Goal: Task Accomplishment & Management: Manage account settings

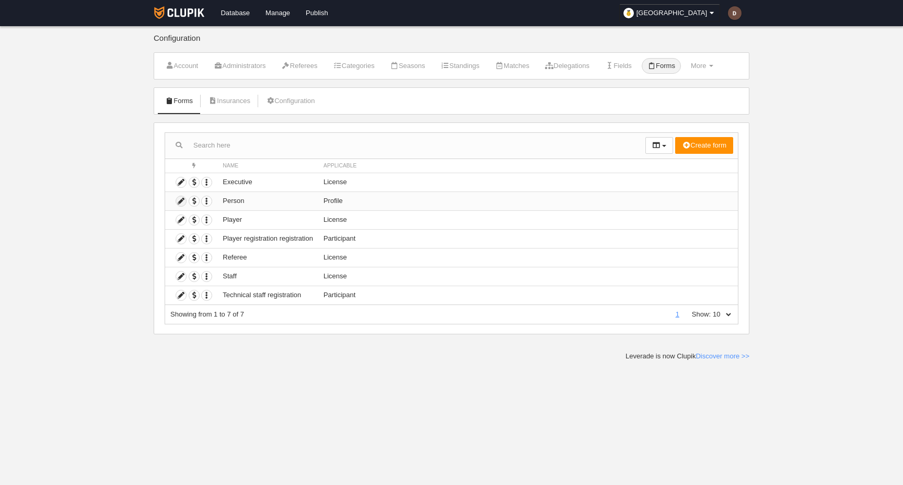
click at [183, 199] on icon at bounding box center [181, 201] width 10 height 10
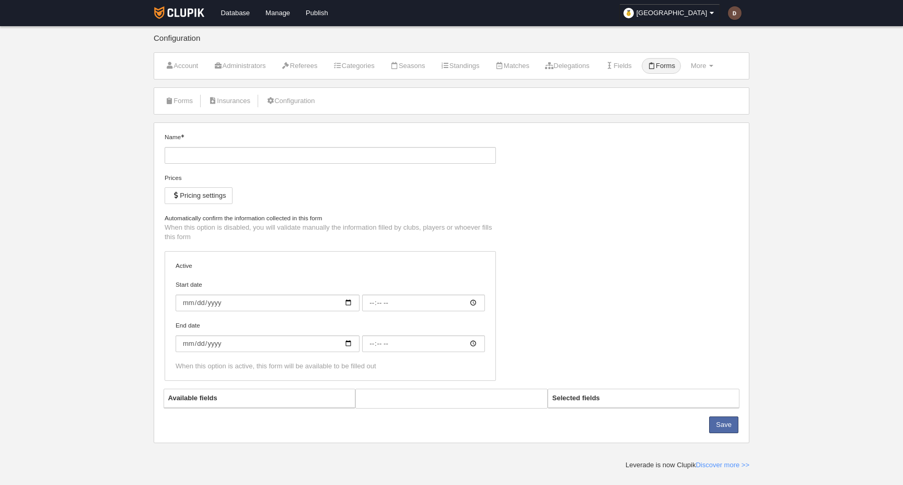
type input "Person"
checkbox input "true"
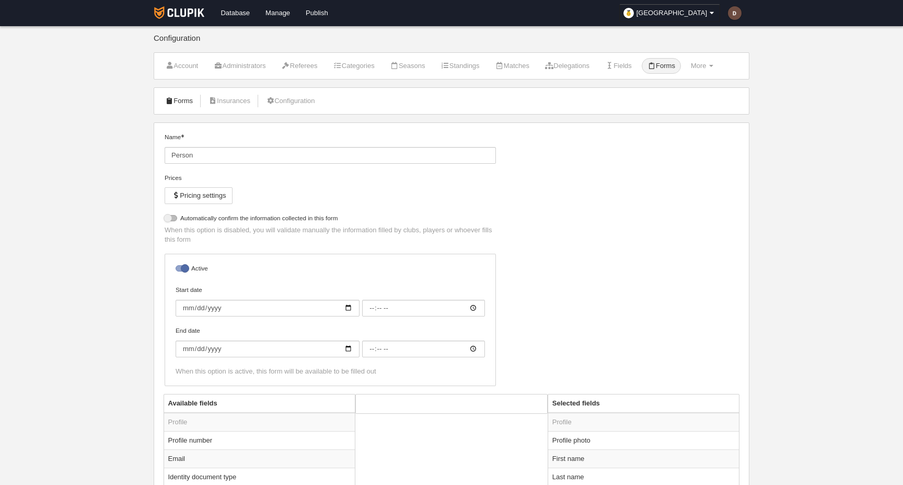
click at [180, 100] on link "Forms" at bounding box center [178, 101] width 39 height 16
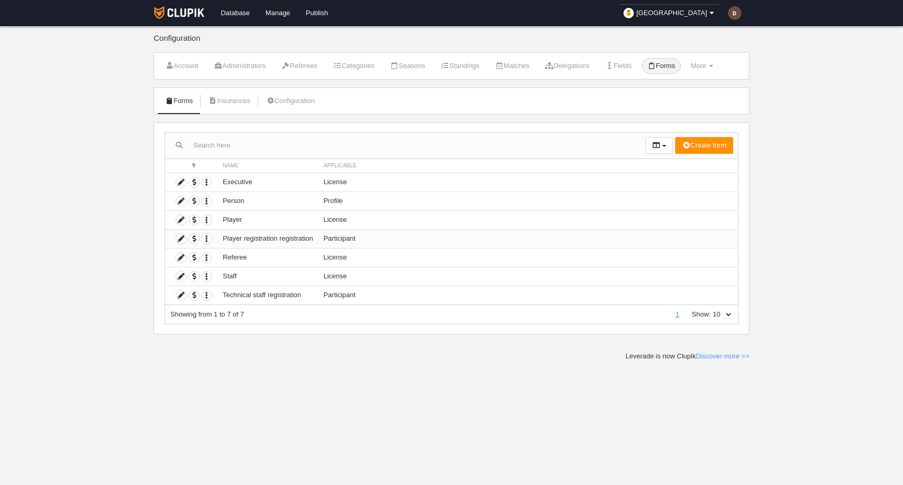
click at [262, 238] on td "Player registration registration" at bounding box center [267, 238] width 101 height 19
click at [179, 237] on icon at bounding box center [181, 239] width 10 height 10
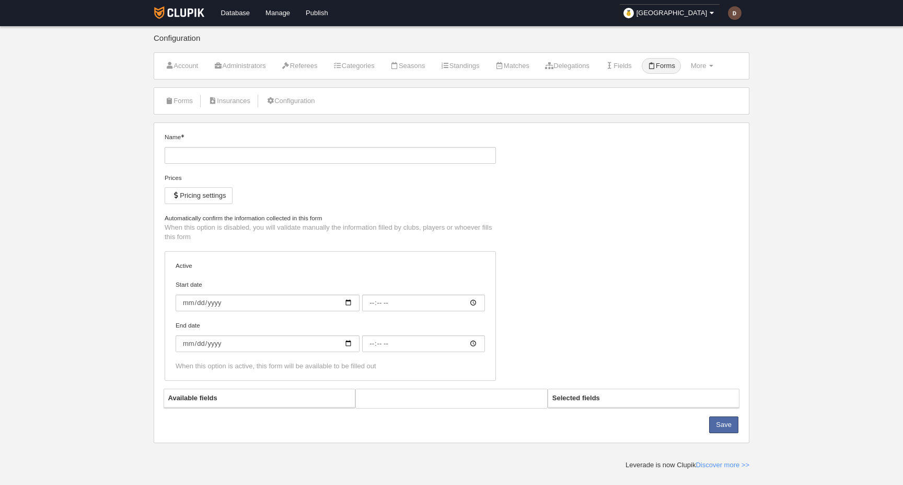
type input "Player registration registration"
checkbox input "true"
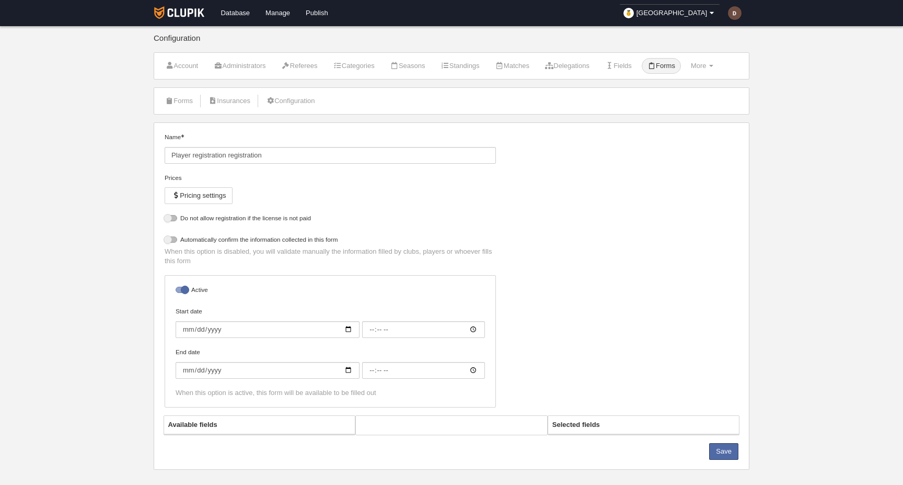
select select "selected"
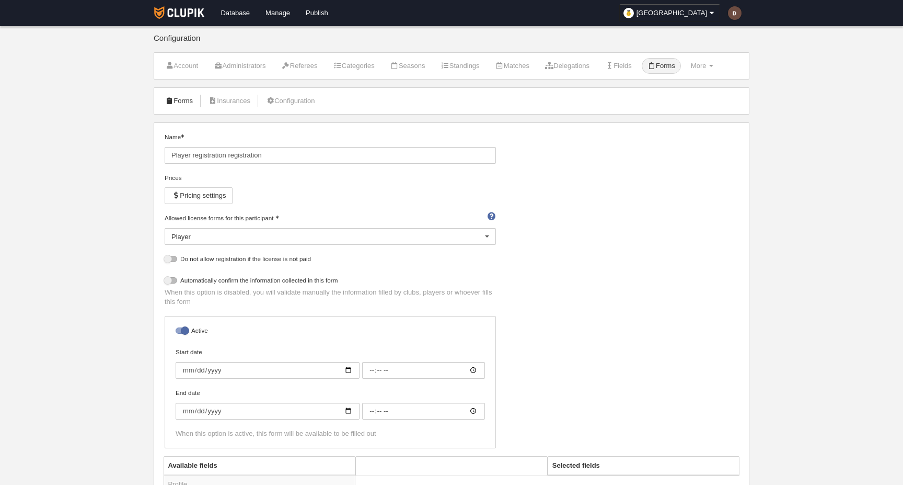
click at [183, 100] on link "Forms" at bounding box center [178, 101] width 39 height 16
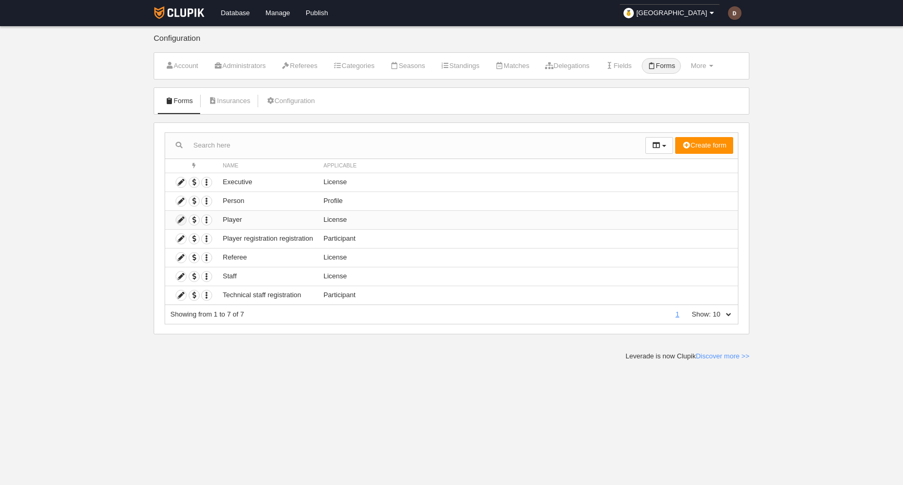
click at [180, 218] on icon at bounding box center [181, 220] width 10 height 10
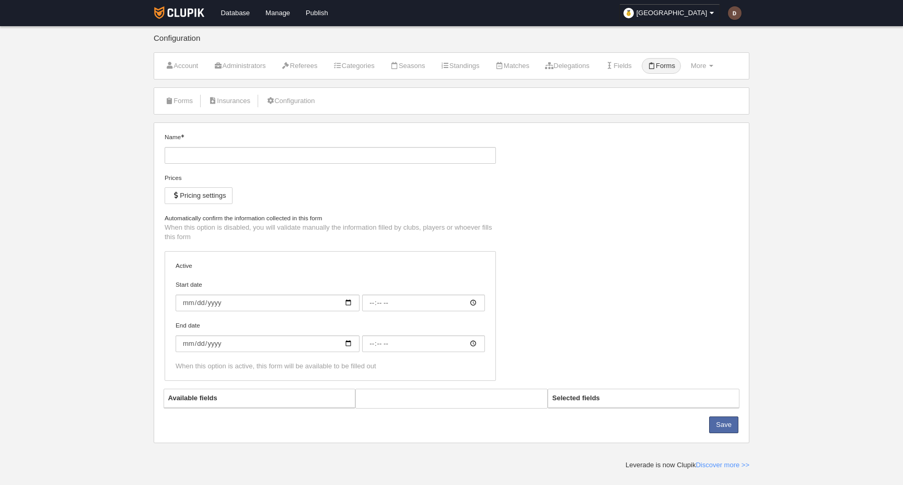
type input "Player"
checkbox input "true"
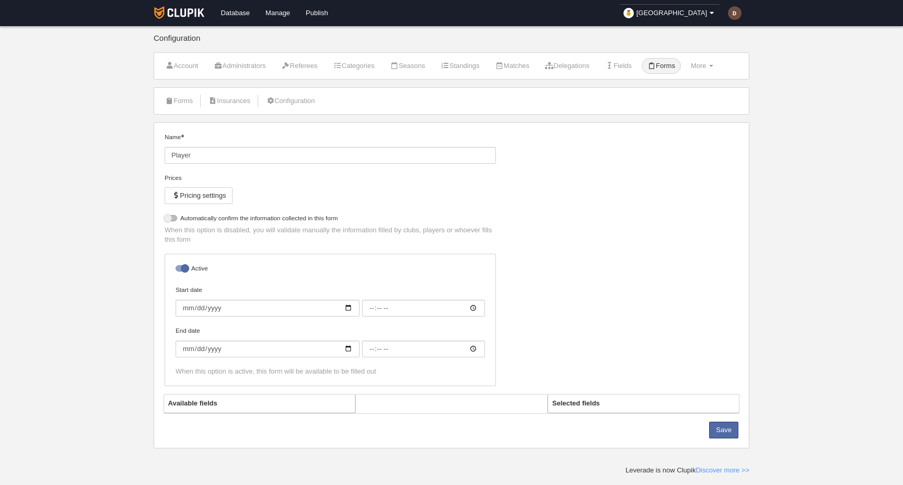
select select "selected"
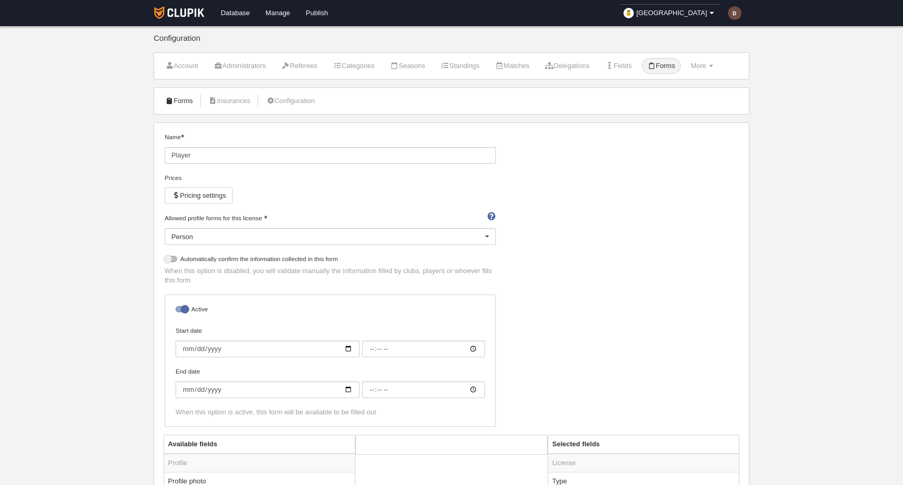
click at [189, 100] on link "Forms" at bounding box center [178, 101] width 39 height 16
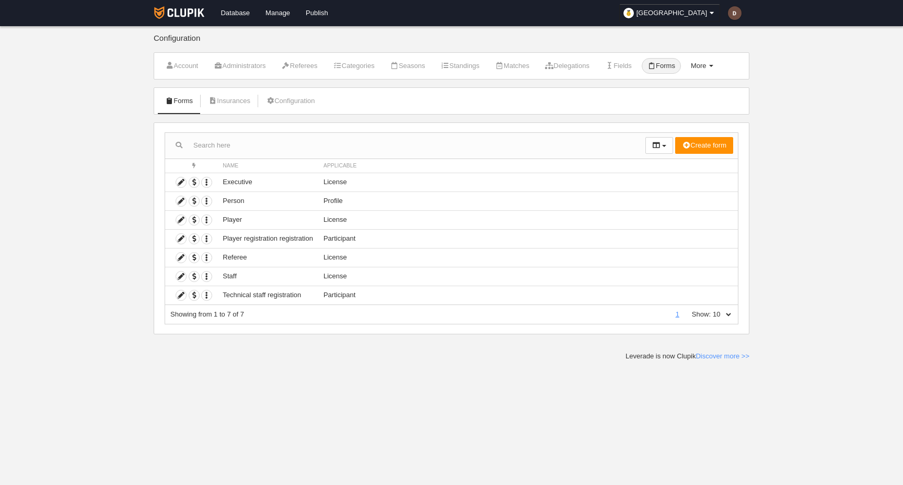
click at [714, 70] on link "More Menu" at bounding box center [702, 66] width 34 height 16
click at [685, 112] on link "Numbering rules" at bounding box center [677, 108] width 83 height 17
click at [209, 237] on icon "button" at bounding box center [207, 239] width 10 height 10
click at [182, 237] on icon at bounding box center [181, 239] width 10 height 10
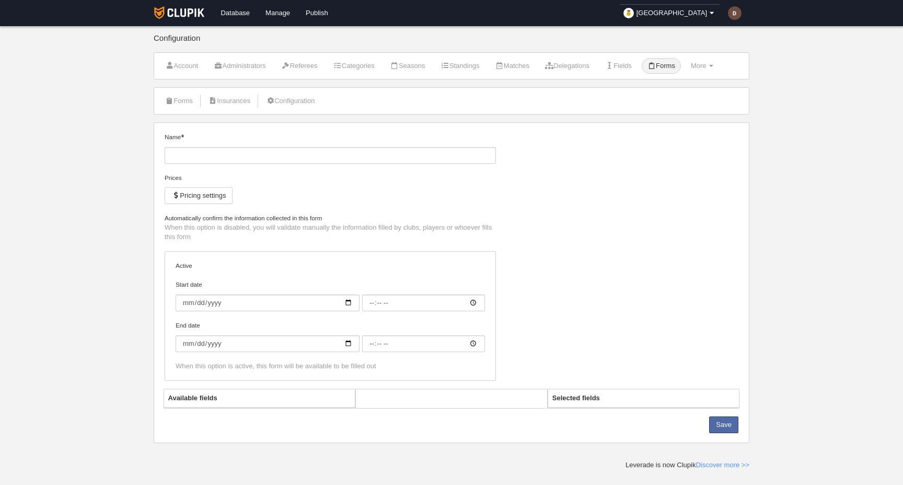
type input "Player registration registration"
checkbox input "true"
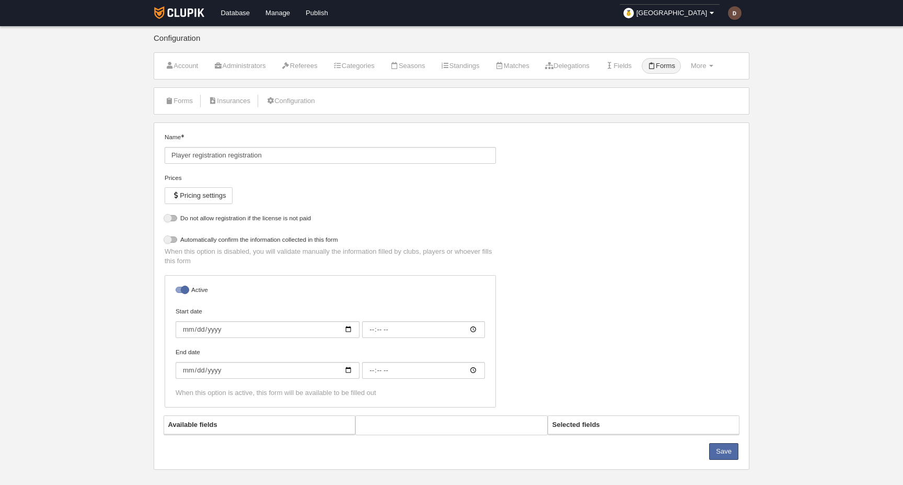
select select "selected"
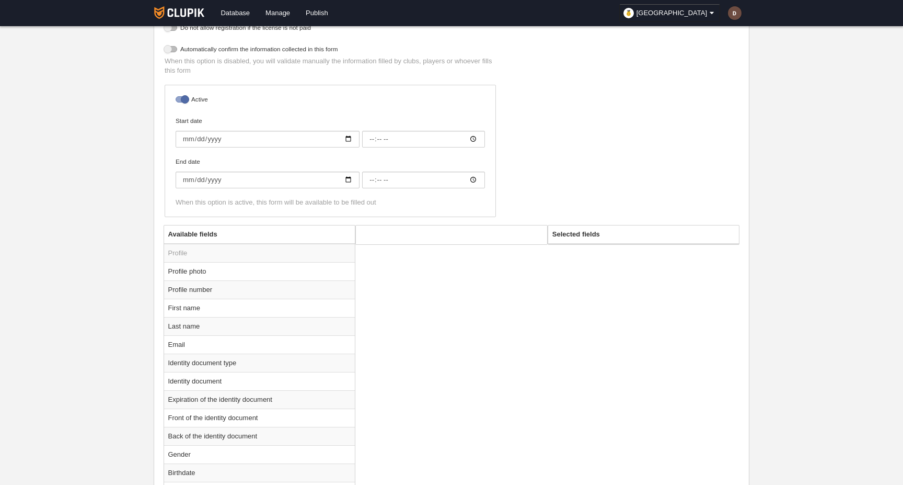
scroll to position [338, 0]
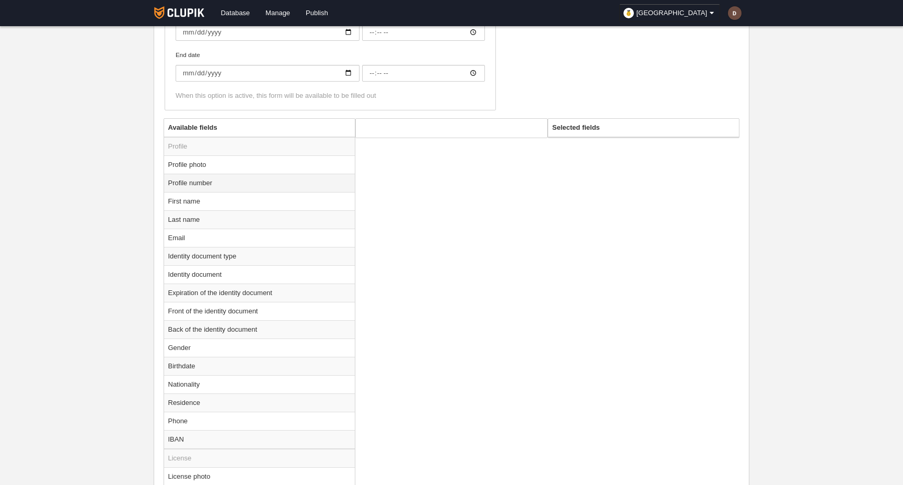
click at [227, 181] on td "Profile number" at bounding box center [259, 183] width 191 height 18
click at [241, 181] on td "Profile number" at bounding box center [259, 183] width 191 height 18
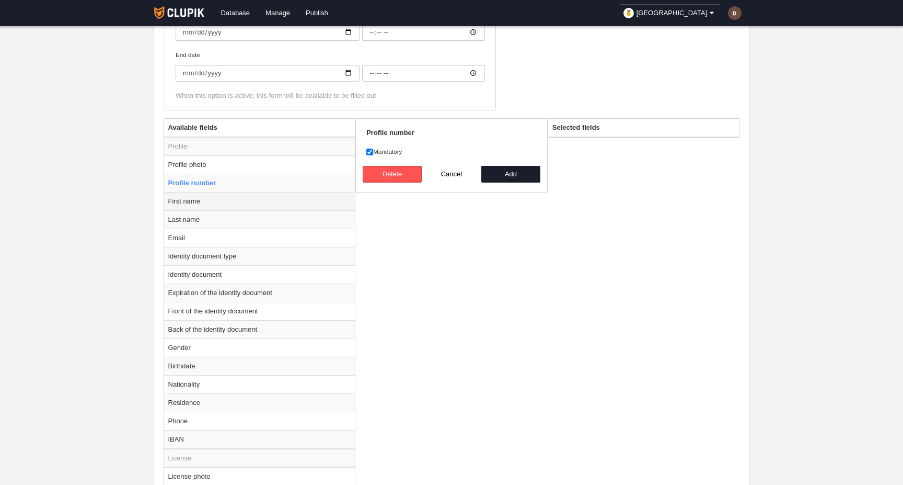
click at [254, 204] on td "First name" at bounding box center [259, 201] width 191 height 18
radio input "false"
radio input "true"
click at [254, 183] on td "Profile number" at bounding box center [259, 183] width 191 height 18
radio input "true"
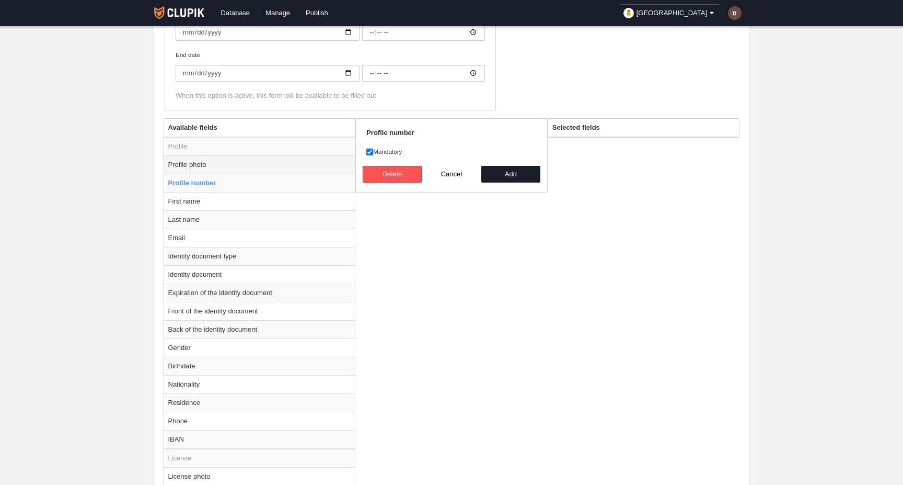
click at [259, 162] on td "Profile photo" at bounding box center [259, 164] width 191 height 18
click at [249, 215] on td "Last name" at bounding box center [259, 219] width 191 height 18
radio input "false"
click at [271, 241] on td "Email" at bounding box center [259, 237] width 191 height 18
radio input "false"
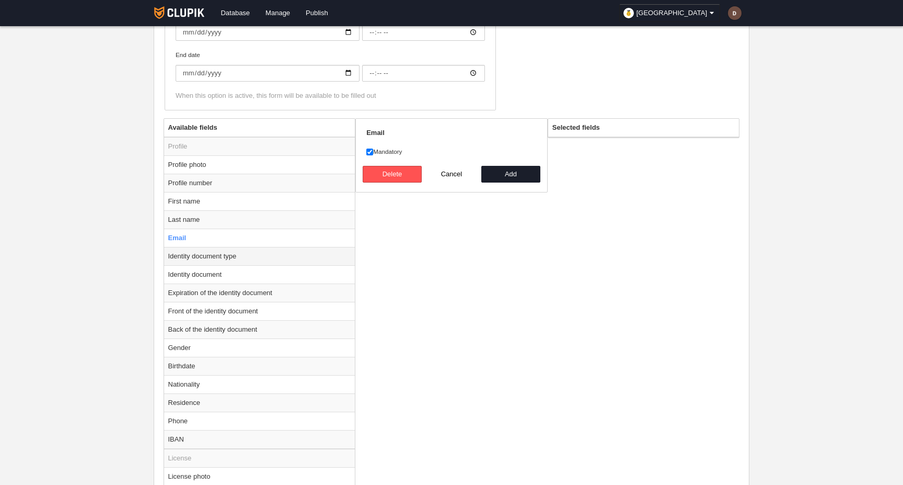
click at [264, 256] on td "Identity document type" at bounding box center [259, 256] width 191 height 18
radio input "false"
radio input "true"
select select
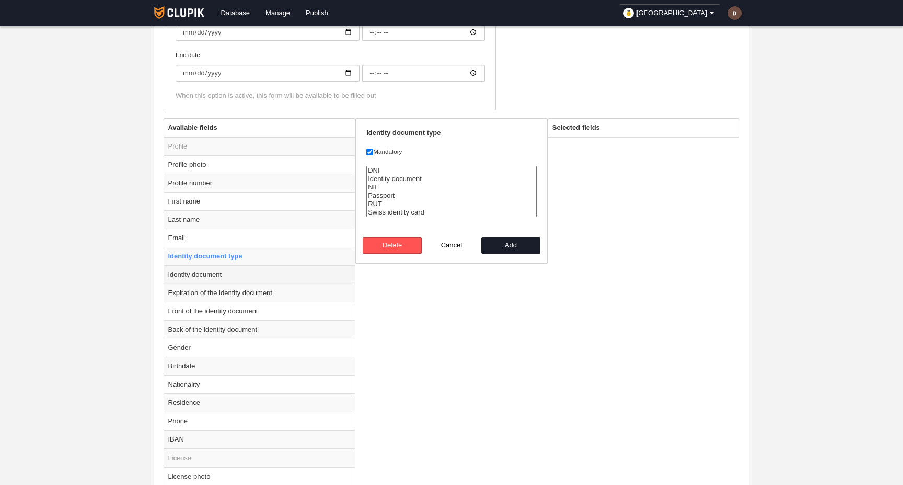
click at [246, 274] on td "Identity document" at bounding box center [259, 274] width 191 height 18
radio input "false"
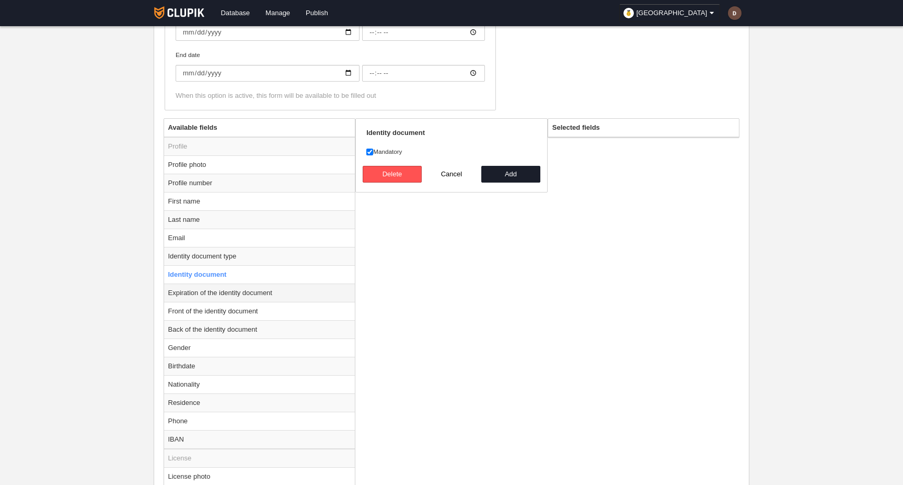
click at [260, 294] on td "Expiration of the identity document" at bounding box center [259, 292] width 191 height 18
radio input "false"
click at [248, 316] on td "Front of the identity document" at bounding box center [259, 311] width 191 height 18
radio input "false"
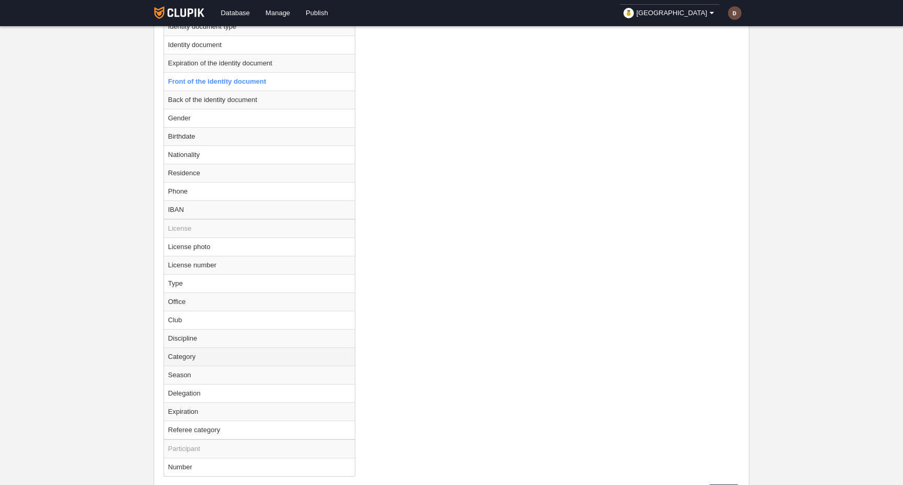
scroll to position [619, 0]
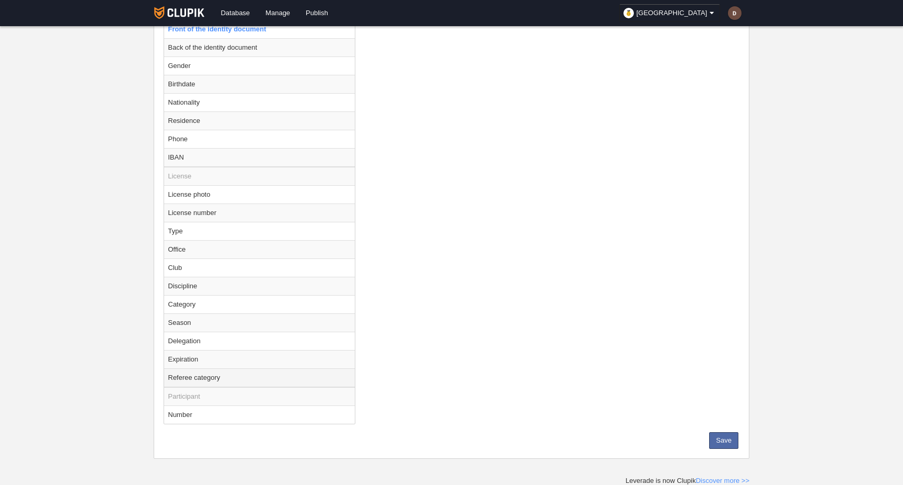
click at [281, 376] on td "Referee category" at bounding box center [259, 377] width 191 height 19
radio input "false"
radio input "true"
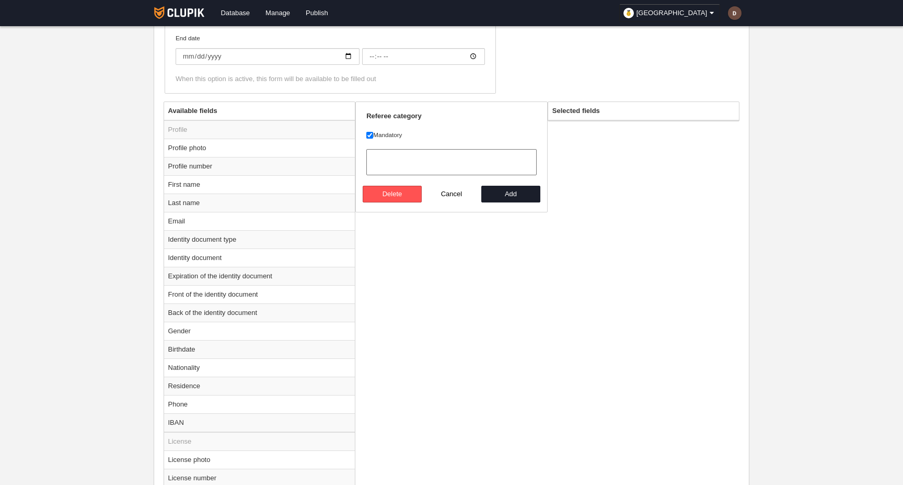
scroll to position [0, 0]
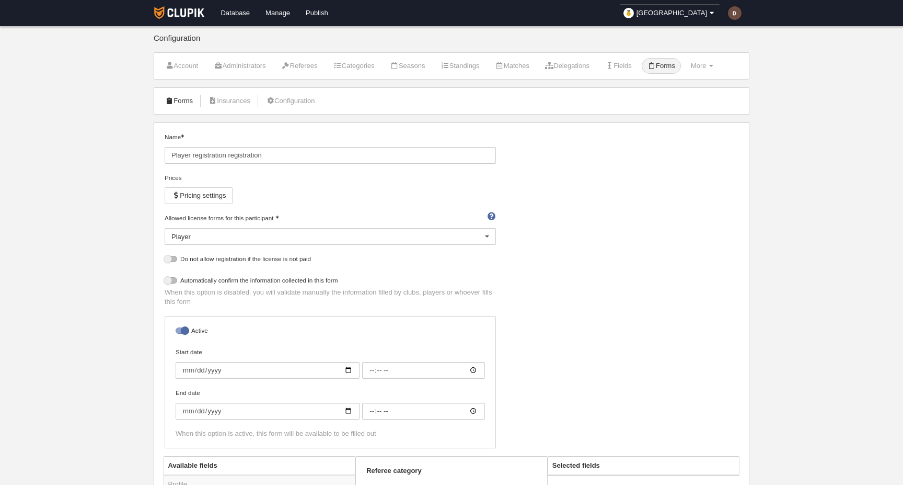
click at [187, 101] on link "Forms" at bounding box center [178, 101] width 39 height 16
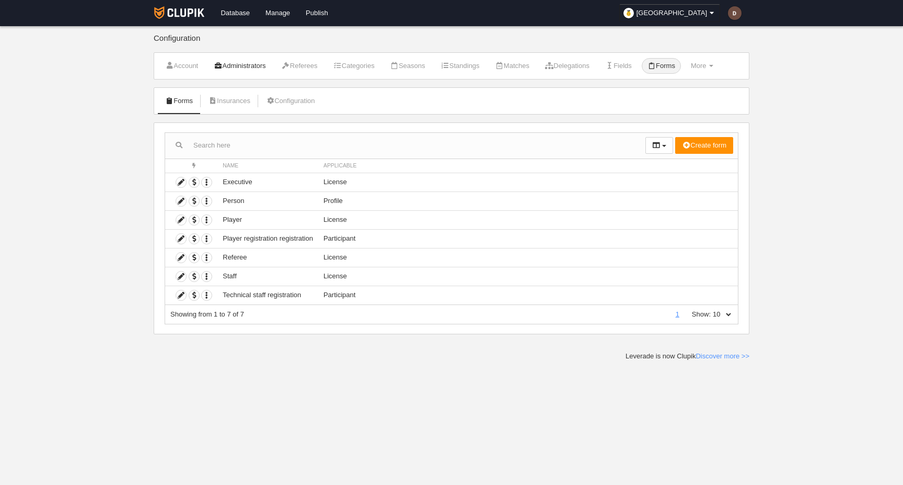
click at [251, 62] on link "Administrators" at bounding box center [239, 66] width 63 height 16
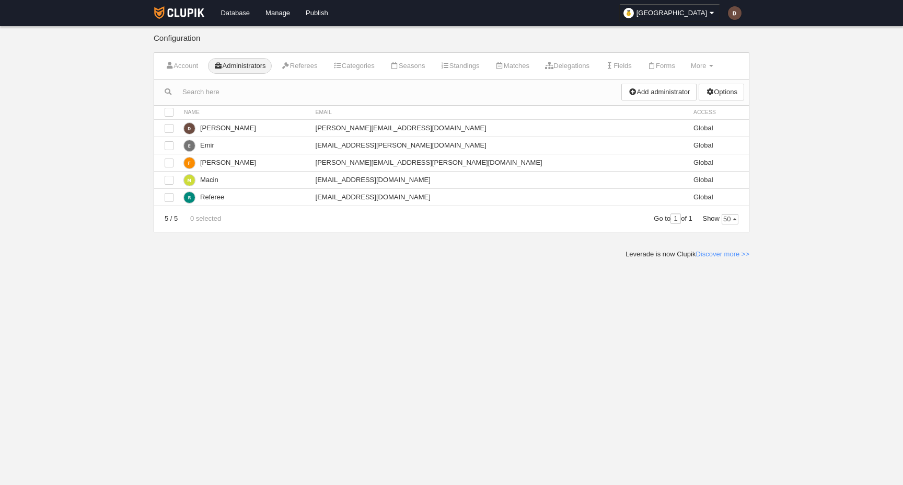
click at [243, 13] on link "Database" at bounding box center [235, 13] width 45 height 26
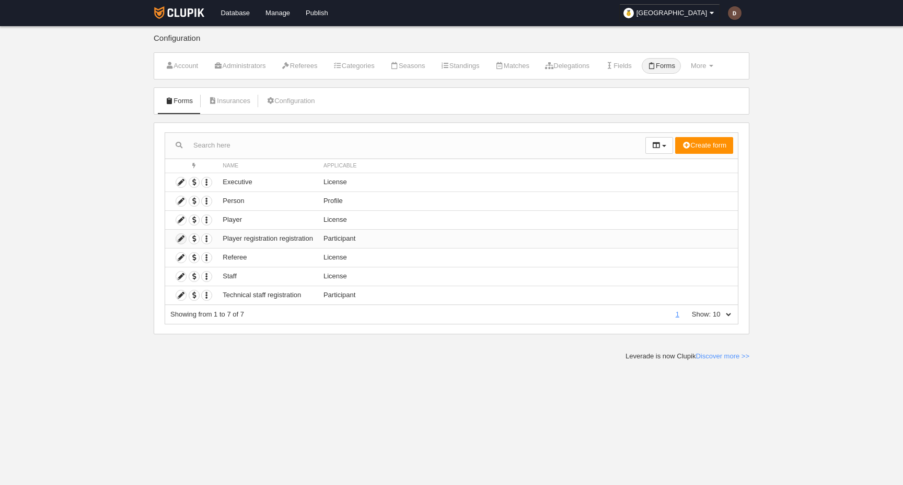
click at [181, 238] on icon at bounding box center [181, 239] width 10 height 10
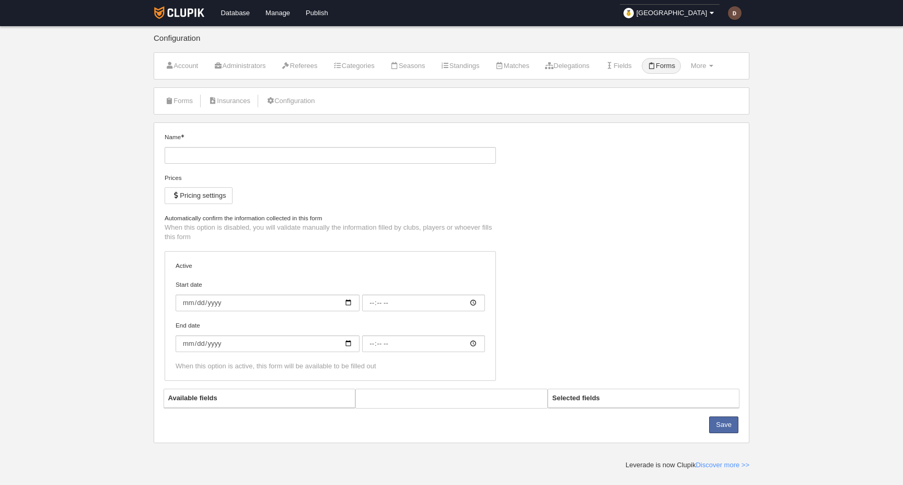
type input "Player registration registration"
checkbox input "true"
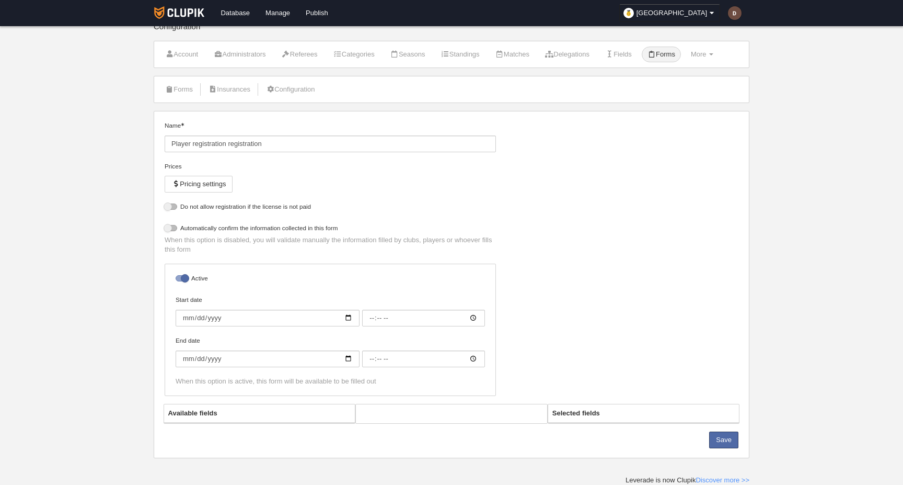
select select "selected"
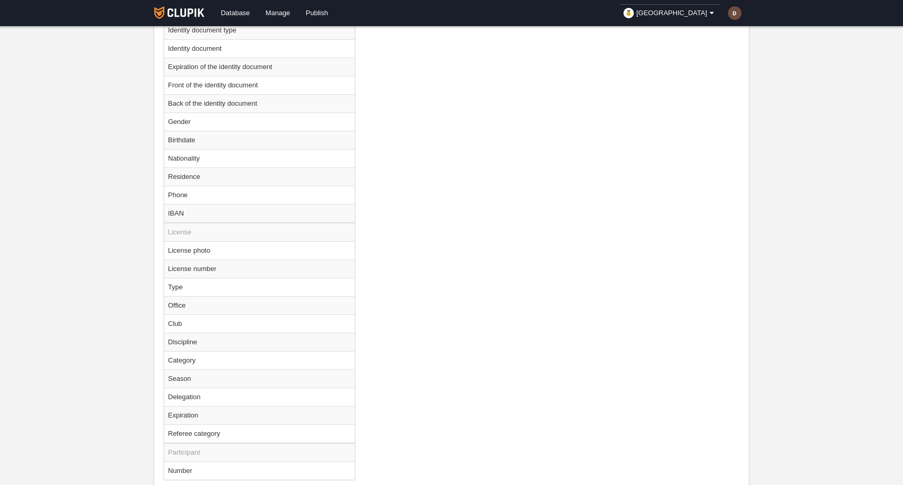
scroll to position [600, 0]
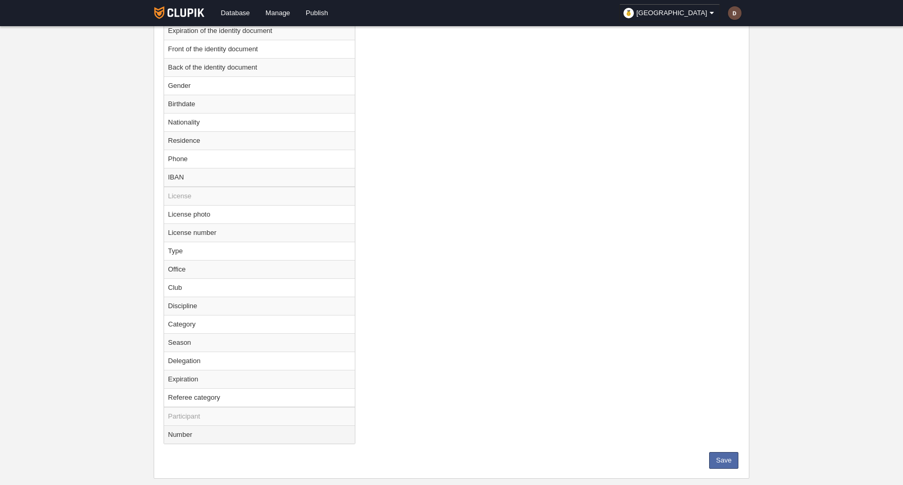
click at [218, 438] on td "Number" at bounding box center [259, 434] width 191 height 18
radio input "true"
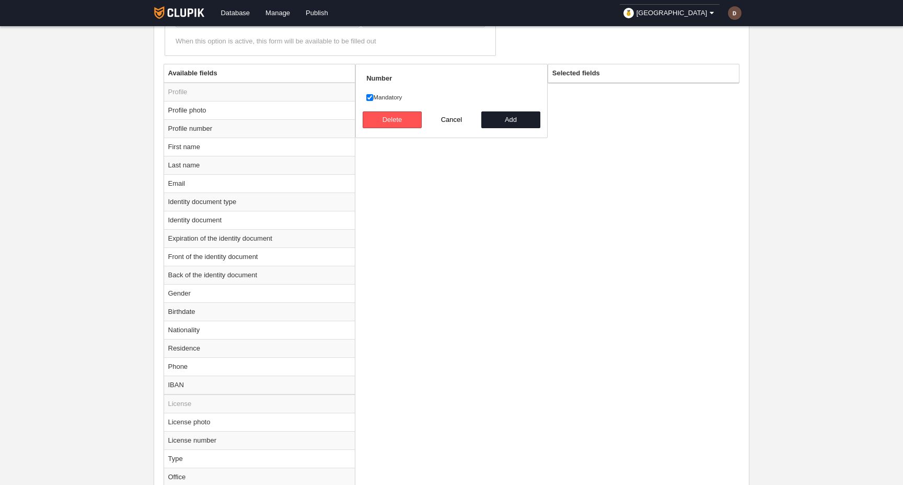
scroll to position [302, 0]
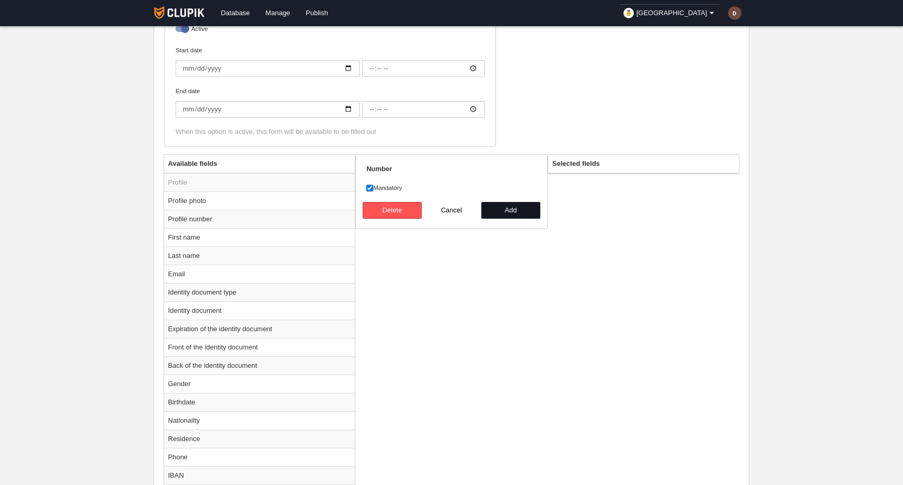
click at [510, 207] on button "Add" at bounding box center [511, 210] width 60 height 17
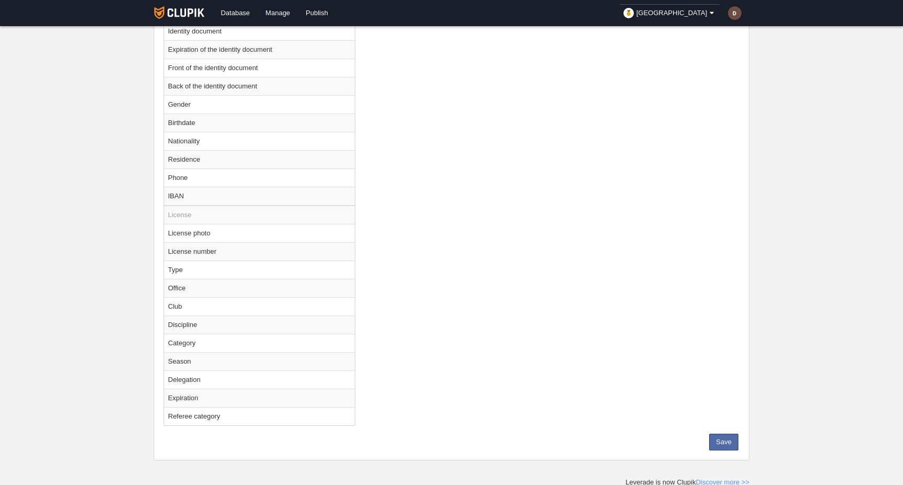
scroll to position [582, 0]
click at [725, 437] on button "Save" at bounding box center [723, 440] width 29 height 17
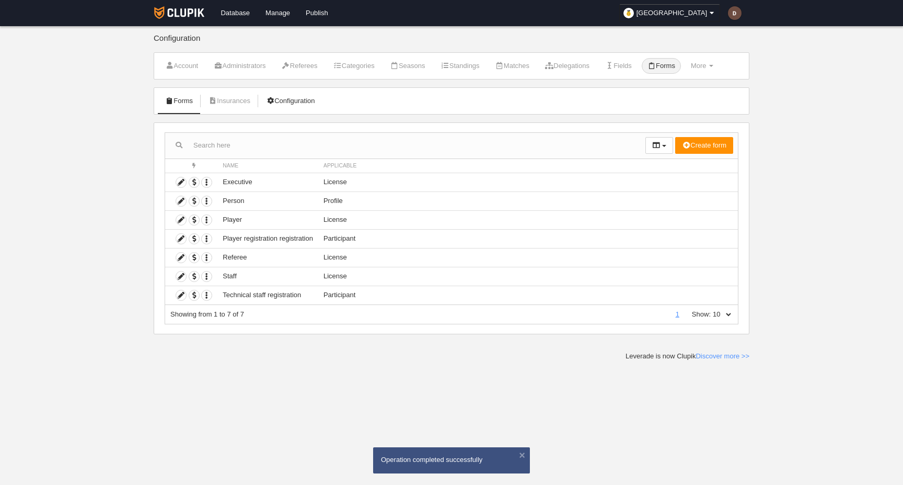
click at [298, 98] on link "Configuration" at bounding box center [290, 101] width 61 height 16
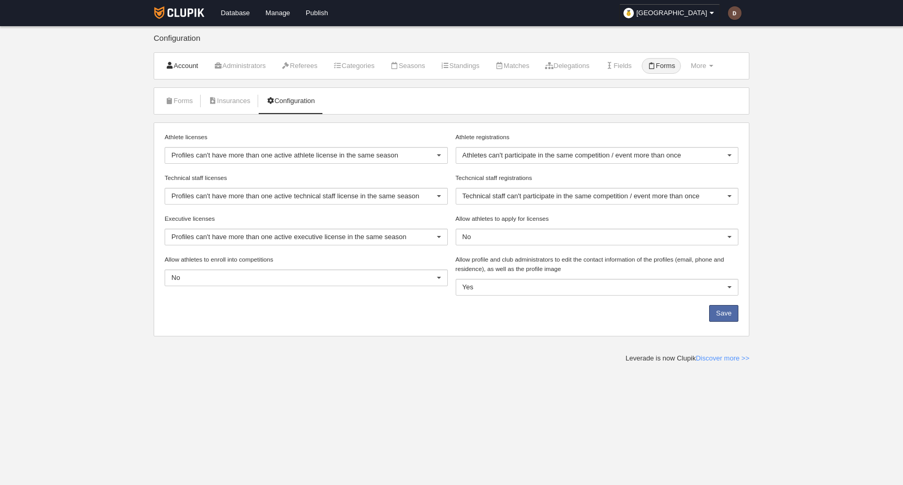
click at [190, 71] on link "Account" at bounding box center [181, 66] width 44 height 16
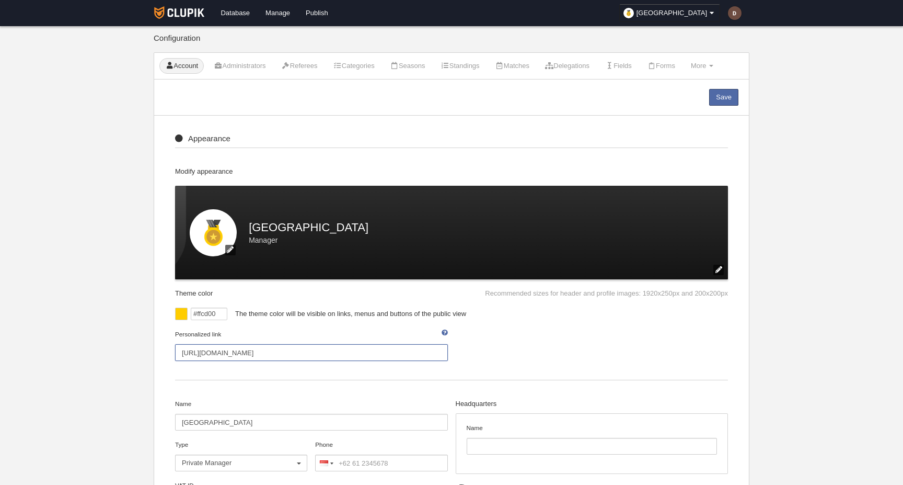
click at [241, 354] on input "https://clupik.pro/manager/" at bounding box center [311, 352] width 273 height 17
click at [246, 352] on input "https://clupik.pro/manager/" at bounding box center [311, 352] width 273 height 17
click at [492, 347] on div "Personalized link https://clupik.pro/manager/" at bounding box center [451, 349] width 561 height 41
click at [233, 354] on input "https://clupik.pro/manager/" at bounding box center [311, 352] width 273 height 17
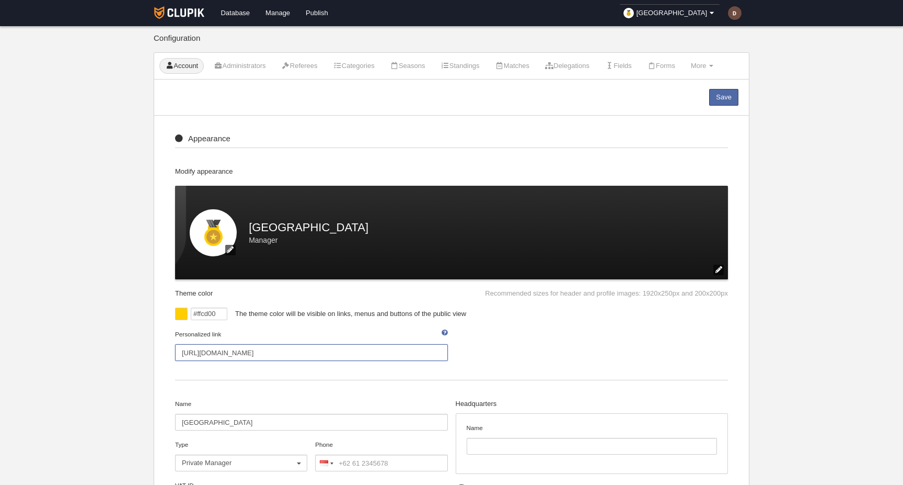
click at [243, 354] on input "https://clupik.pro/manager/" at bounding box center [311, 352] width 273 height 17
click at [610, 319] on div "The theme color will be visible on links, menus and buttons of the public view" at bounding box center [477, 313] width 501 height 13
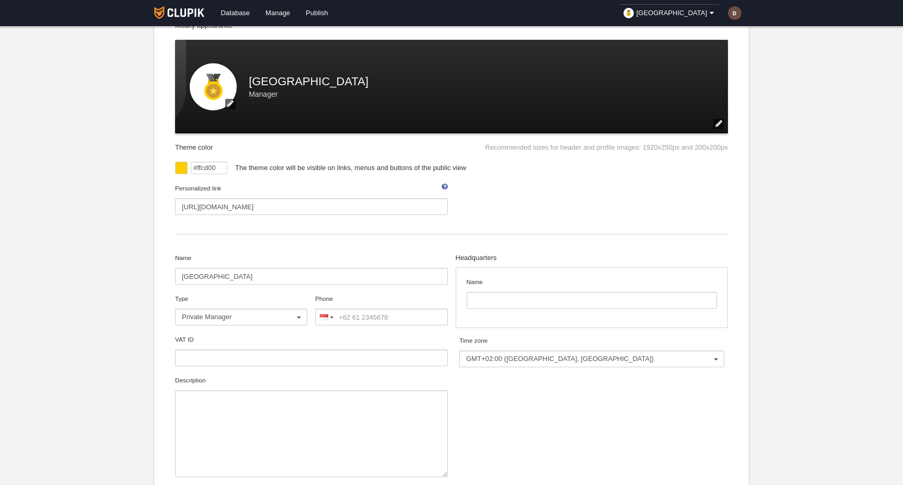
scroll to position [145, 0]
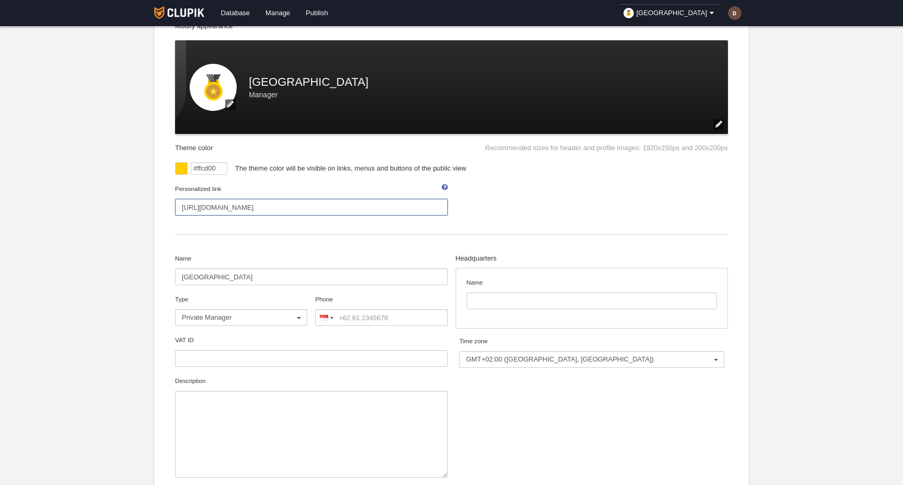
click at [337, 208] on input "https://clupik.pro/manager/" at bounding box center [311, 207] width 273 height 17
click at [485, 196] on div "Personalized link https://clupik.pro/manager/ina" at bounding box center [451, 204] width 561 height 41
click at [284, 208] on input "https://clupik.pro/manager/ina" at bounding box center [311, 207] width 273 height 17
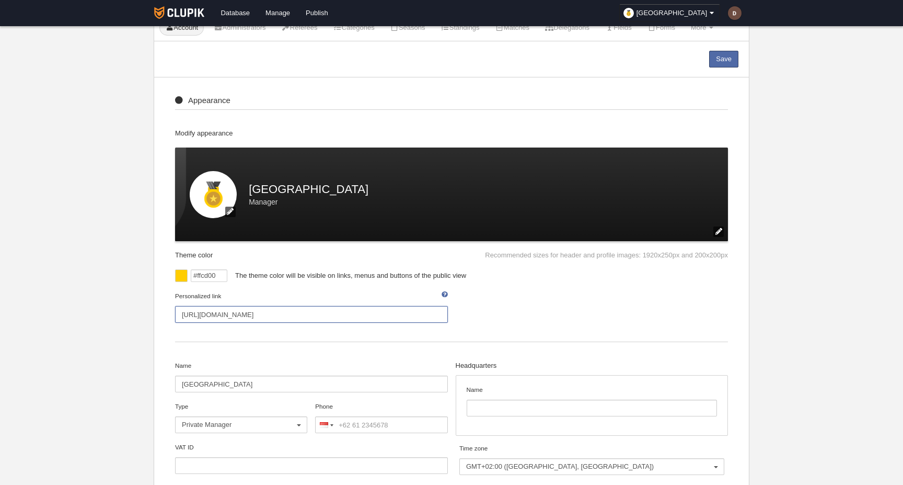
scroll to position [0, 0]
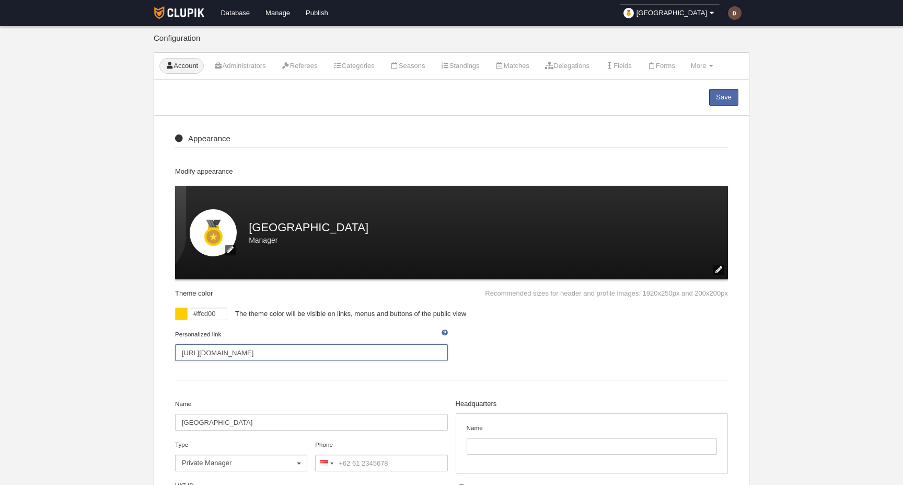
type input "https://clupik.pro/manager/"
click at [233, 12] on link "Database" at bounding box center [235, 13] width 45 height 26
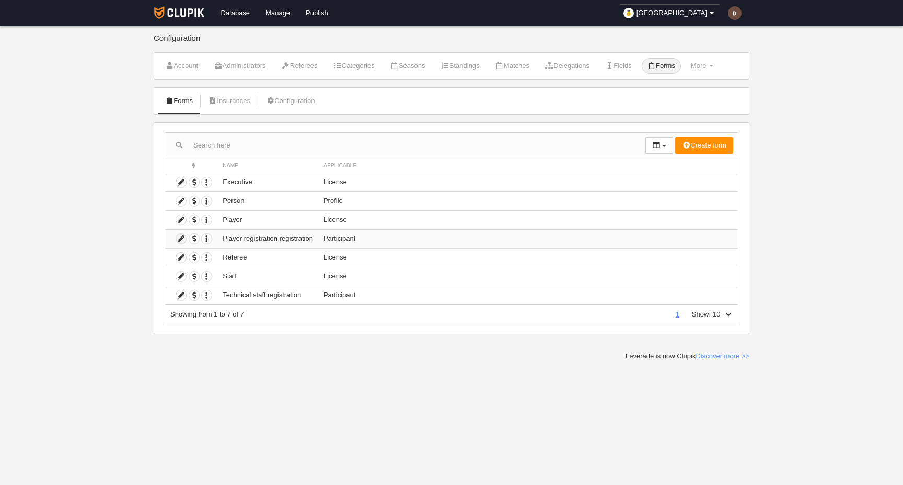
click at [181, 237] on icon at bounding box center [181, 239] width 10 height 10
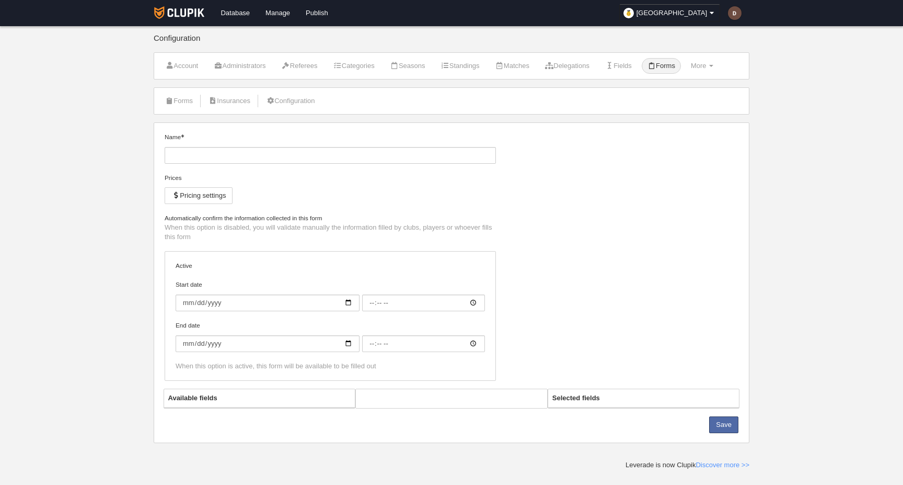
type input "Player registration registration"
checkbox input "true"
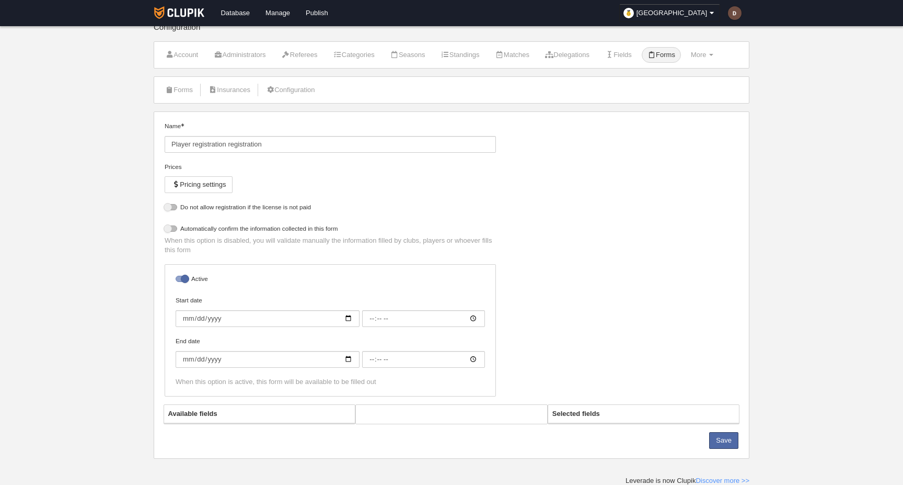
select select "selected"
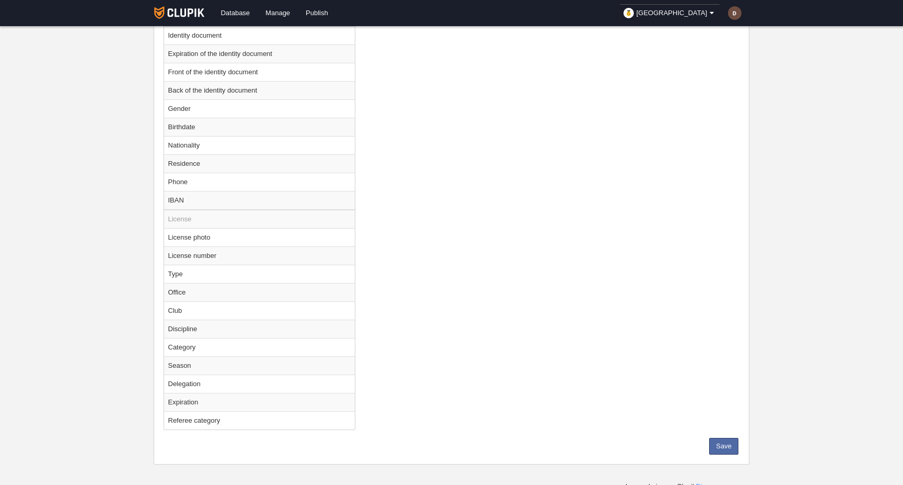
scroll to position [582, 0]
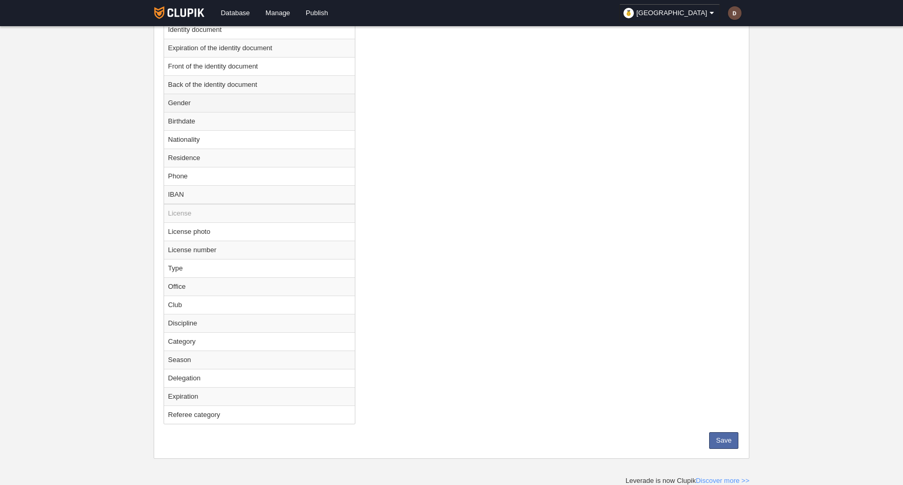
click at [254, 102] on td "Gender" at bounding box center [259, 103] width 191 height 18
radio input "true"
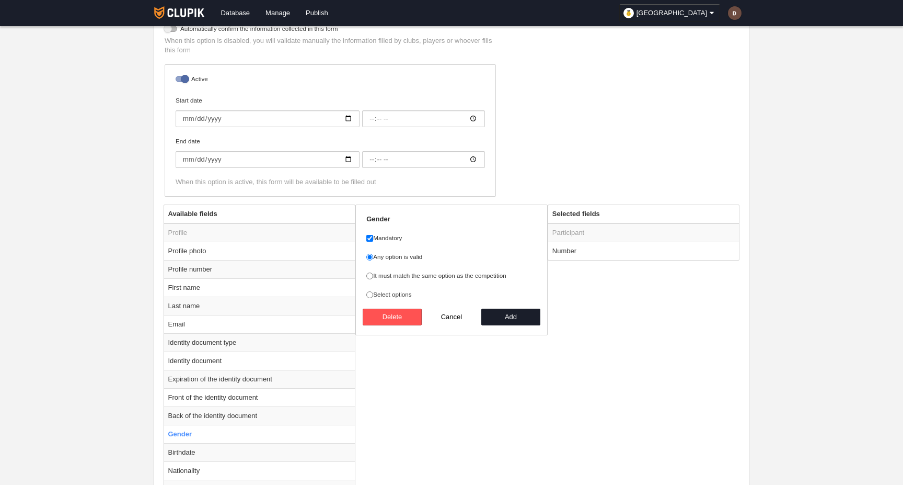
click at [388, 290] on label "Select options" at bounding box center [451, 294] width 170 height 9
click at [373, 291] on input "Select options" at bounding box center [369, 294] width 7 height 7
radio input "true"
select select
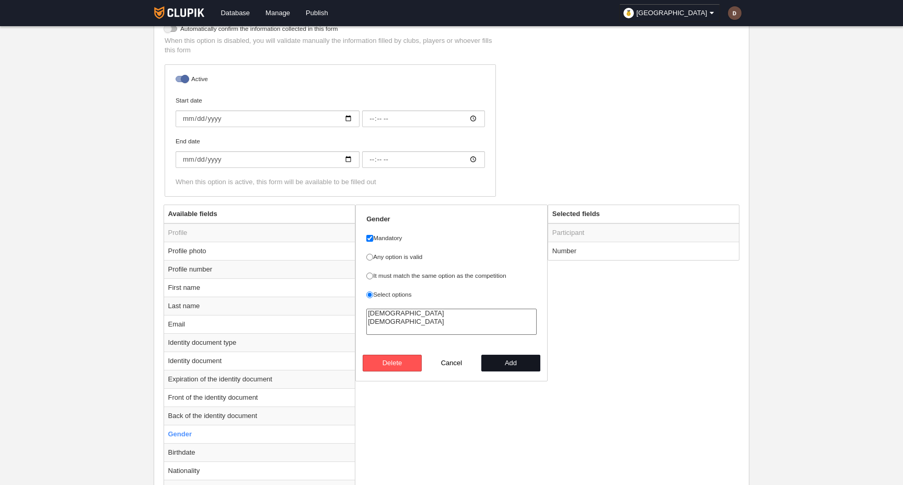
click at [523, 362] on button "Add" at bounding box center [511, 362] width 60 height 17
radio input "false"
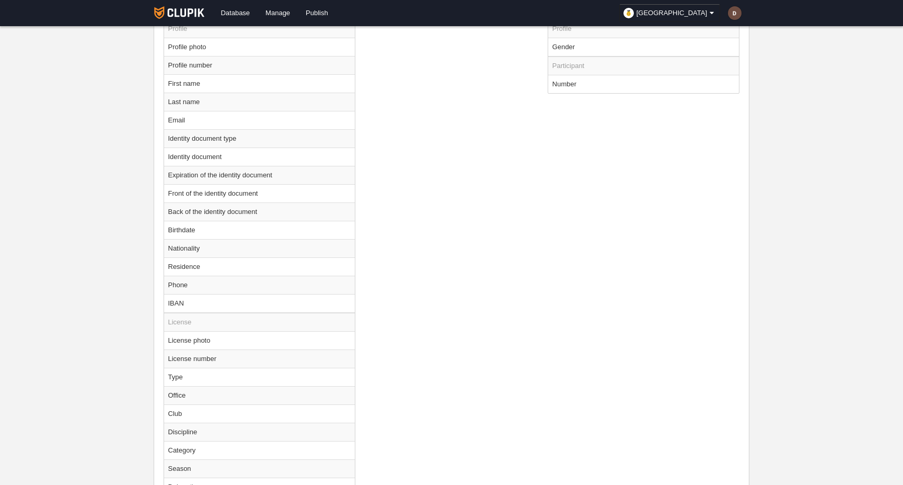
scroll to position [555, 0]
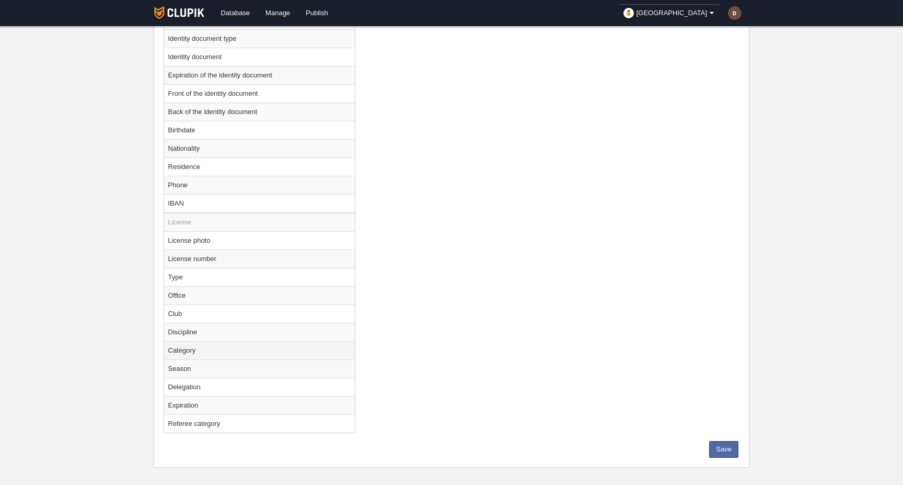
click at [232, 353] on td "Category" at bounding box center [259, 350] width 191 height 18
radio input "true"
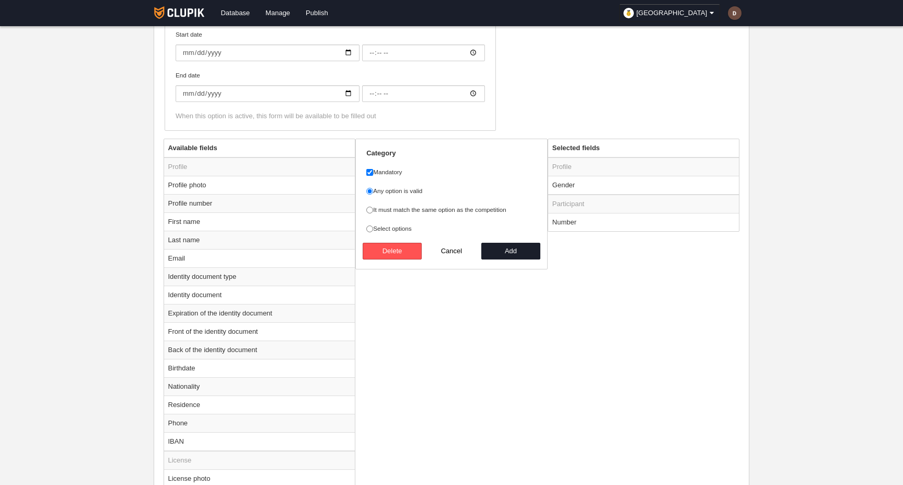
scroll to position [296, 0]
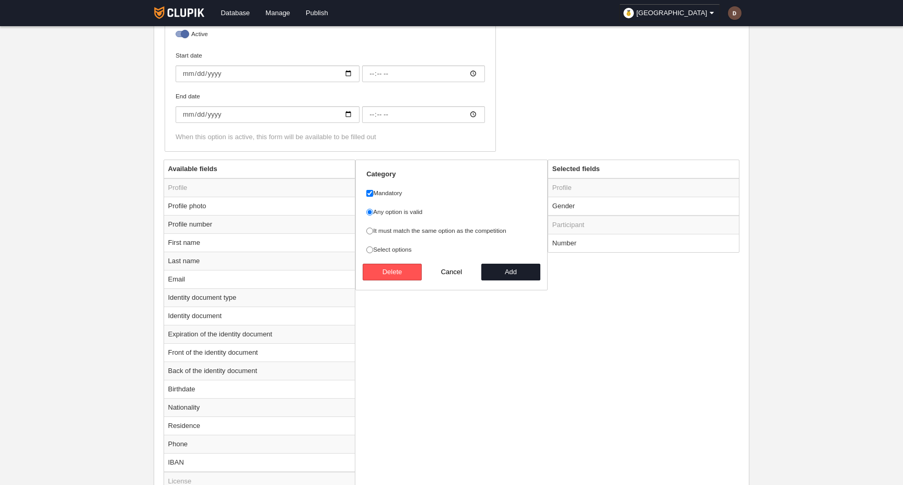
click at [394, 247] on label "Select options" at bounding box center [451, 249] width 170 height 9
click at [373, 247] on input "Select options" at bounding box center [369, 249] width 7 height 7
radio input "true"
select select
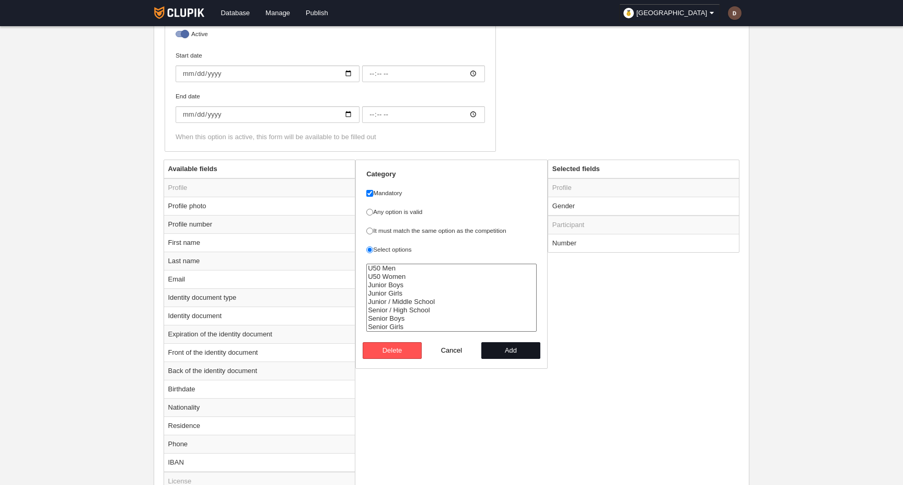
click at [506, 350] on button "Add" at bounding box center [511, 350] width 60 height 17
radio input "false"
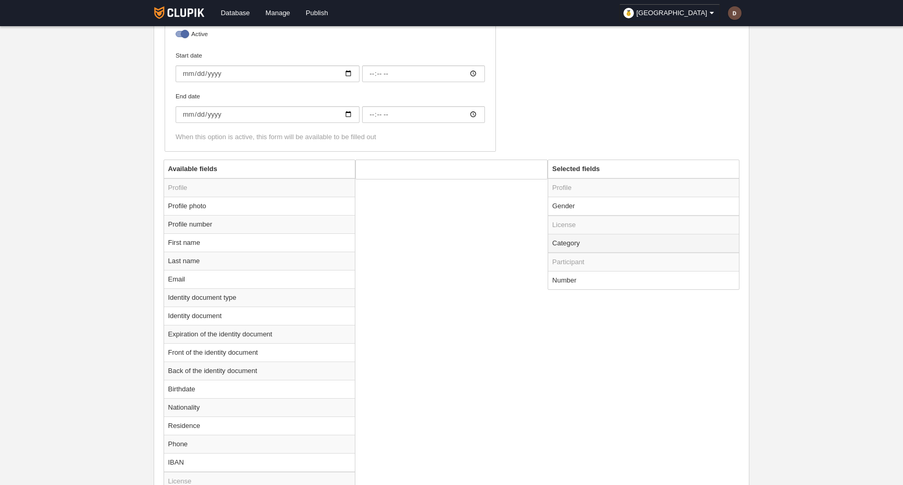
click at [579, 246] on td "Category" at bounding box center [643, 243] width 191 height 19
radio input "true"
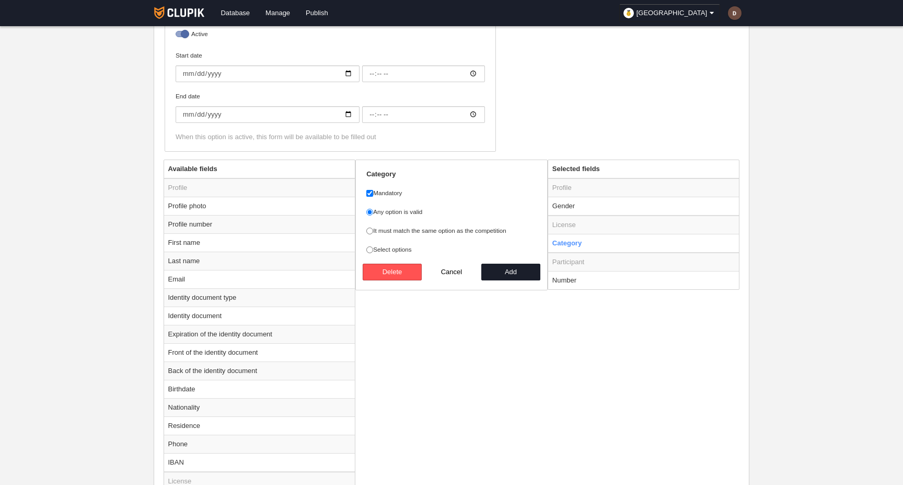
click at [396, 252] on label "Select options" at bounding box center [451, 249] width 170 height 9
click at [373, 252] on input "Select options" at bounding box center [369, 249] width 7 height 7
radio input "true"
select select
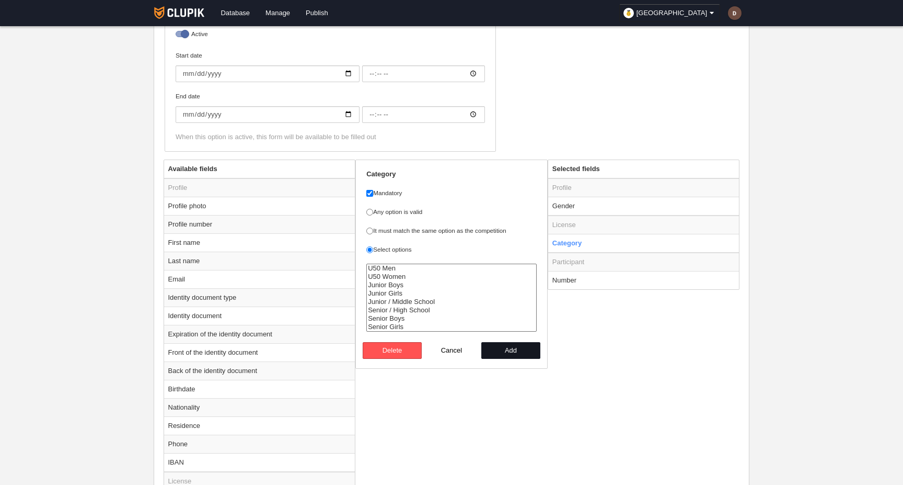
click at [510, 349] on button "Add" at bounding box center [511, 350] width 60 height 17
radio input "false"
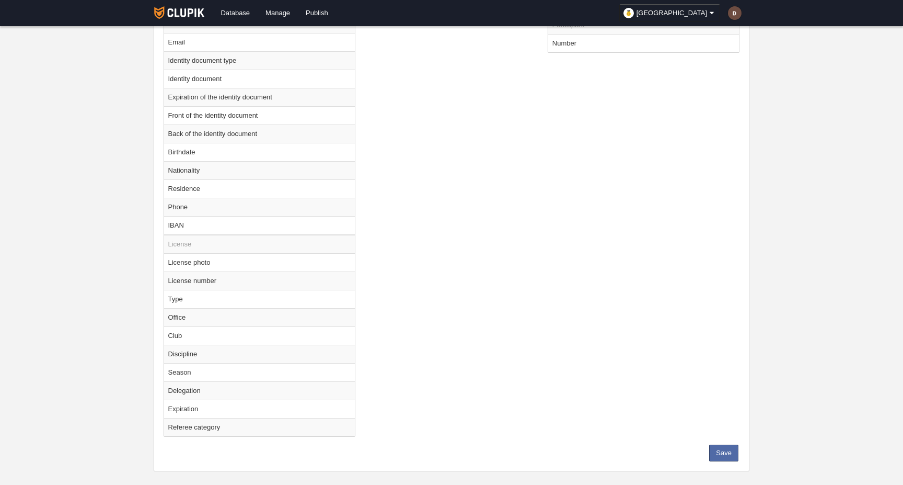
scroll to position [546, 0]
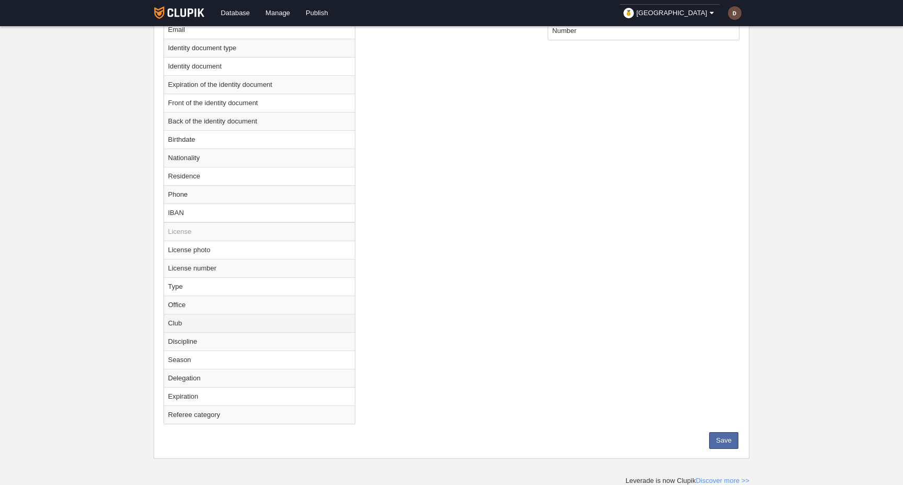
click at [236, 324] on td "Club" at bounding box center [259, 323] width 191 height 18
radio input "true"
select select
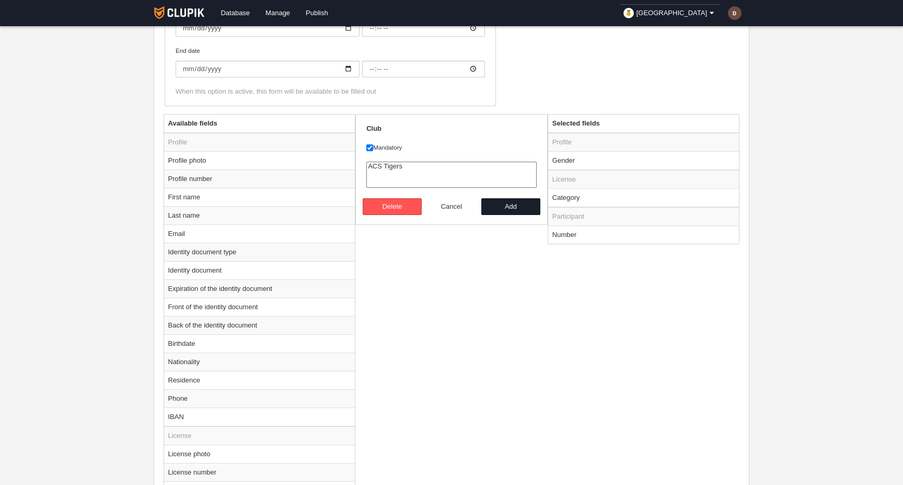
click at [448, 204] on button "Cancel" at bounding box center [452, 206] width 60 height 17
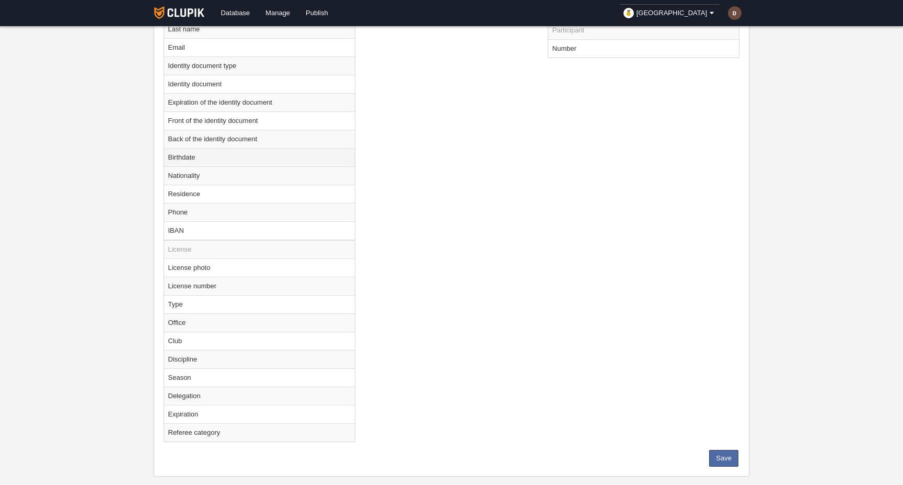
scroll to position [546, 0]
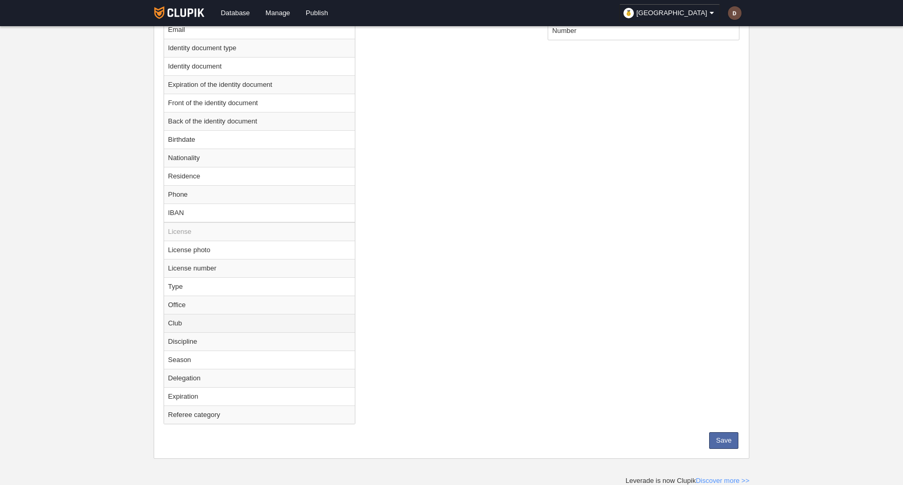
click at [221, 321] on td "Club" at bounding box center [259, 323] width 191 height 18
radio input "true"
select select
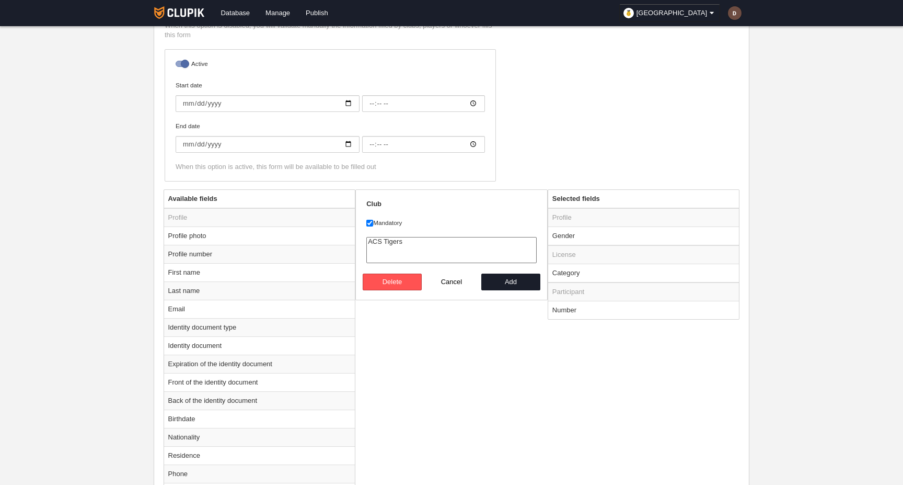
scroll to position [215, 0]
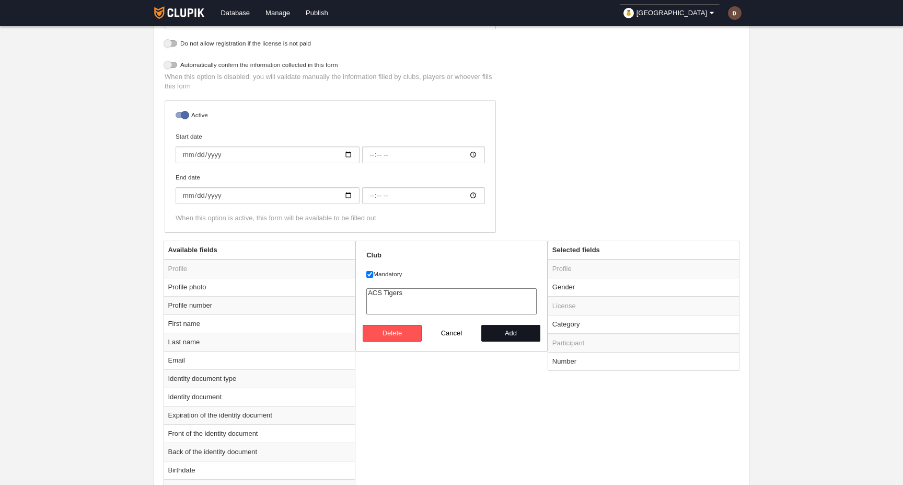
click at [511, 332] on button "Add" at bounding box center [511, 333] width 60 height 17
radio input "false"
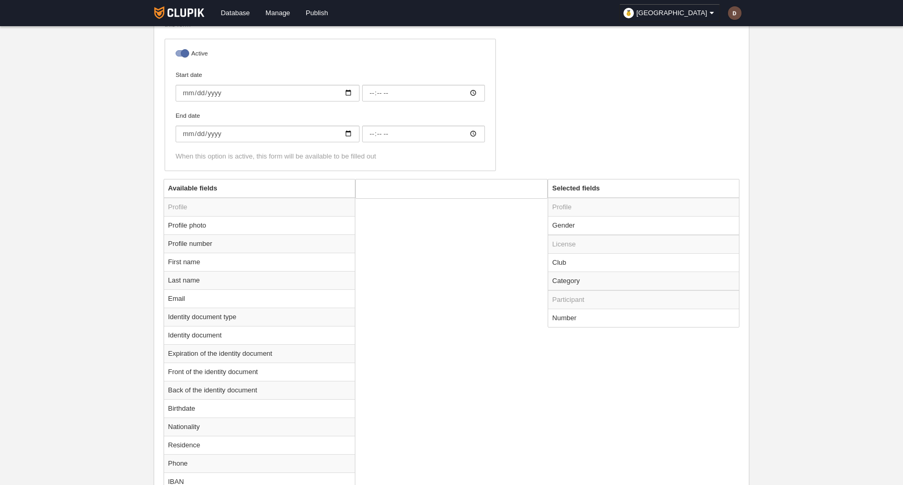
scroll to position [283, 0]
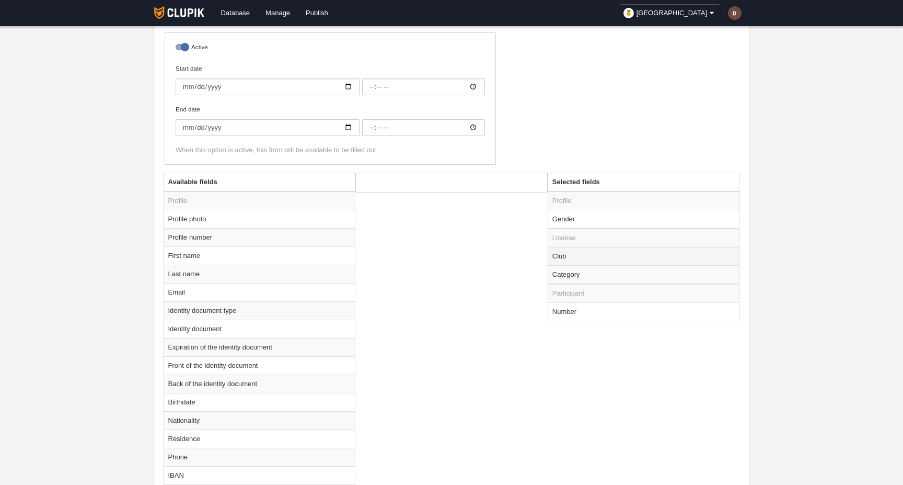
click at [579, 257] on td "Club" at bounding box center [643, 256] width 191 height 18
radio input "true"
select select
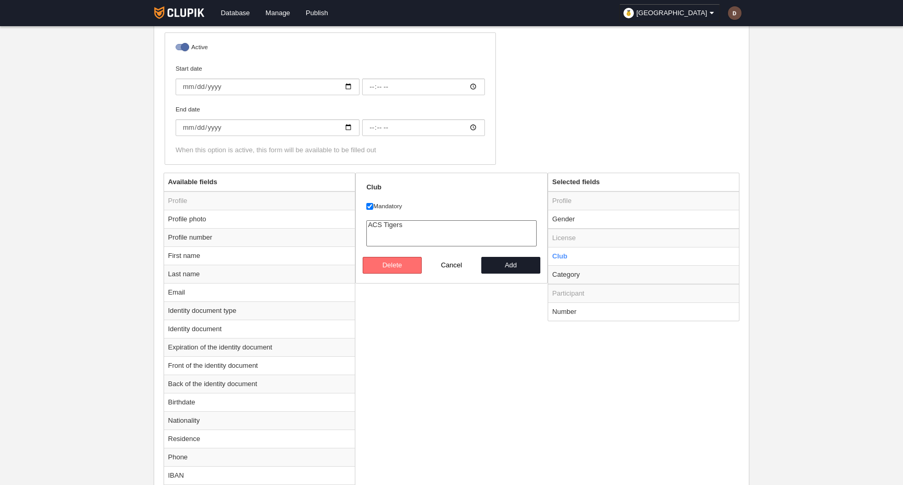
click at [386, 264] on button "Delete" at bounding box center [393, 265] width 60 height 17
radio input "false"
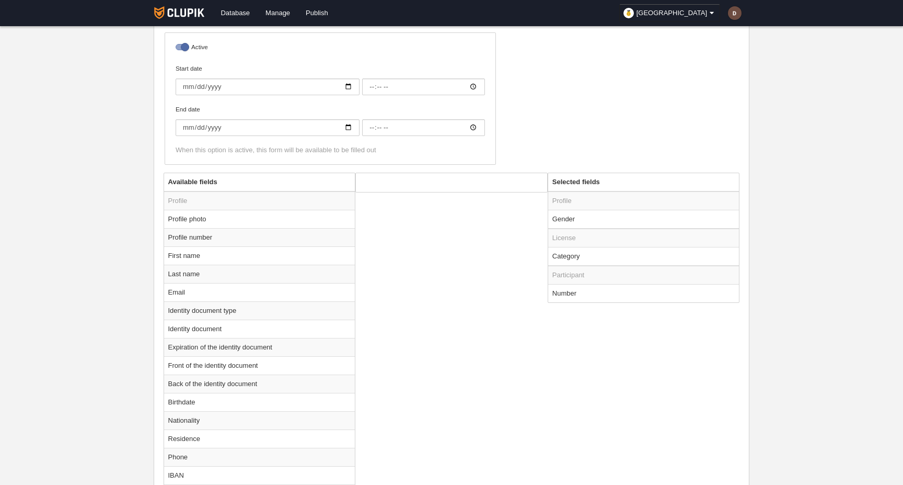
click at [405, 363] on div "Available fields Profile Profile photo Profile number First name Last name Emai…" at bounding box center [452, 433] width 582 height 522
click at [236, 252] on td "First name" at bounding box center [259, 255] width 191 height 18
click at [514, 227] on button "Add" at bounding box center [511, 228] width 60 height 17
click at [228, 256] on td "Last name" at bounding box center [259, 255] width 191 height 18
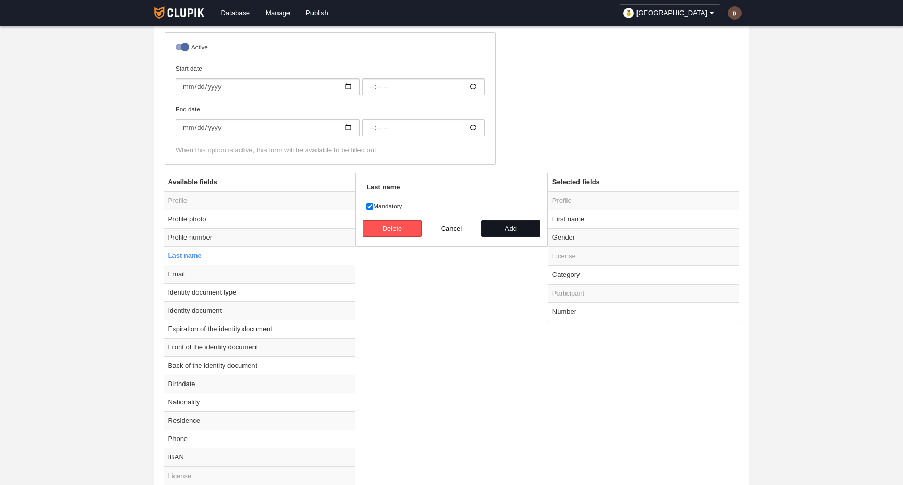
click at [511, 230] on button "Add" at bounding box center [511, 228] width 60 height 17
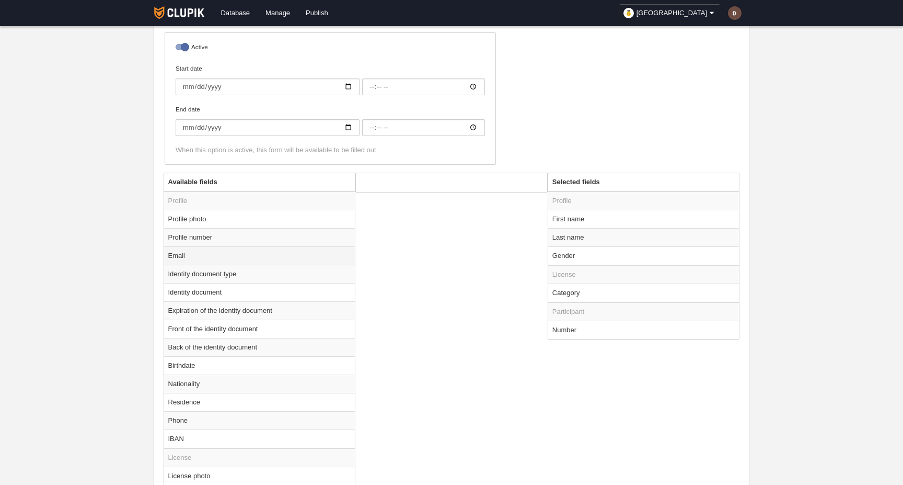
click at [193, 256] on td "Email" at bounding box center [259, 255] width 191 height 18
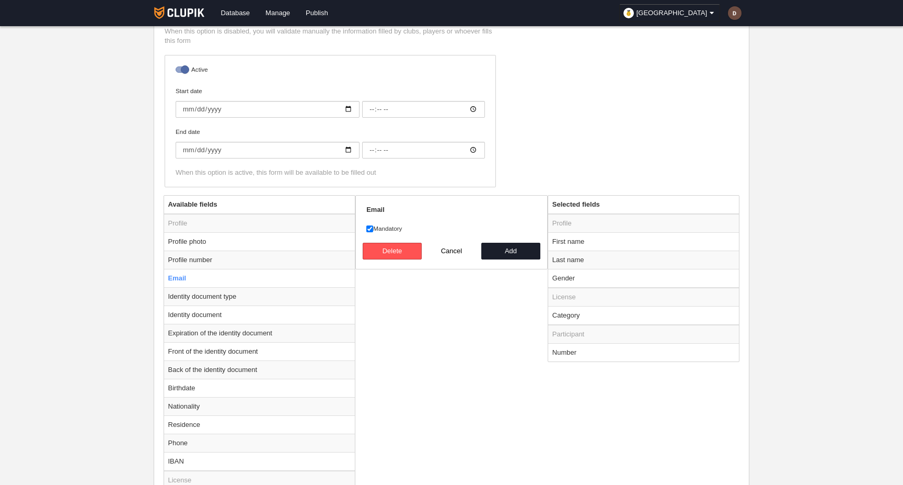
scroll to position [215, 0]
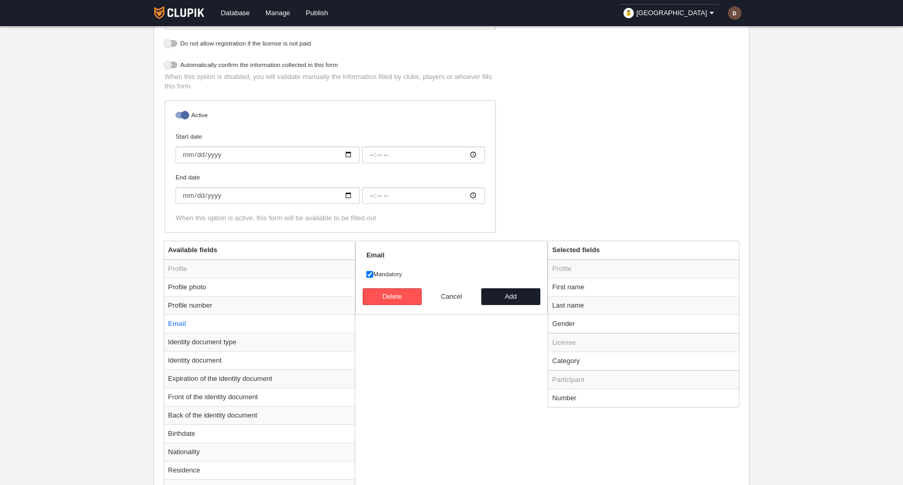
click at [457, 296] on button "Cancel" at bounding box center [452, 296] width 60 height 17
radio input "false"
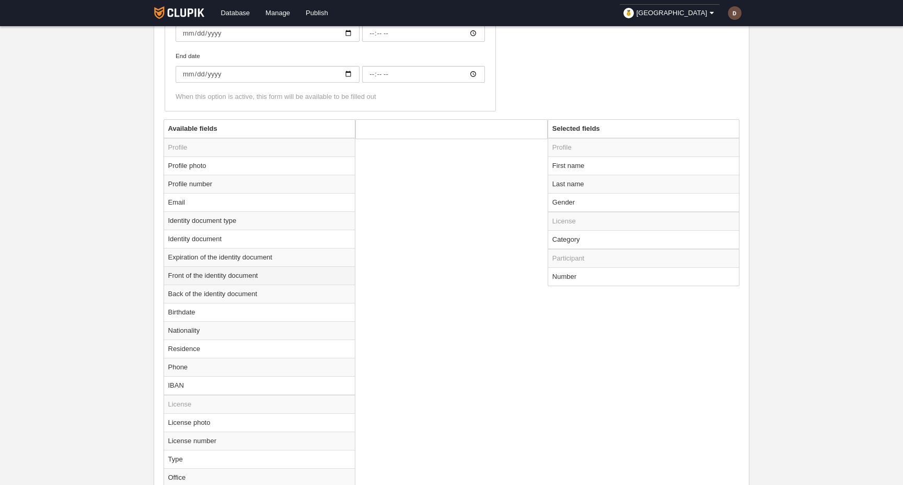
scroll to position [336, 0]
click at [220, 313] on td "Birthdate" at bounding box center [259, 312] width 191 height 18
radio input "true"
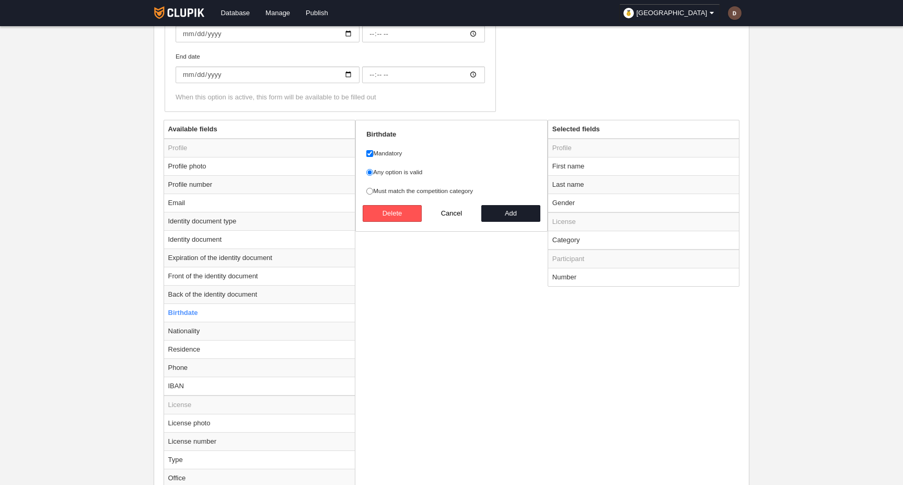
click at [408, 190] on label "Must match the competition category" at bounding box center [451, 190] width 170 height 9
click at [373, 190] on input "Must match the competition category" at bounding box center [369, 191] width 7 height 7
radio input "true"
click at [506, 214] on button "Add" at bounding box center [511, 213] width 60 height 17
radio input "false"
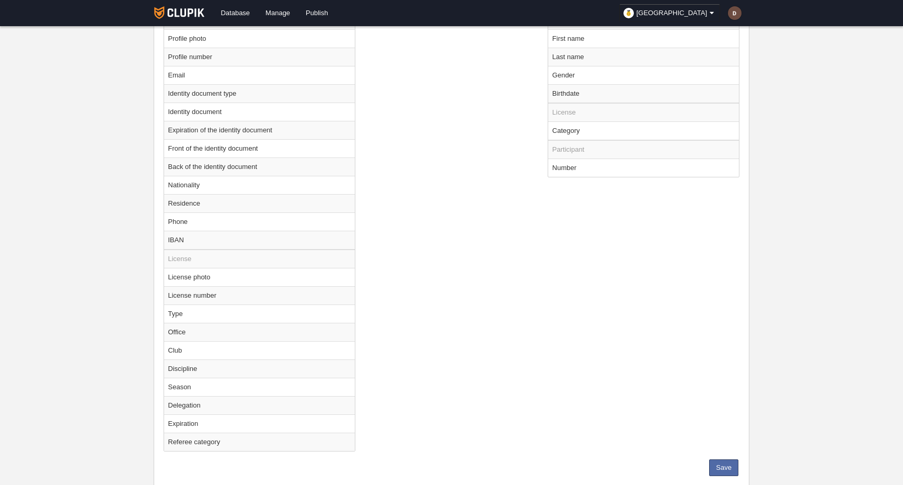
scroll to position [351, 0]
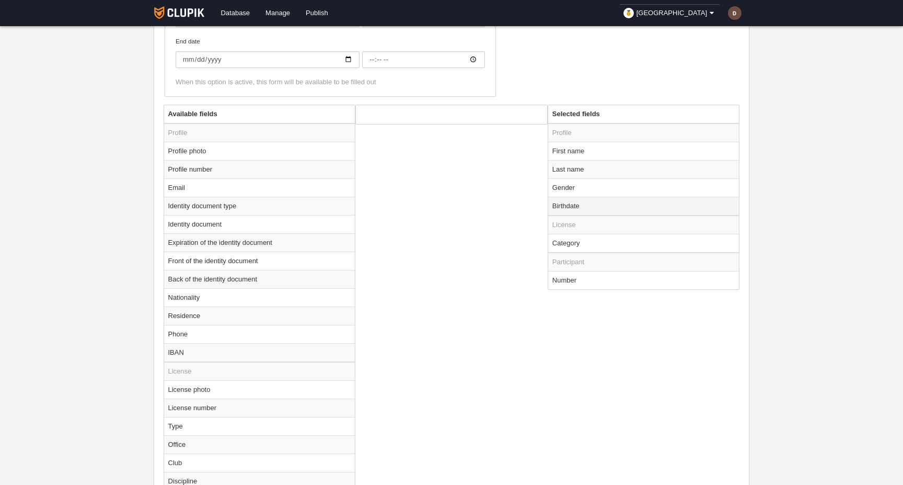
click at [575, 207] on td "Birthdate" at bounding box center [643, 206] width 191 height 19
radio input "true"
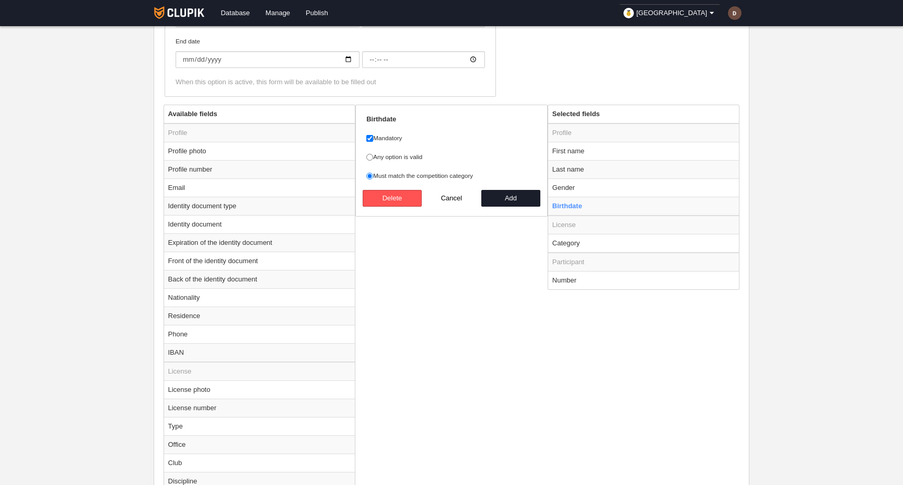
click at [404, 154] on label "Any option is valid" at bounding box center [451, 156] width 170 height 9
click at [373, 154] on input "Any option is valid" at bounding box center [369, 157] width 7 height 7
radio input "true"
click at [512, 198] on button "Add" at bounding box center [511, 198] width 60 height 17
radio input "false"
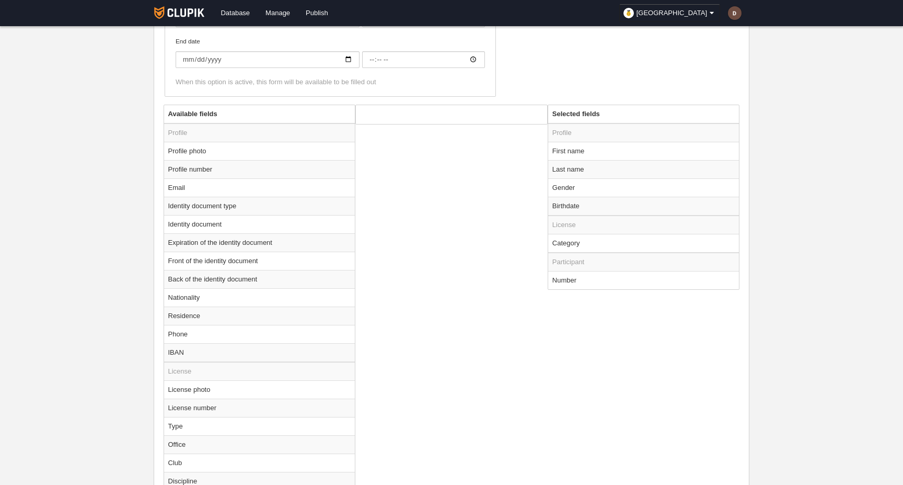
click at [469, 347] on div "Available fields Profile Profile photo Profile number Email Identity document t…" at bounding box center [452, 338] width 582 height 467
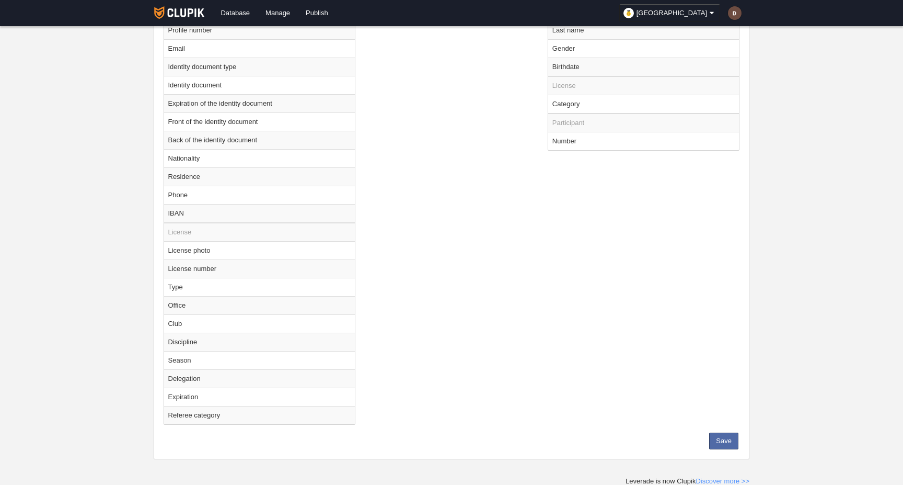
scroll to position [491, 0]
click at [722, 437] on button "Save" at bounding box center [723, 440] width 29 height 17
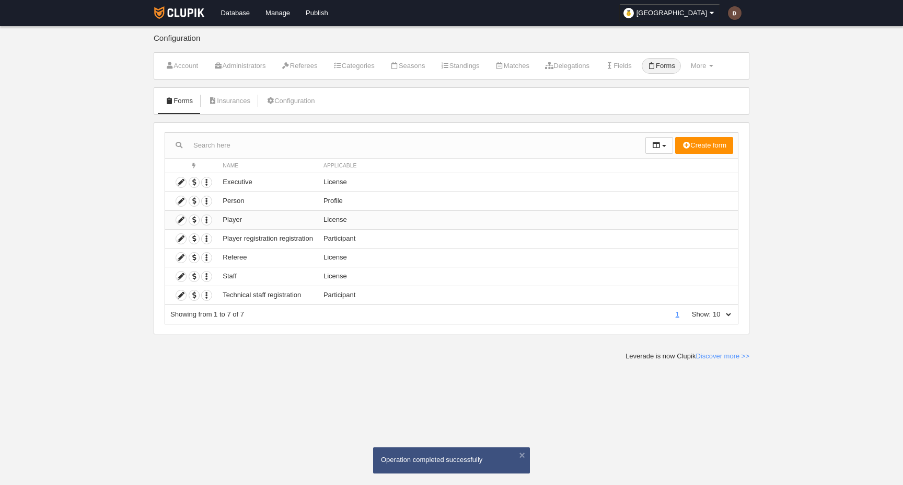
click at [290, 218] on td "Player" at bounding box center [267, 219] width 101 height 19
click at [183, 220] on icon at bounding box center [181, 220] width 10 height 10
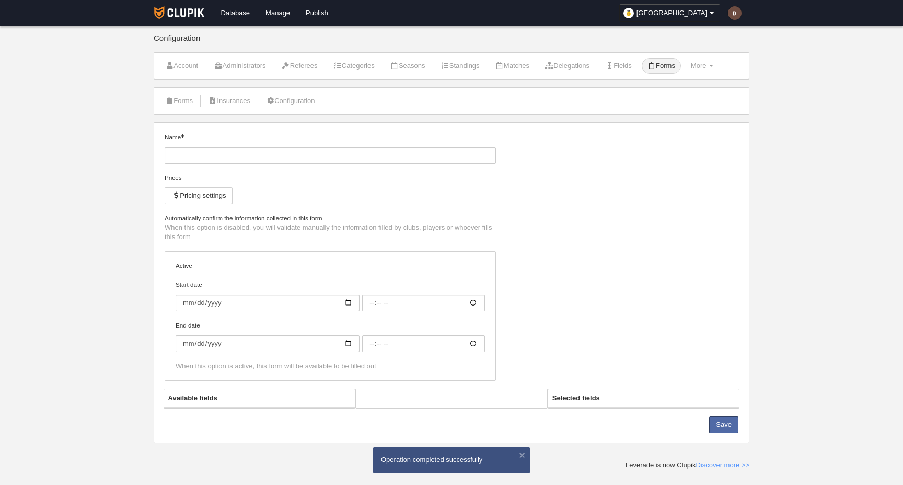
type input "Player"
checkbox input "true"
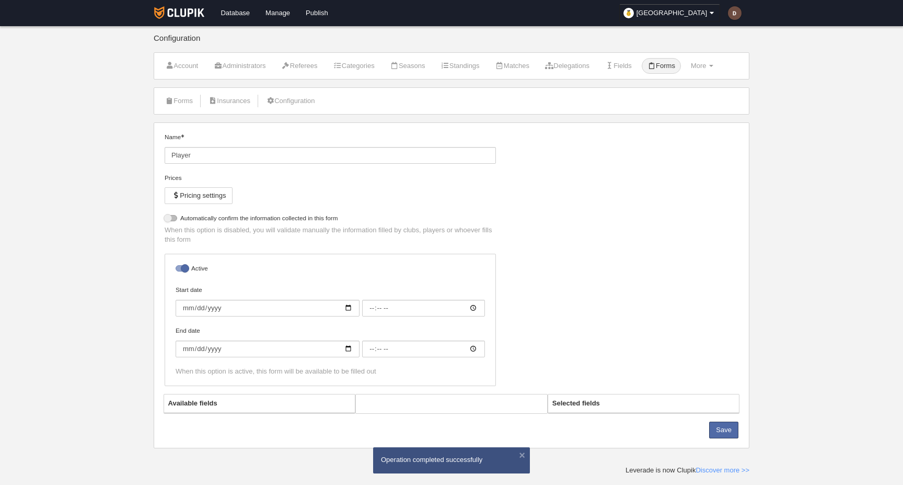
select select "selected"
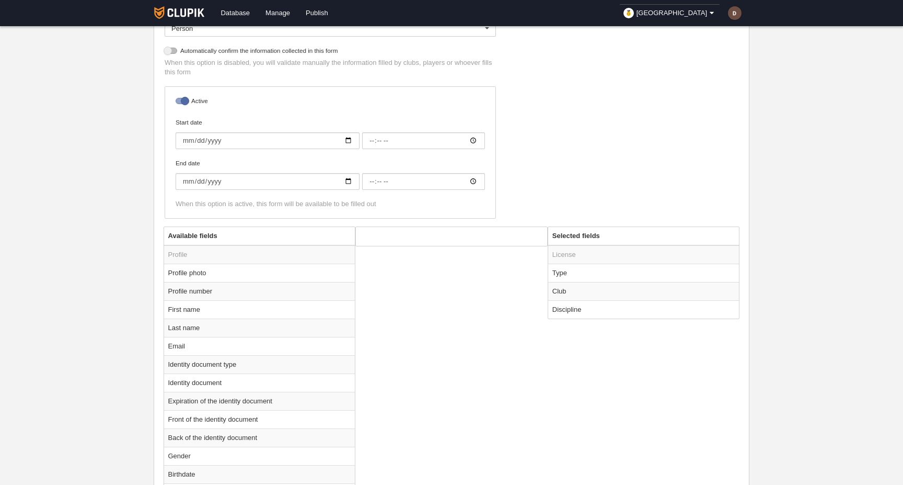
scroll to position [330, 0]
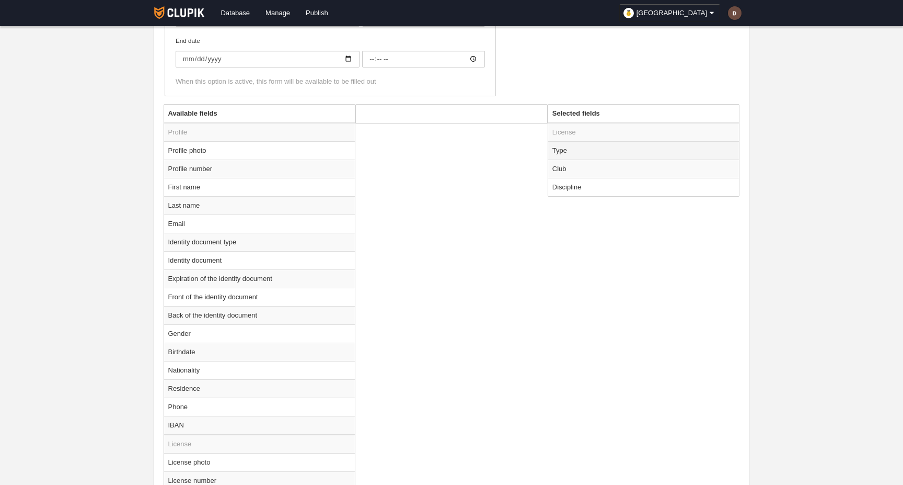
click at [602, 152] on td "Type" at bounding box center [643, 150] width 191 height 18
radio input "true"
select select "player"
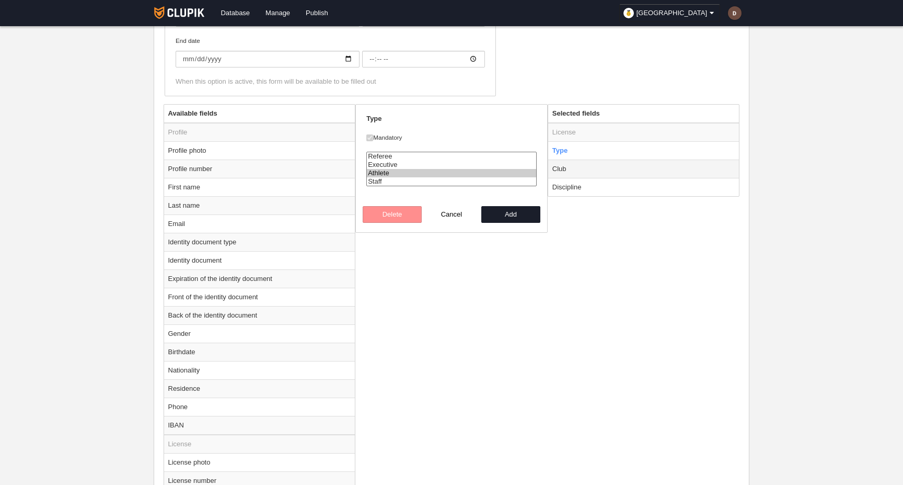
click at [599, 172] on td "Club" at bounding box center [643, 168] width 191 height 18
radio input "false"
radio input "true"
checkbox input "false"
select select
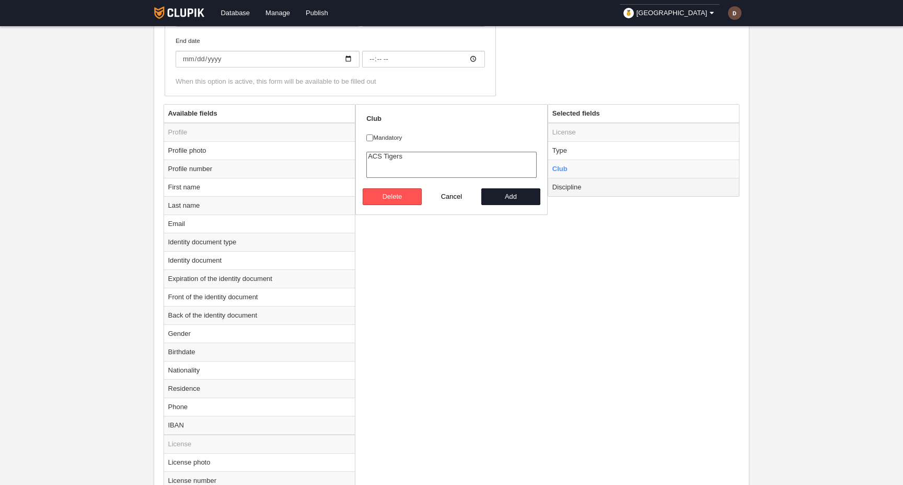
click at [601, 190] on td "Discipline" at bounding box center [643, 187] width 191 height 18
radio input "false"
radio input "true"
click at [397, 153] on option "Basketball" at bounding box center [451, 156] width 169 height 8
select select "25"
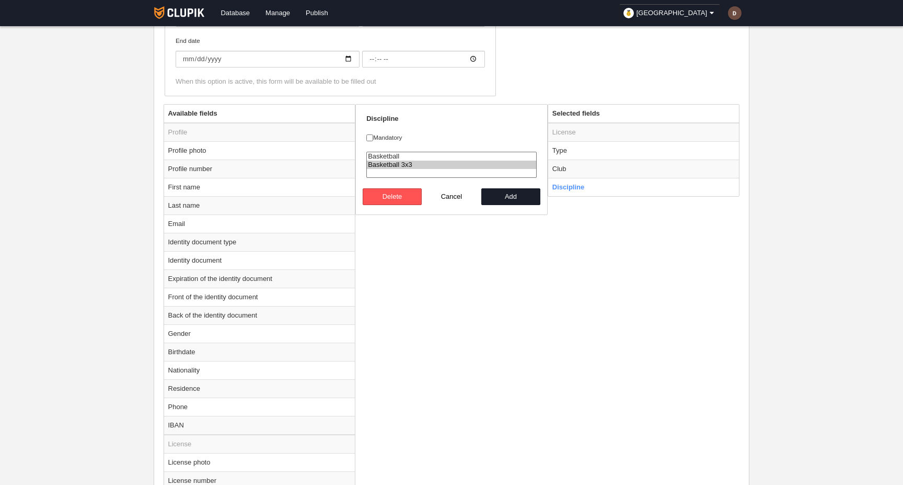
click at [422, 164] on option "Basketball 3x3" at bounding box center [451, 164] width 169 height 8
click at [407, 199] on button "Delete" at bounding box center [393, 196] width 60 height 17
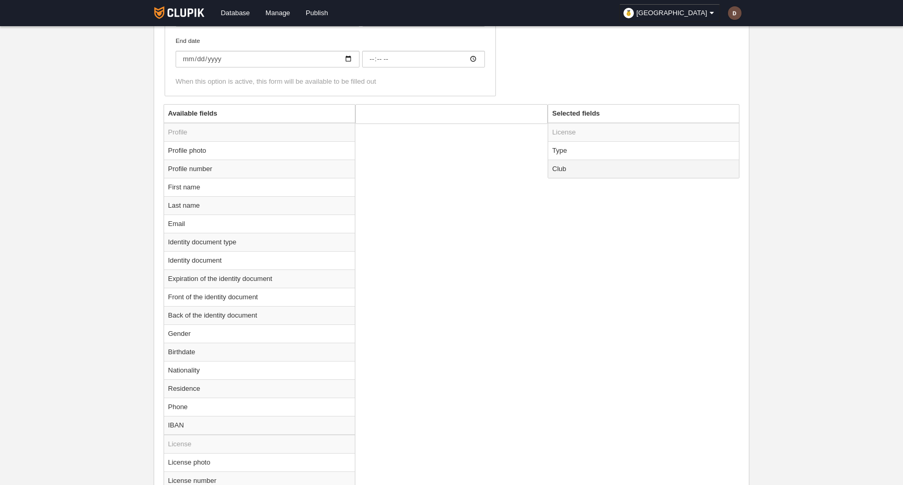
click at [591, 162] on td "Club" at bounding box center [643, 168] width 191 height 18
radio input "true"
select select
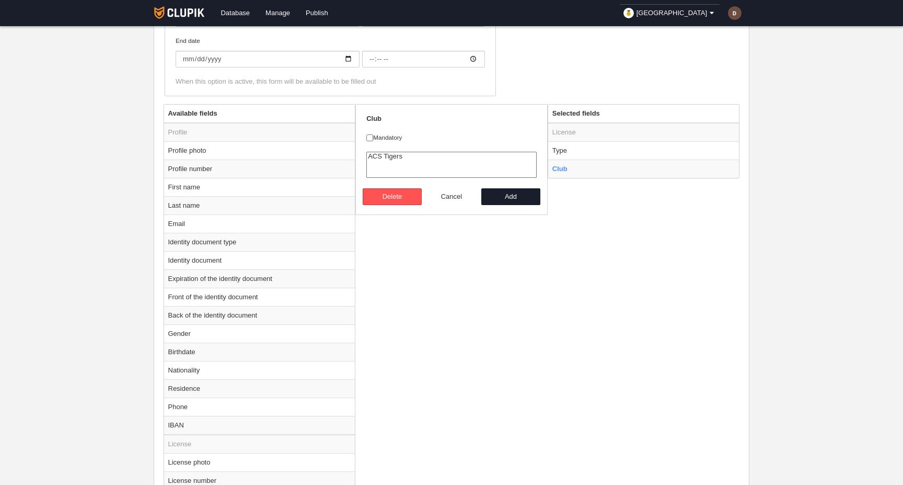
click at [445, 200] on button "Cancel" at bounding box center [452, 196] width 60 height 17
radio input "false"
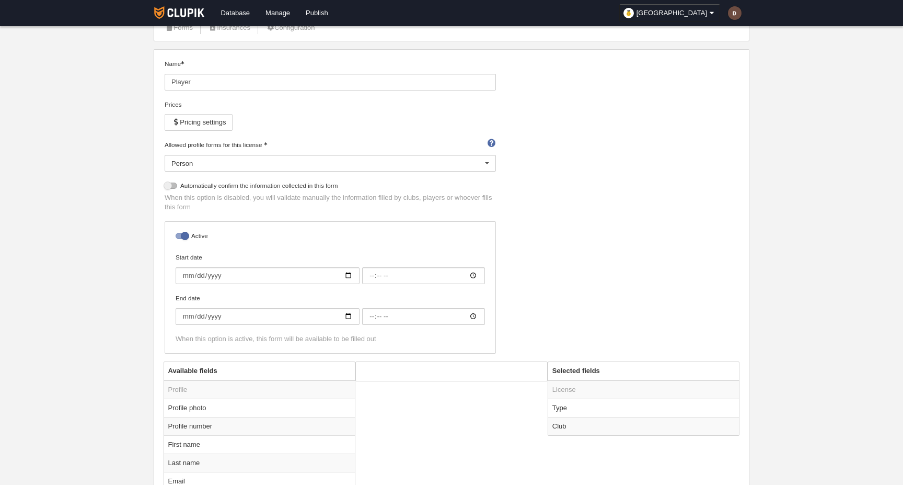
scroll to position [0, 0]
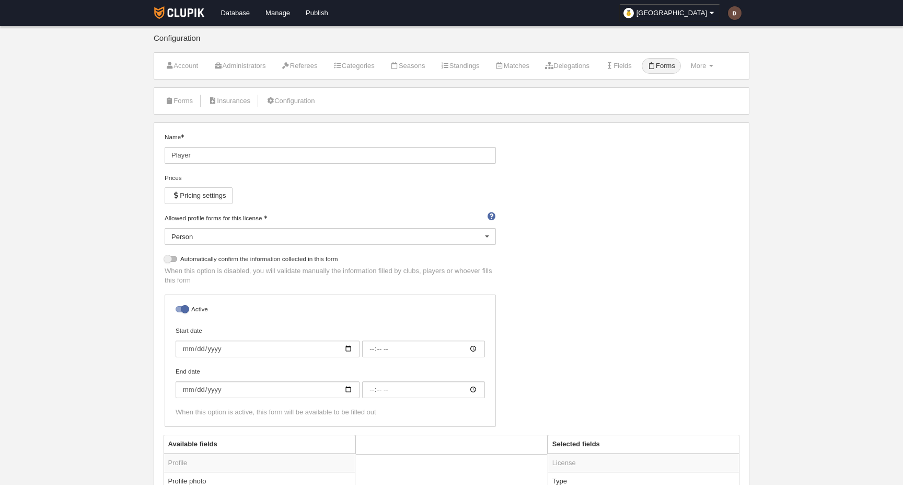
click at [656, 64] on icon at bounding box center [652, 65] width 8 height 7
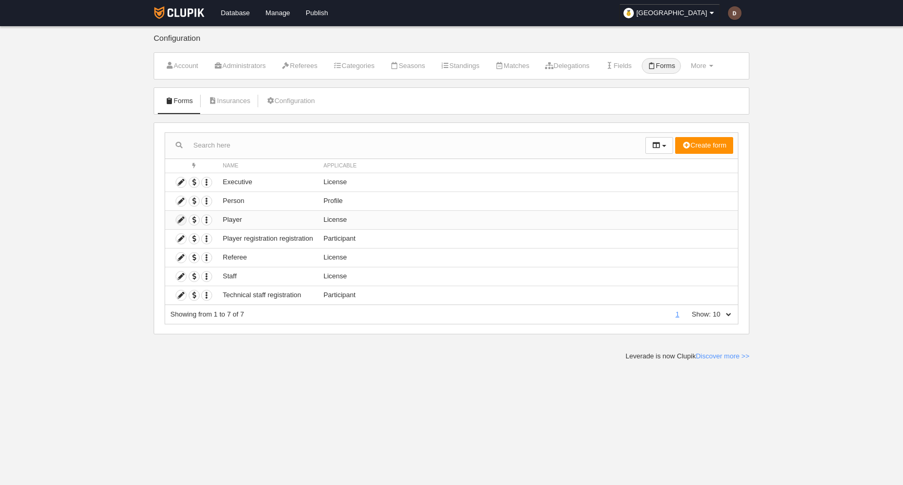
click at [177, 220] on icon at bounding box center [181, 220] width 10 height 10
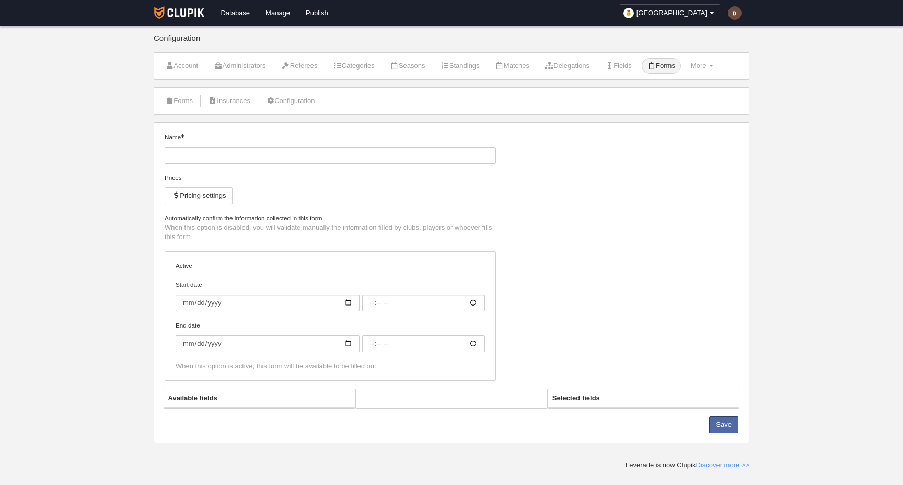
type input "Player"
checkbox input "true"
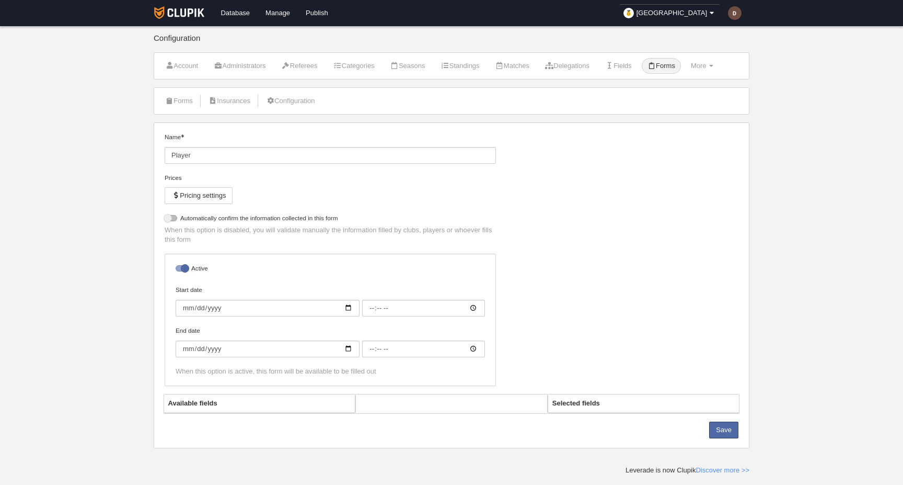
select select "selected"
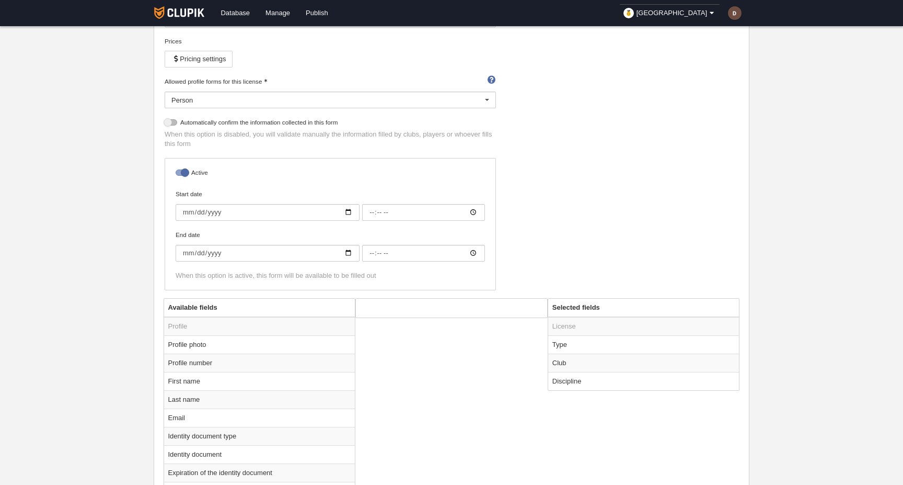
scroll to position [243, 0]
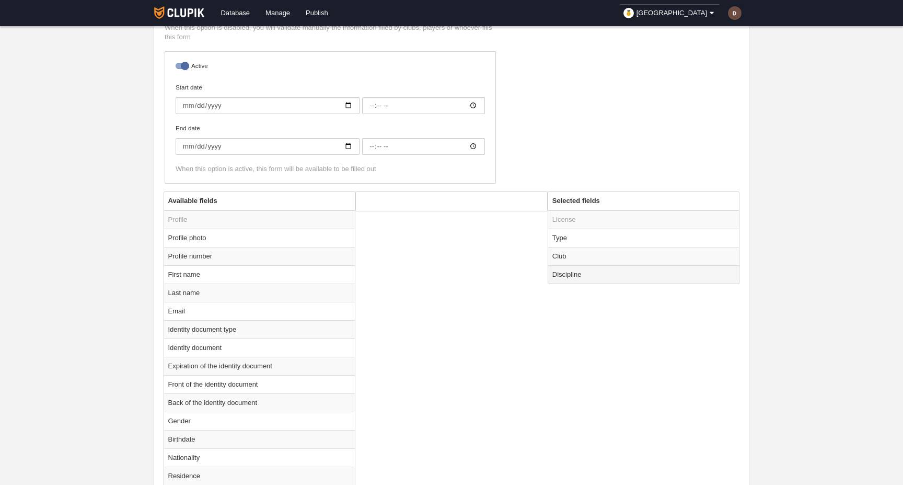
click at [567, 272] on td "Discipline" at bounding box center [643, 274] width 191 height 18
radio input "true"
select select
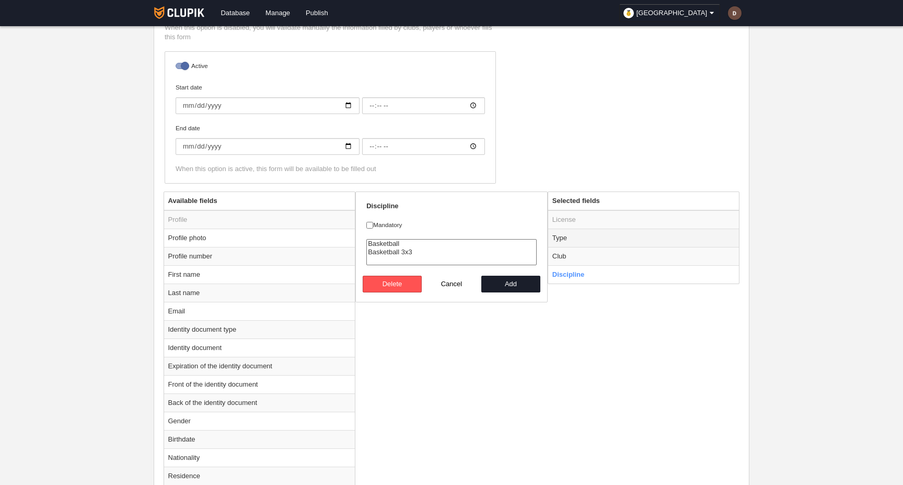
click at [579, 234] on td "Type" at bounding box center [643, 237] width 191 height 18
radio input "true"
checkbox input "true"
select select "player"
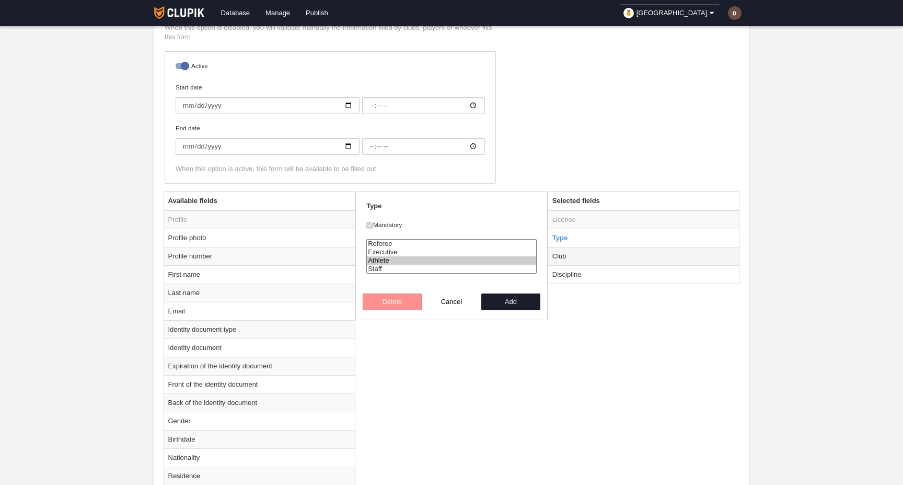
click at [569, 258] on td "Club" at bounding box center [643, 256] width 191 height 18
radio input "false"
radio input "true"
checkbox input "false"
select select
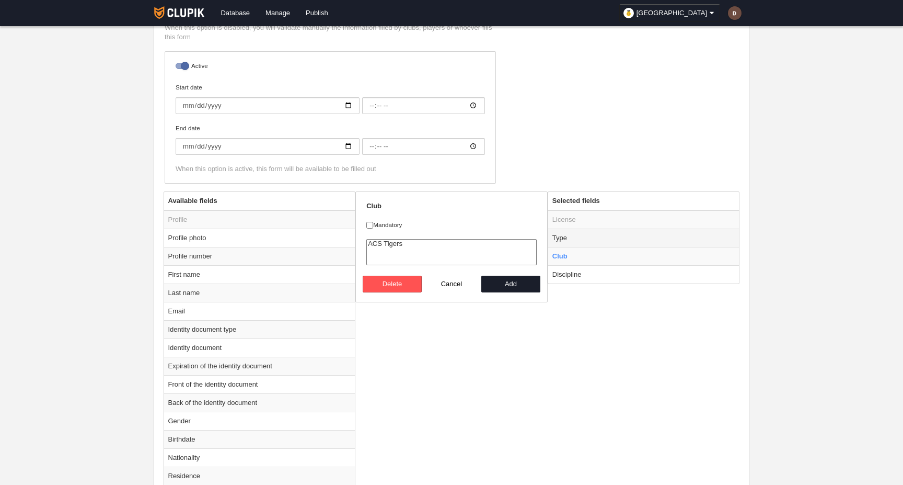
click at [585, 240] on td "Type" at bounding box center [643, 237] width 191 height 18
radio input "true"
checkbox input "true"
select select "player"
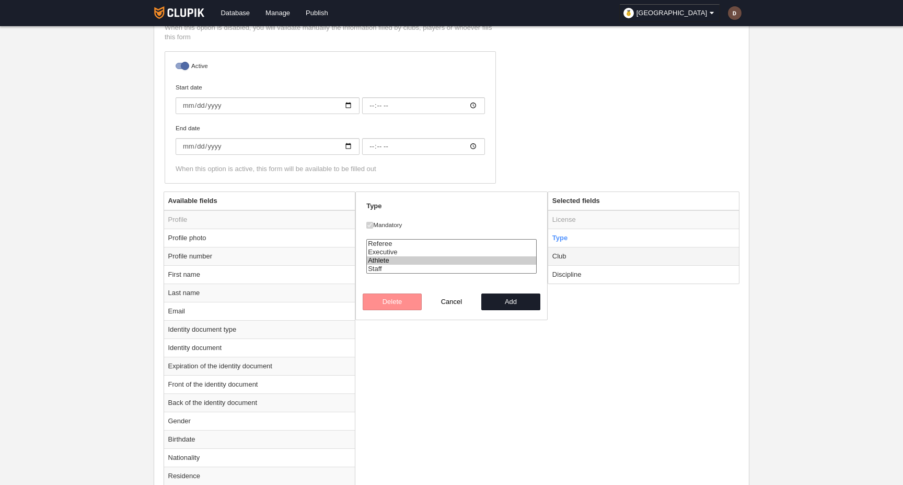
click at [585, 261] on td "Club" at bounding box center [643, 256] width 191 height 18
select select
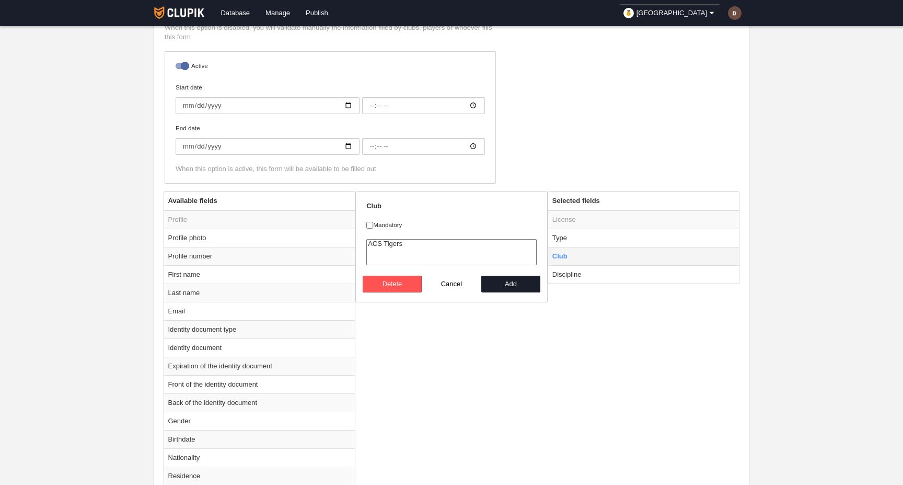
radio input "false"
radio input "true"
checkbox input "false"
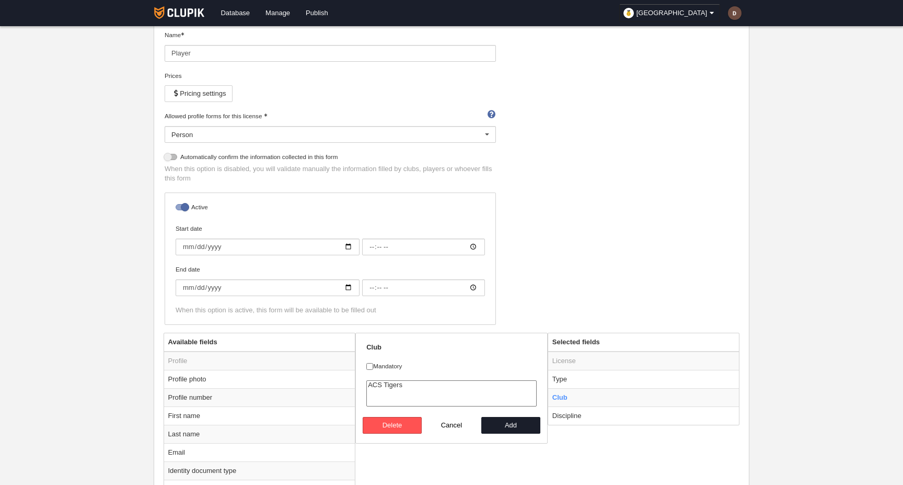
scroll to position [0, 0]
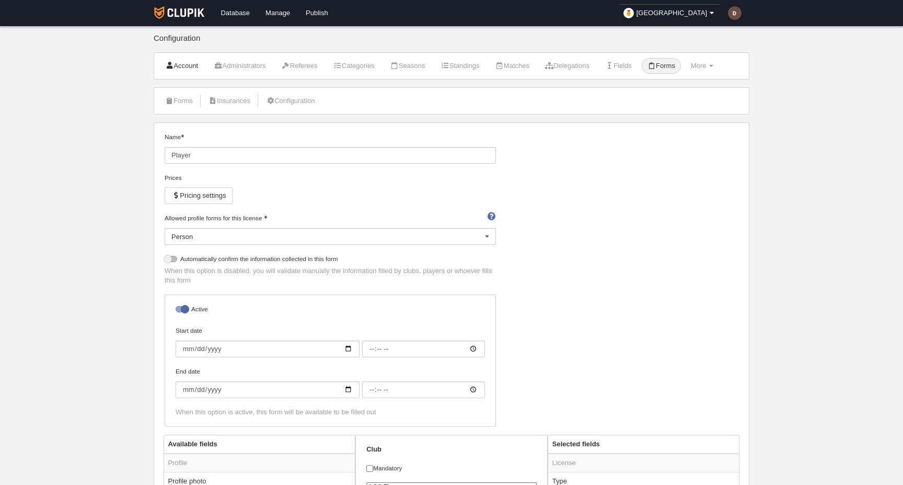
click at [195, 69] on link "Account" at bounding box center [181, 66] width 44 height 16
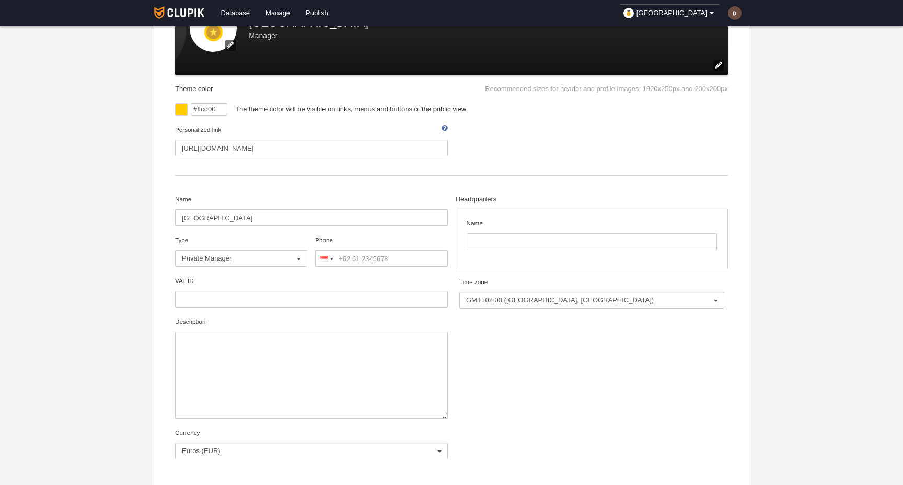
scroll to position [246, 0]
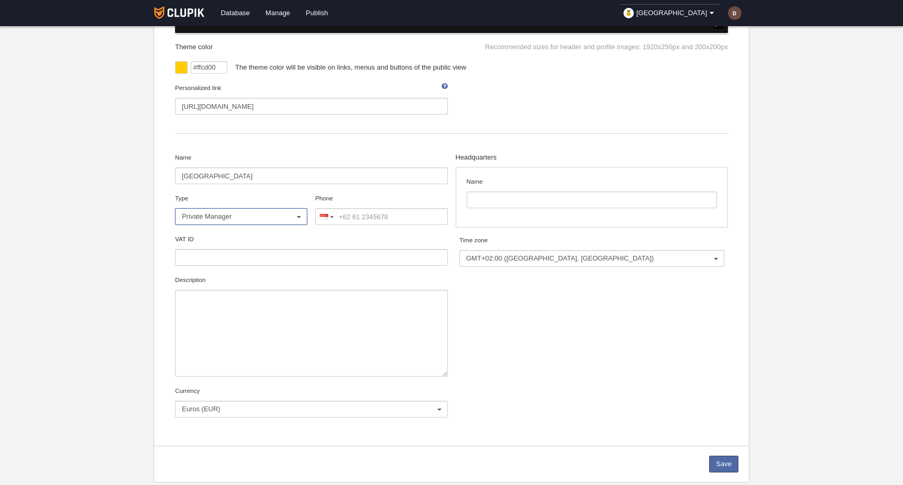
click at [278, 220] on span "Private Manager" at bounding box center [238, 216] width 113 height 9
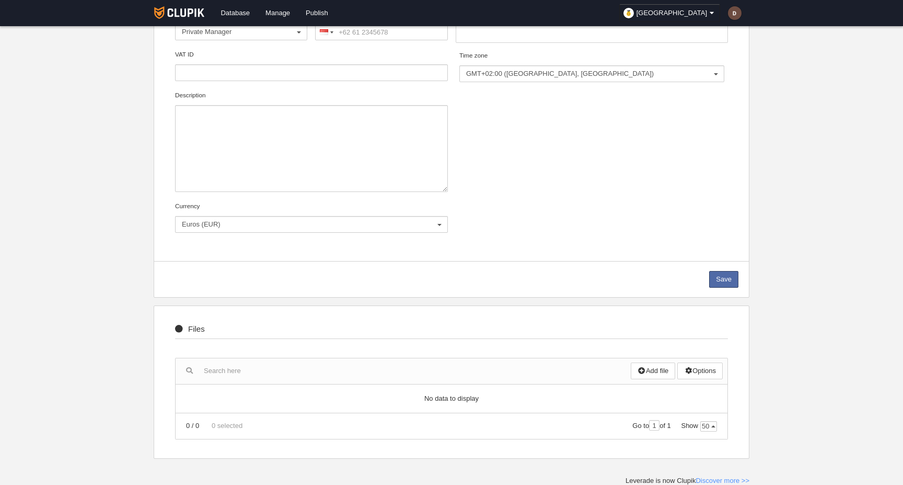
scroll to position [0, 0]
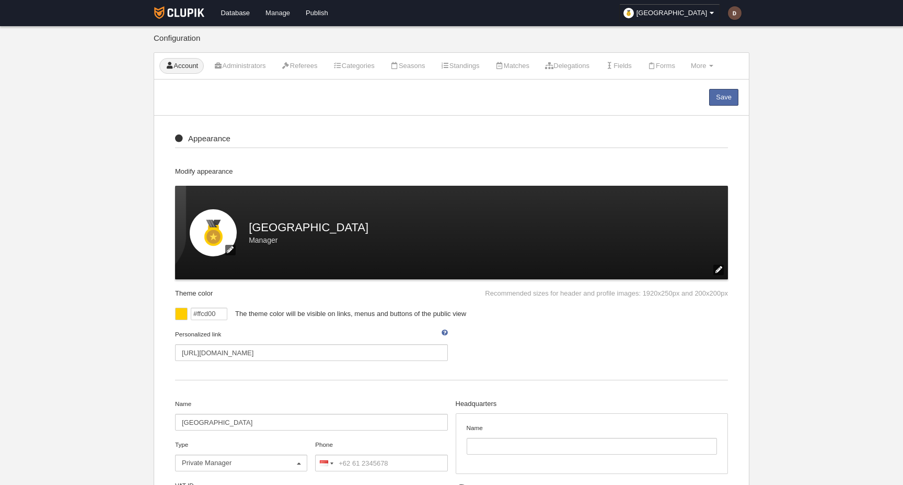
click at [278, 16] on link "Manage" at bounding box center [278, 13] width 40 height 26
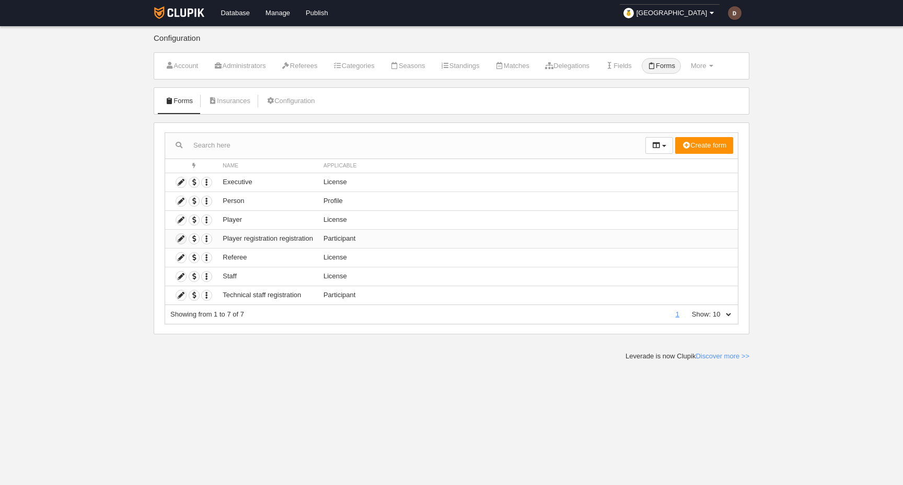
click at [183, 237] on icon at bounding box center [181, 239] width 10 height 10
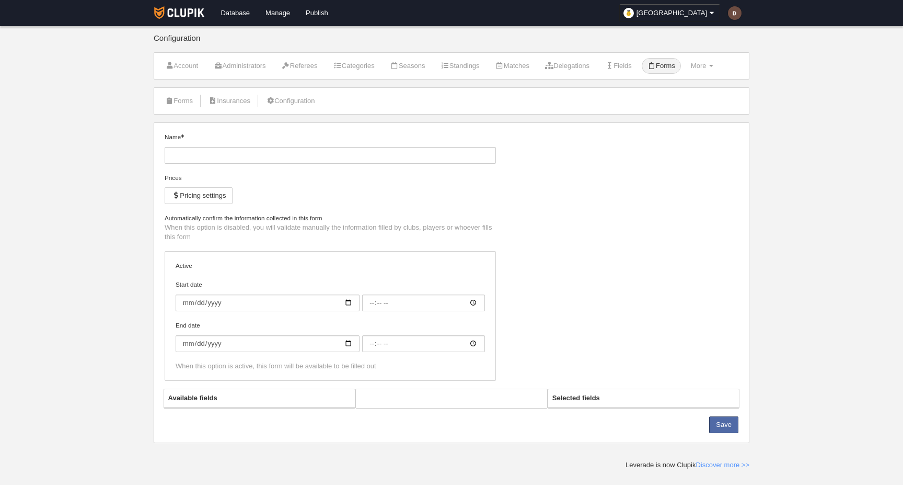
type input "Player registration registration"
checkbox input "true"
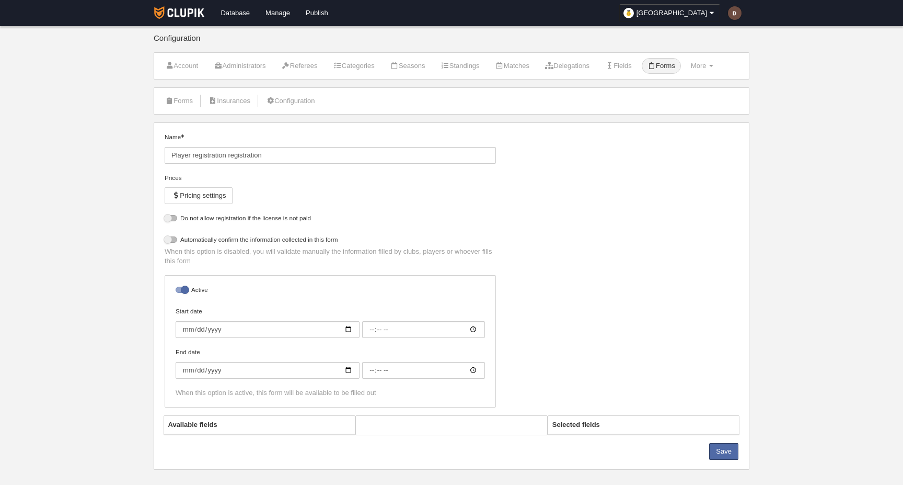
select select "selected"
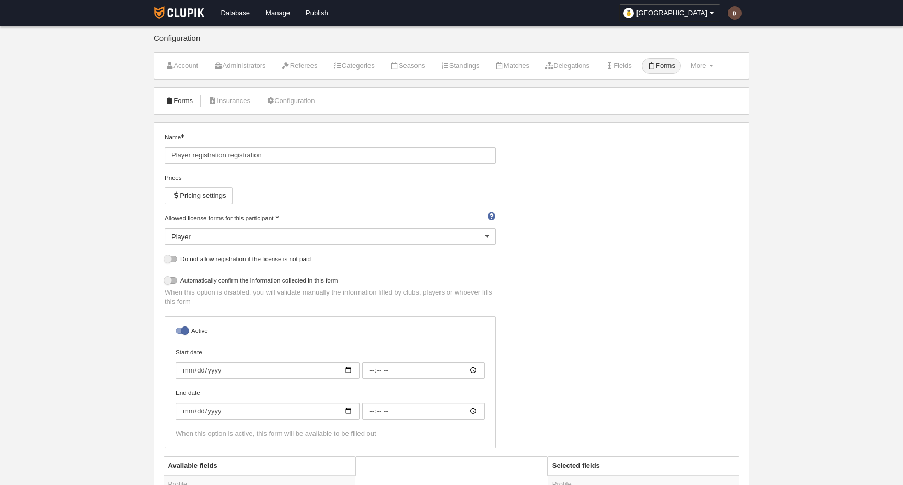
click at [180, 101] on link "Forms" at bounding box center [178, 101] width 39 height 16
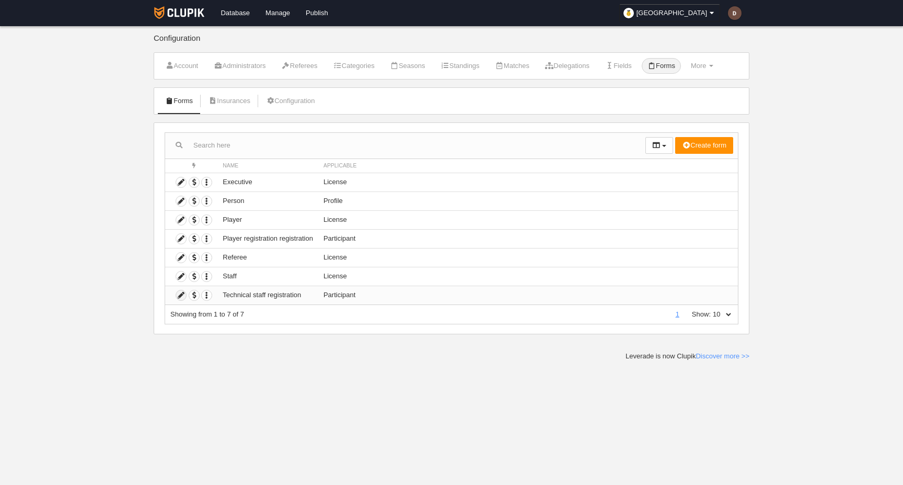
click at [178, 296] on icon at bounding box center [181, 295] width 10 height 10
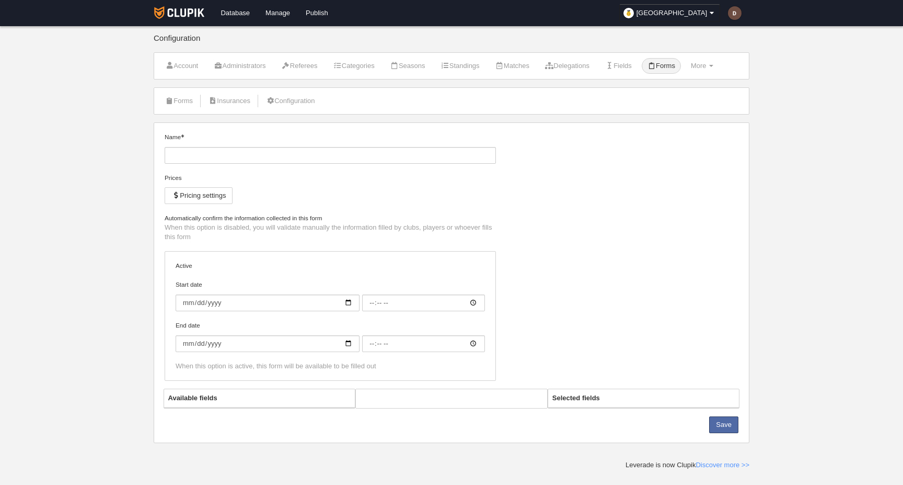
type input "Technical staff registration"
checkbox input "true"
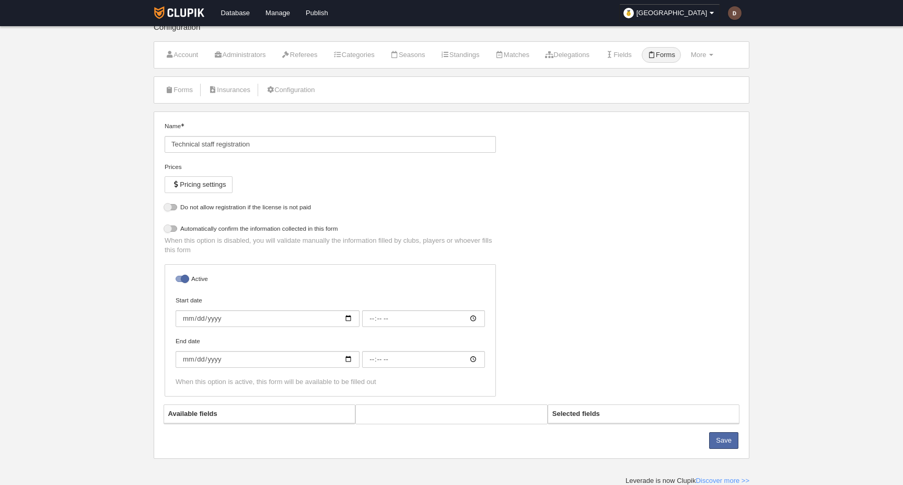
select select "selected"
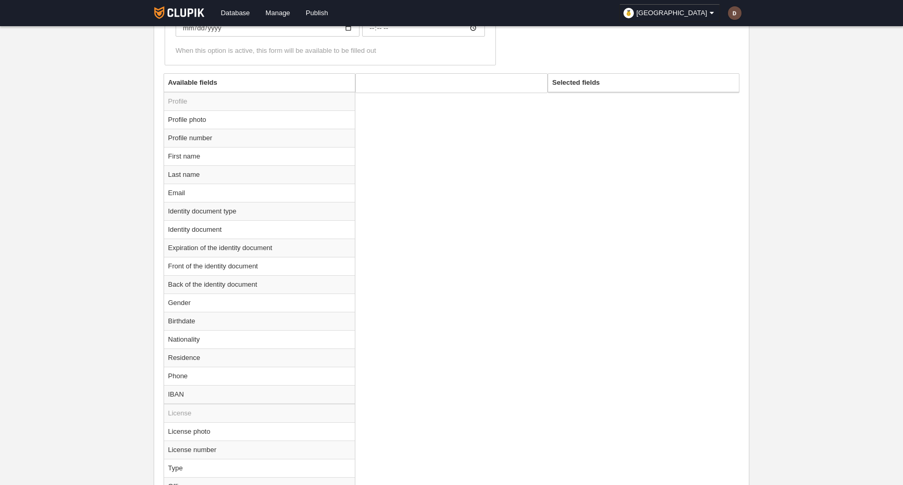
scroll to position [382, 0]
click at [267, 318] on td "Birthdate" at bounding box center [259, 322] width 191 height 18
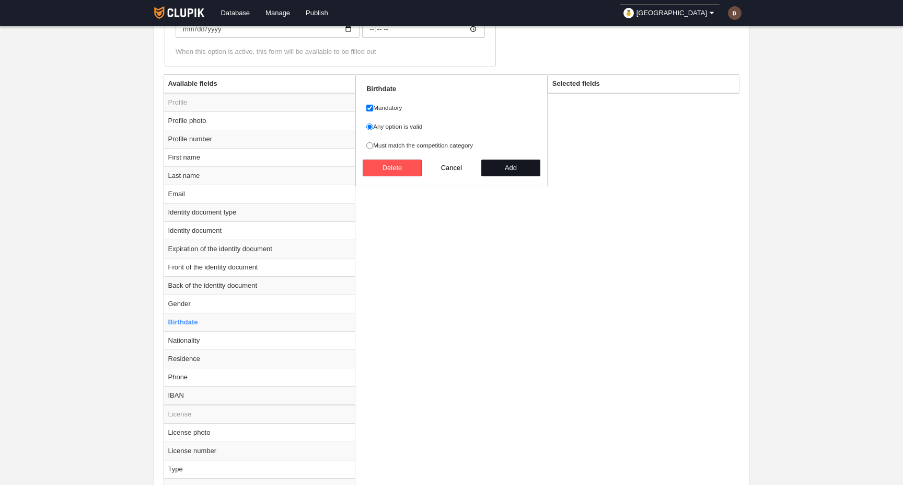
click at [518, 166] on button "Add" at bounding box center [511, 167] width 60 height 17
radio input "false"
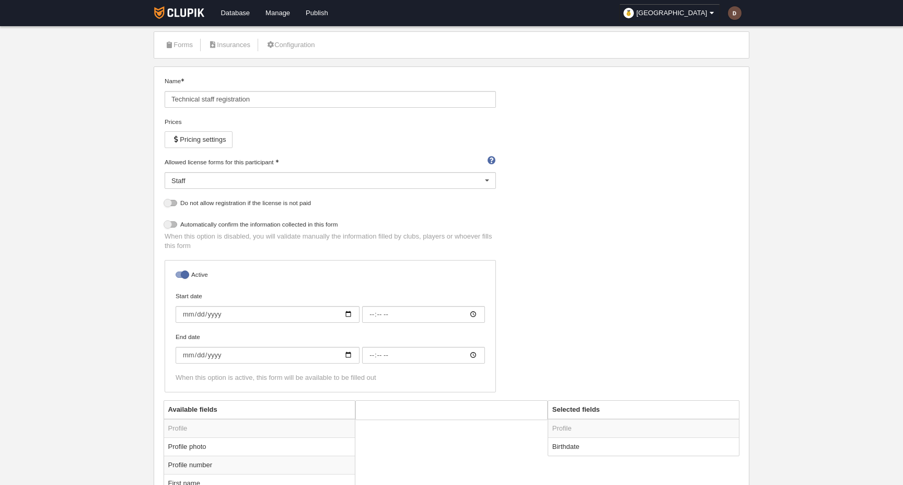
scroll to position [208, 0]
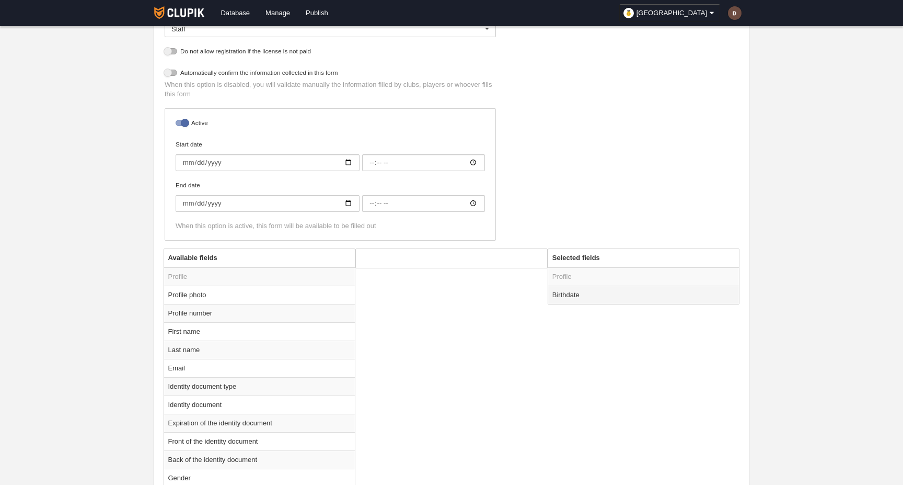
click at [610, 293] on td "Birthdate" at bounding box center [643, 294] width 191 height 18
radio input "true"
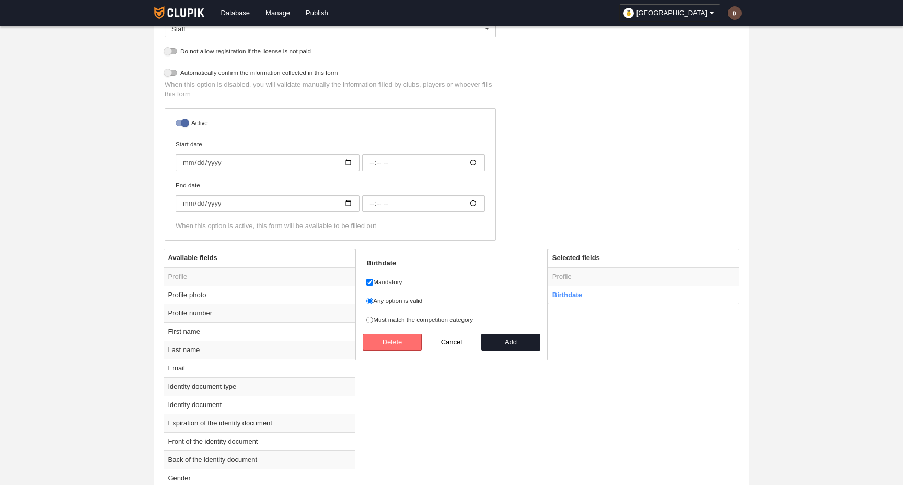
click at [399, 341] on button "Delete" at bounding box center [393, 341] width 60 height 17
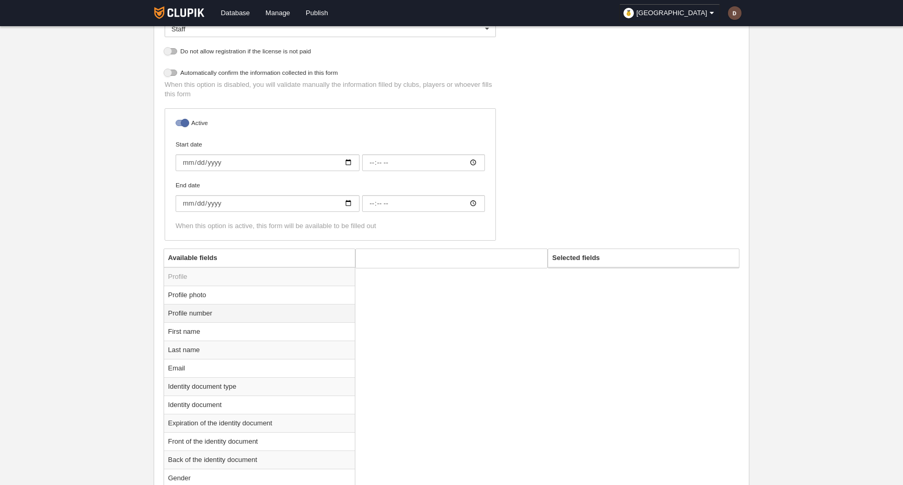
scroll to position [0, 0]
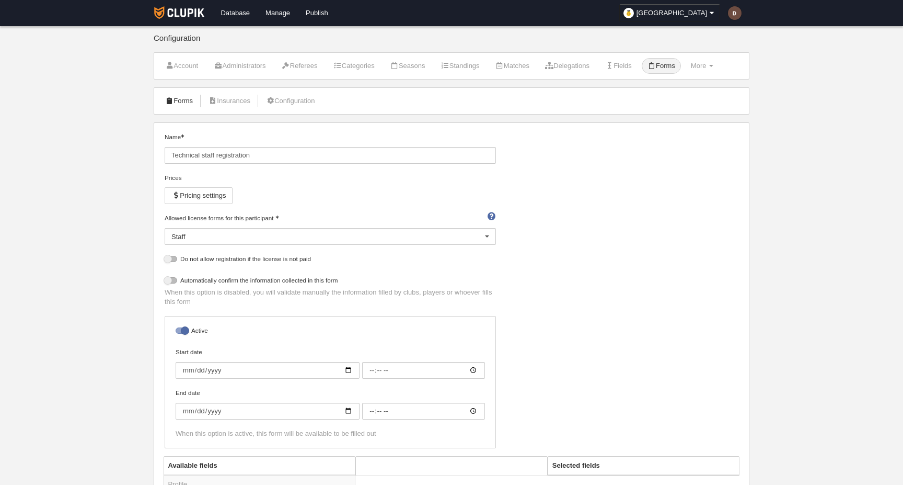
click at [179, 102] on link "Forms" at bounding box center [178, 101] width 39 height 16
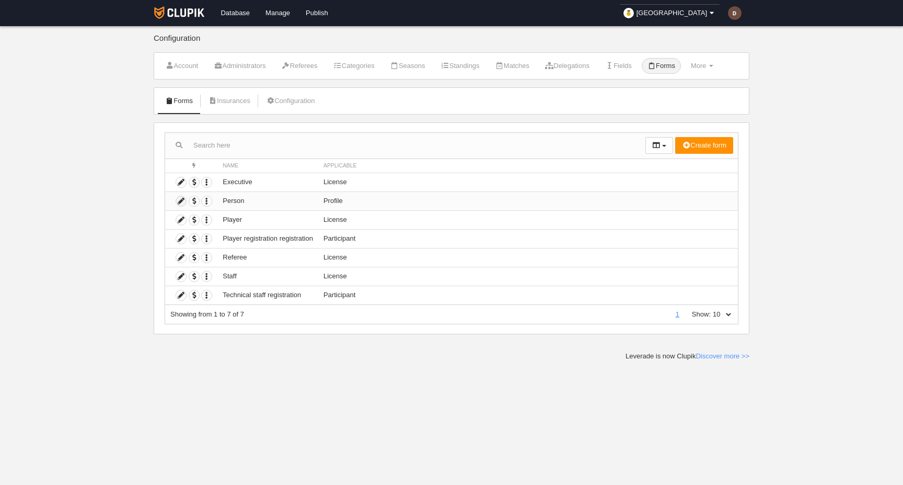
click at [178, 200] on icon at bounding box center [181, 201] width 10 height 10
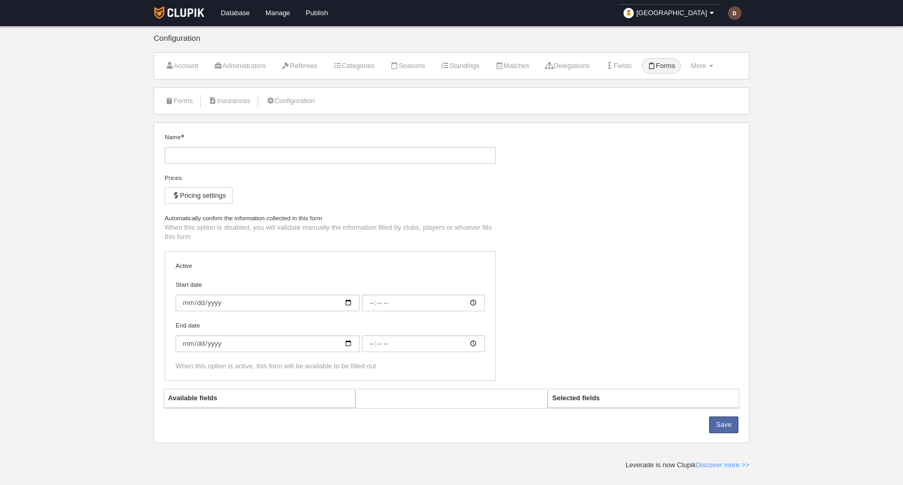
type input "Person"
checkbox input "true"
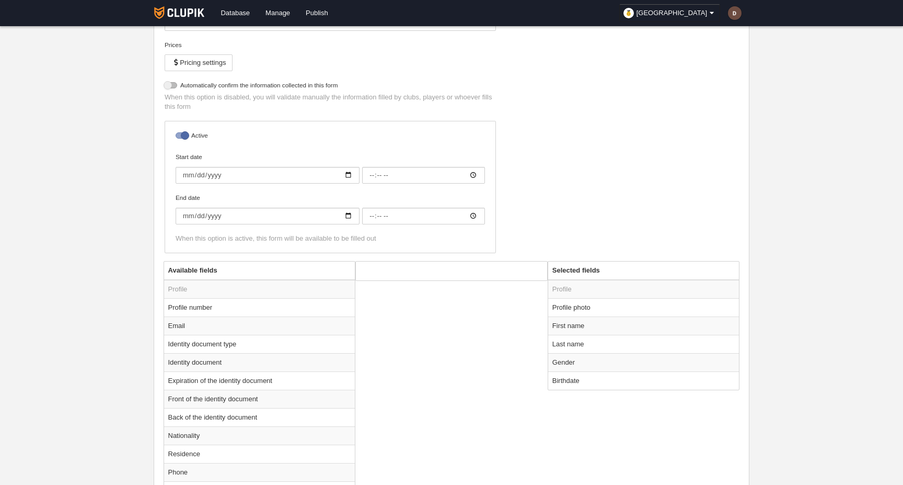
scroll to position [142, 0]
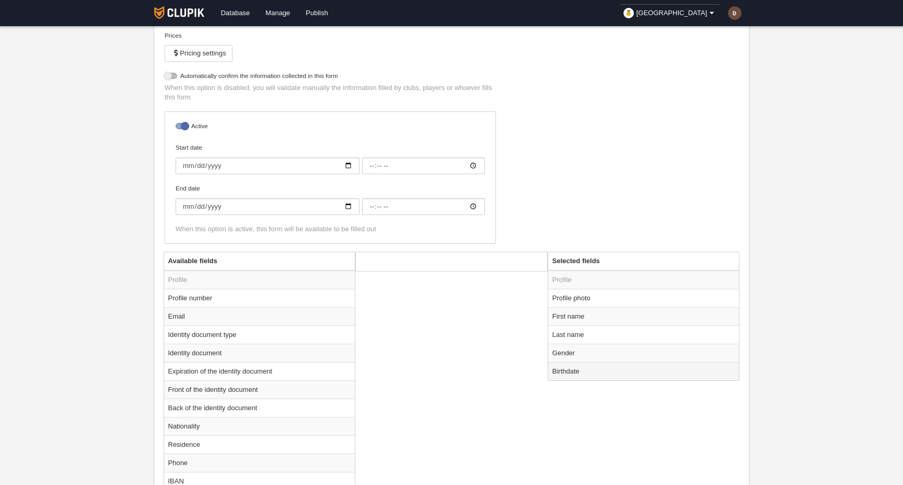
click at [584, 372] on td "Birthdate" at bounding box center [643, 371] width 191 height 18
radio input "true"
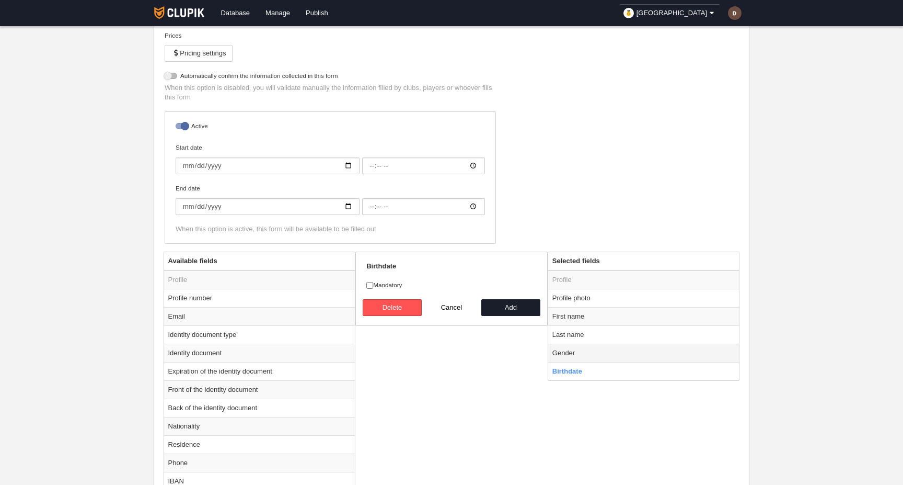
click at [574, 351] on td "Gender" at bounding box center [643, 352] width 191 height 18
radio input "true"
select select
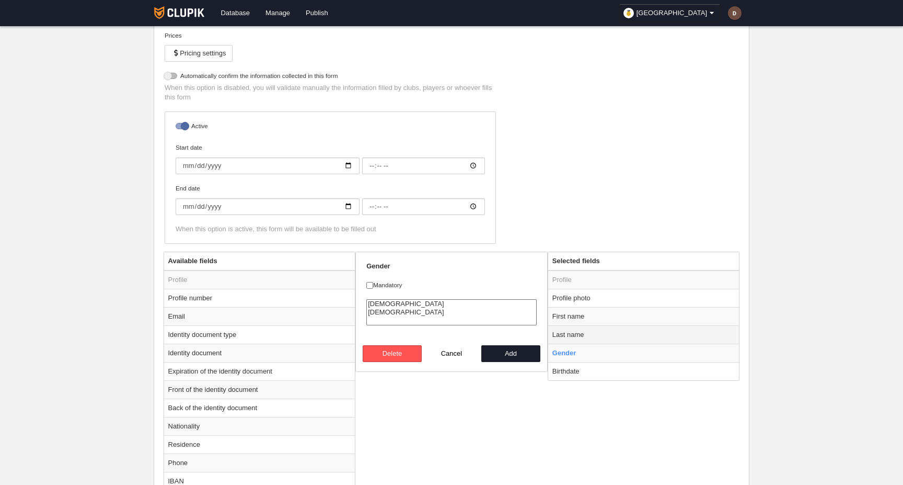
click at [636, 337] on td "Last name" at bounding box center [643, 334] width 191 height 18
radio input "true"
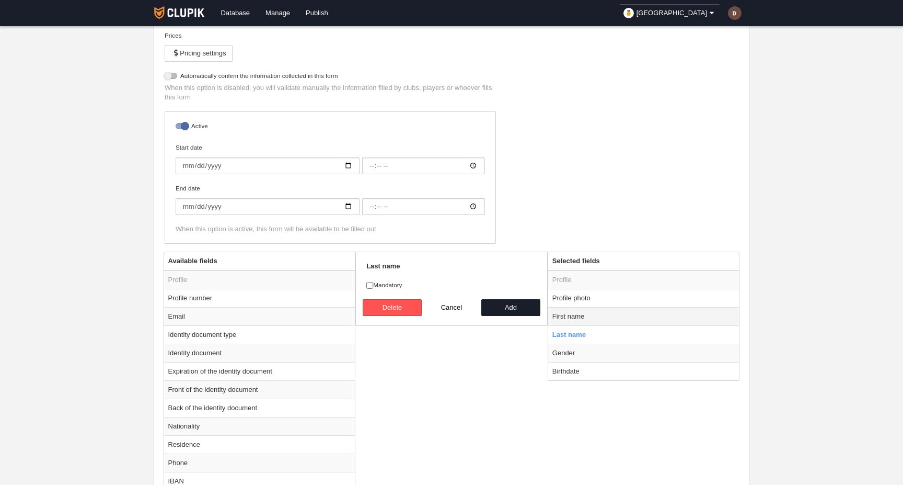
click at [626, 312] on td "First name" at bounding box center [643, 316] width 191 height 18
radio input "true"
checkbox input "true"
click at [623, 295] on td "Profile photo" at bounding box center [643, 298] width 191 height 18
radio input "true"
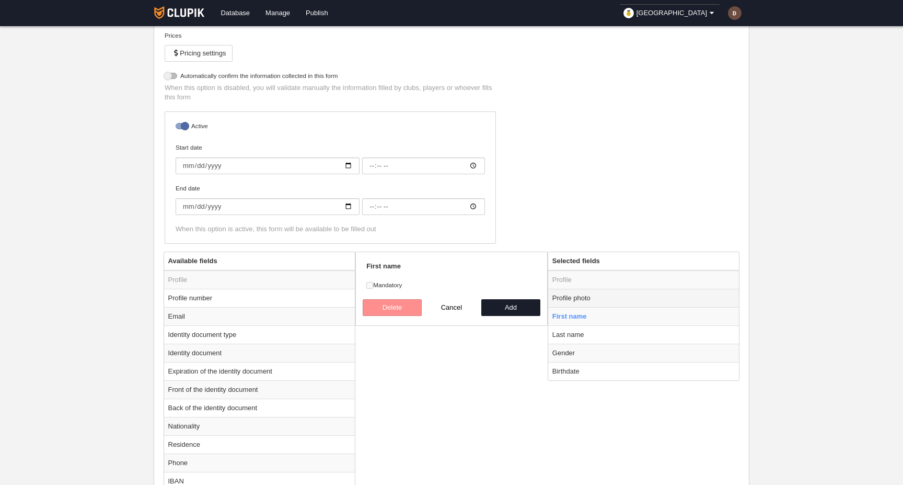
checkbox input "false"
click at [570, 191] on div "Name Person Prices Pricing settings Do not allow registration if the license is…" at bounding box center [452, 120] width 582 height 261
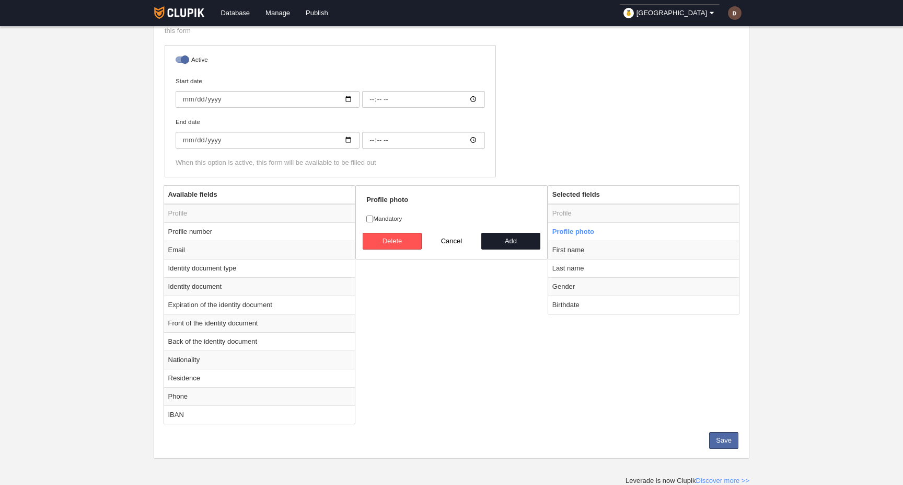
scroll to position [0, 0]
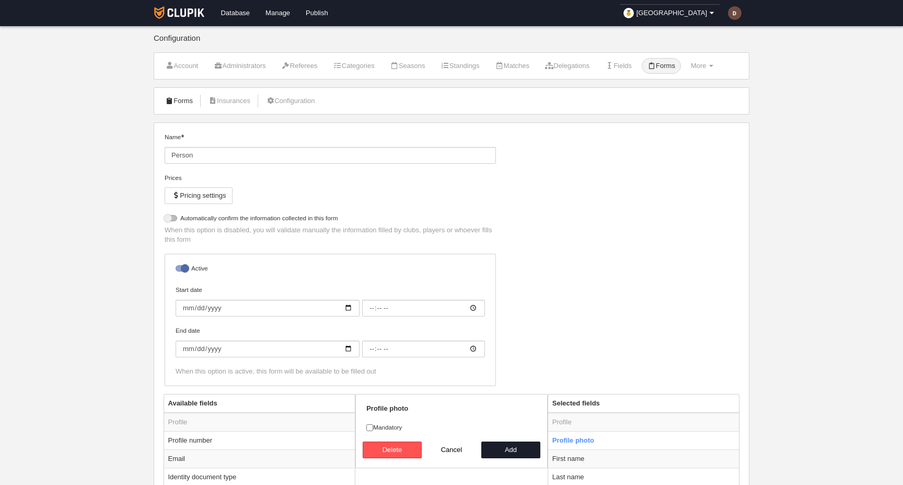
click at [182, 105] on link "Forms" at bounding box center [178, 101] width 39 height 16
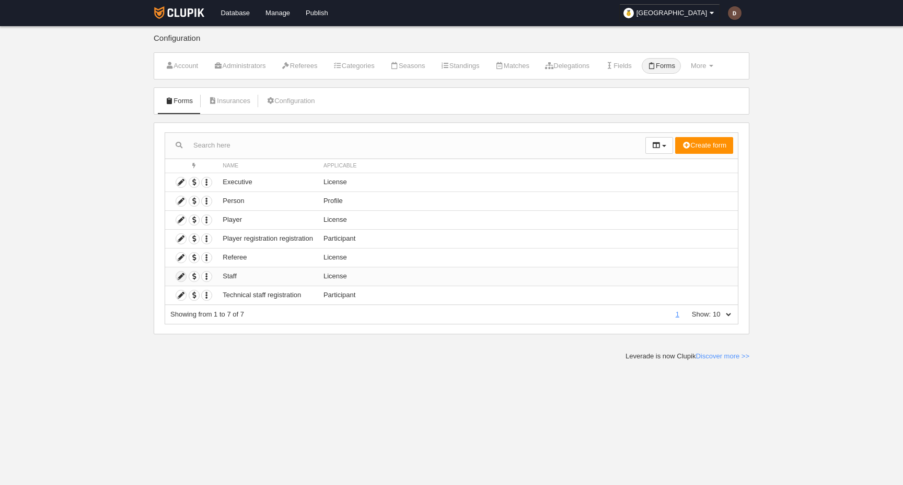
click at [180, 277] on icon at bounding box center [181, 276] width 10 height 10
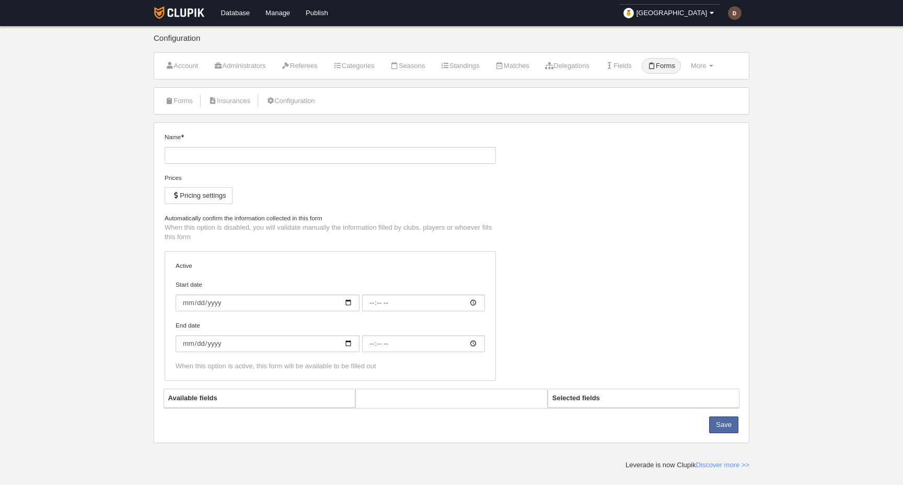
type input "Staff"
checkbox input "true"
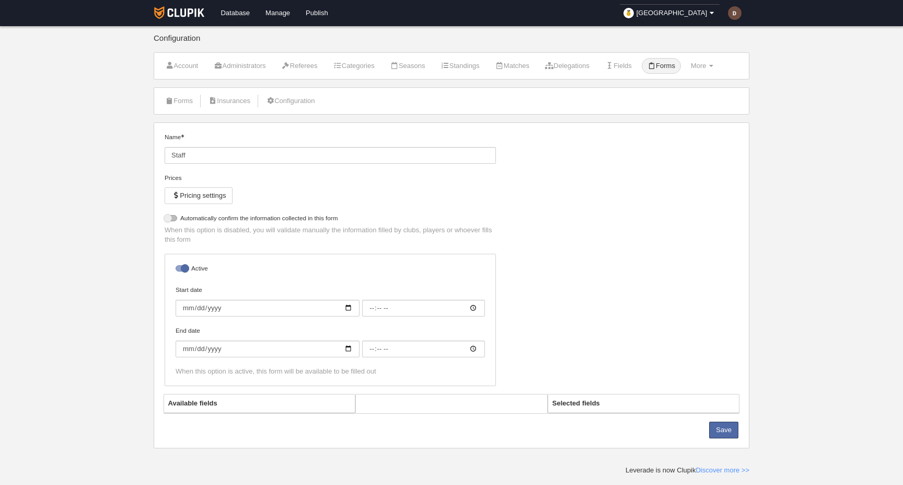
select select "selected"
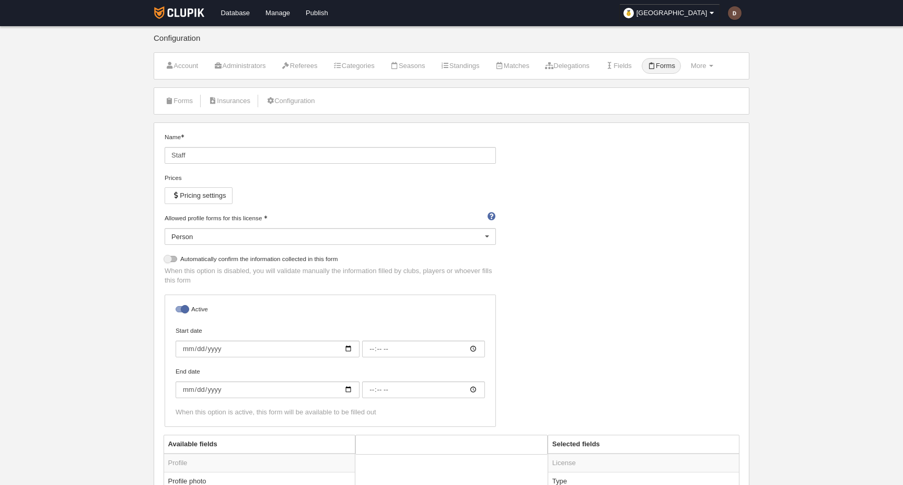
scroll to position [159, 0]
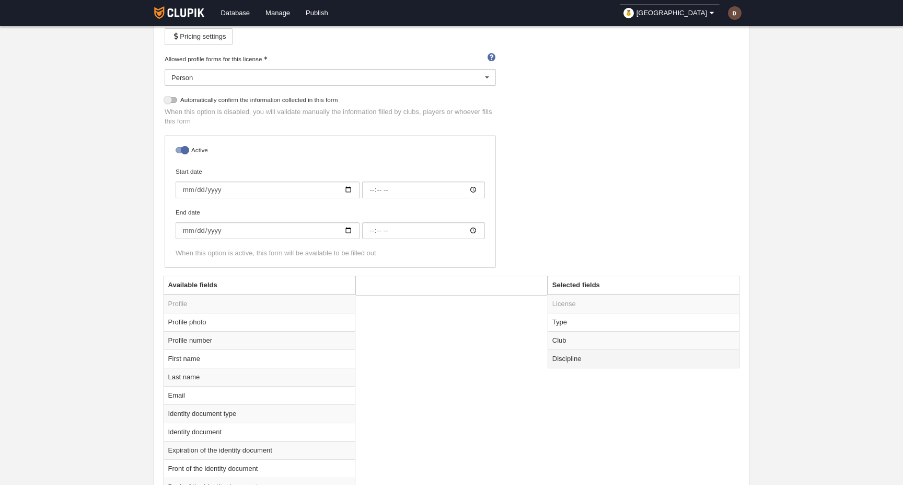
click at [578, 358] on td "Discipline" at bounding box center [643, 358] width 191 height 18
radio input "true"
select select
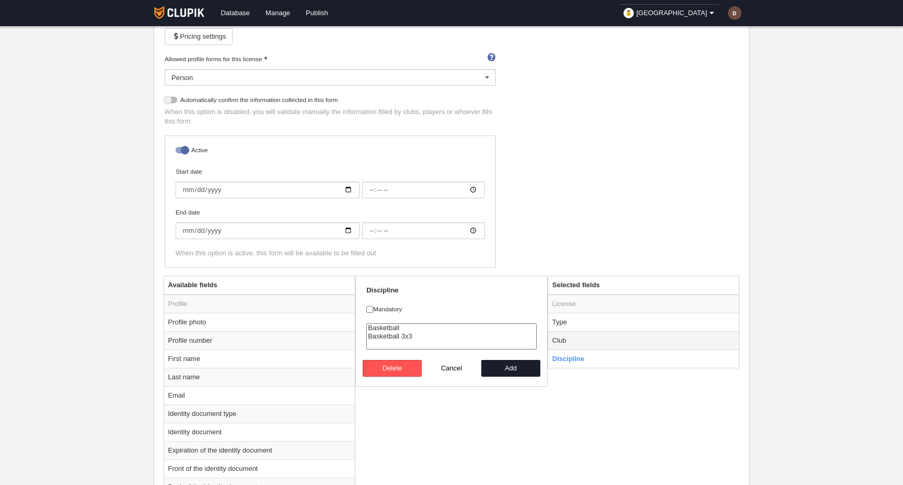
click at [592, 336] on td "Club" at bounding box center [643, 340] width 191 height 18
radio input "true"
click at [600, 322] on td "Type" at bounding box center [643, 322] width 191 height 18
radio input "true"
checkbox input "true"
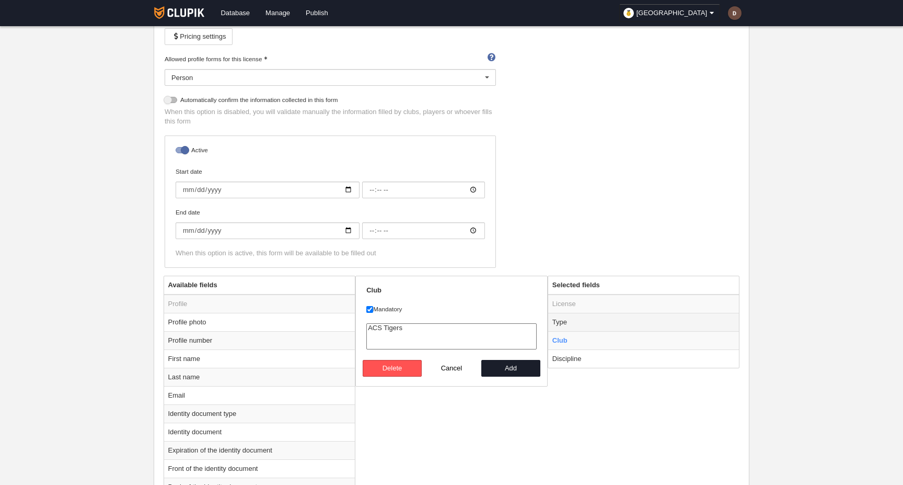
select select "staff"
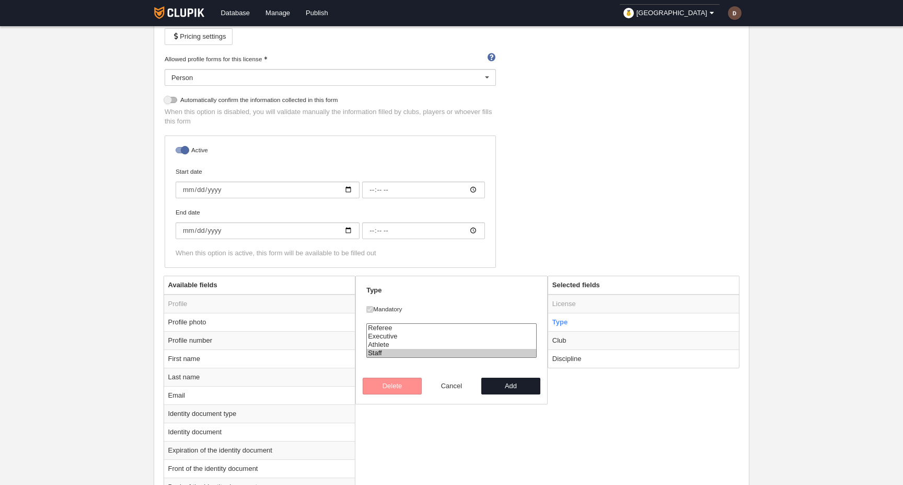
click at [465, 387] on button "Cancel" at bounding box center [452, 385] width 60 height 17
radio input "false"
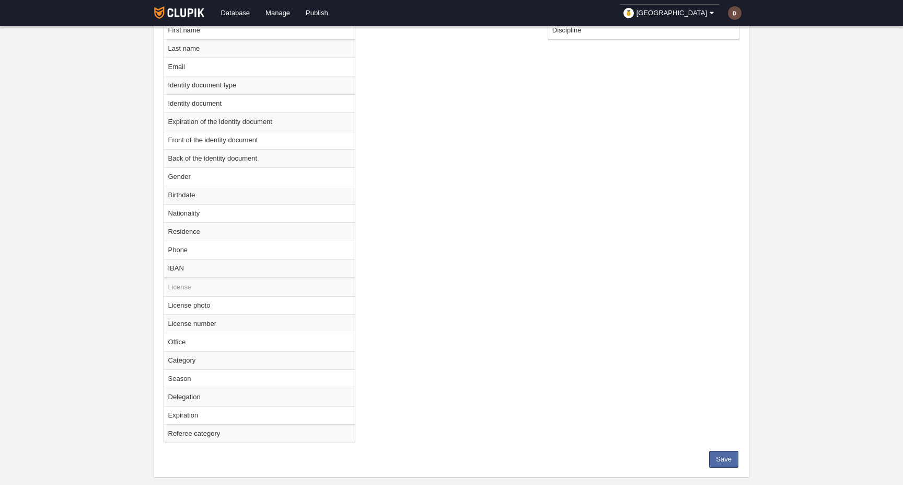
scroll to position [506, 0]
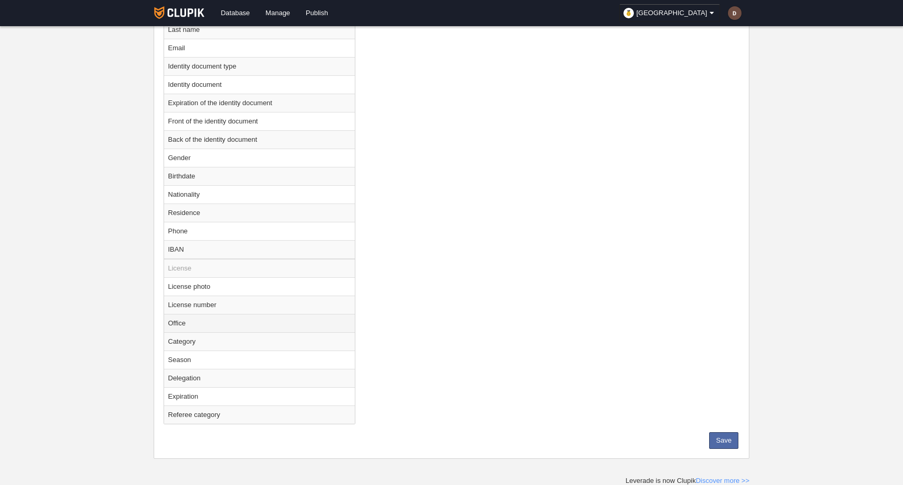
click at [182, 325] on td "Office" at bounding box center [259, 323] width 191 height 18
radio input "true"
select select
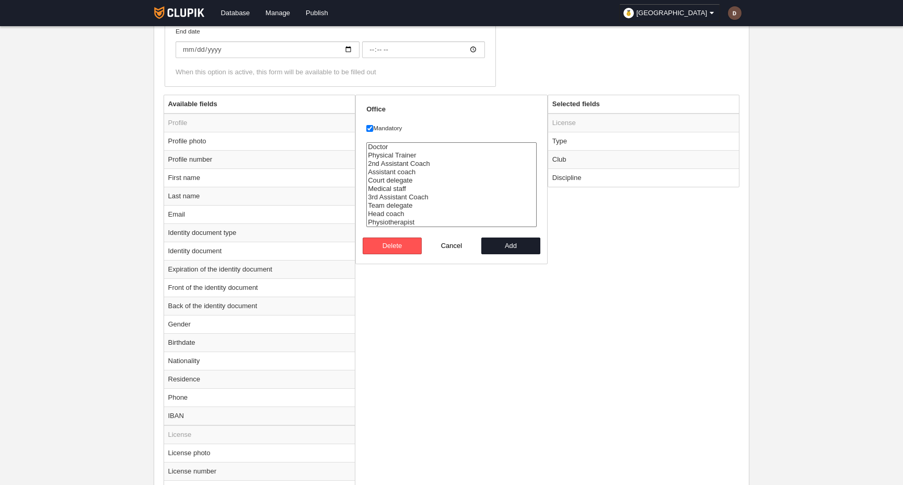
scroll to position [332, 0]
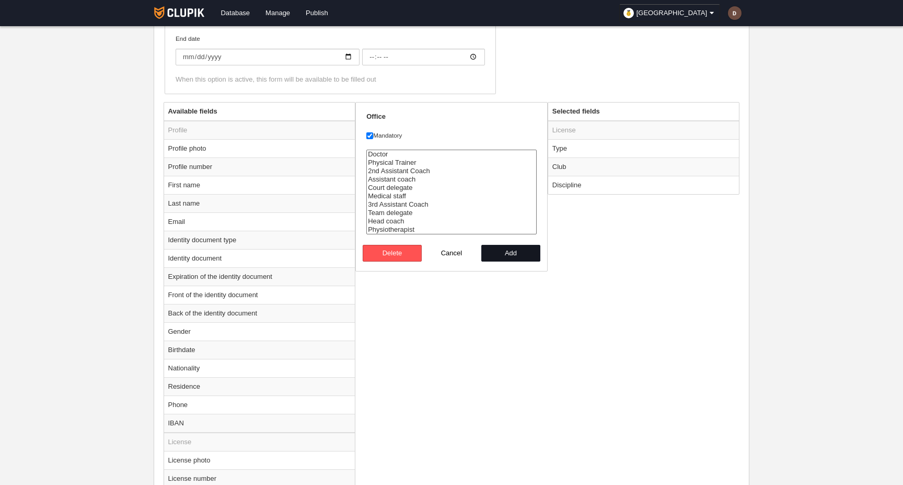
click at [514, 254] on button "Add" at bounding box center [511, 253] width 60 height 17
radio input "false"
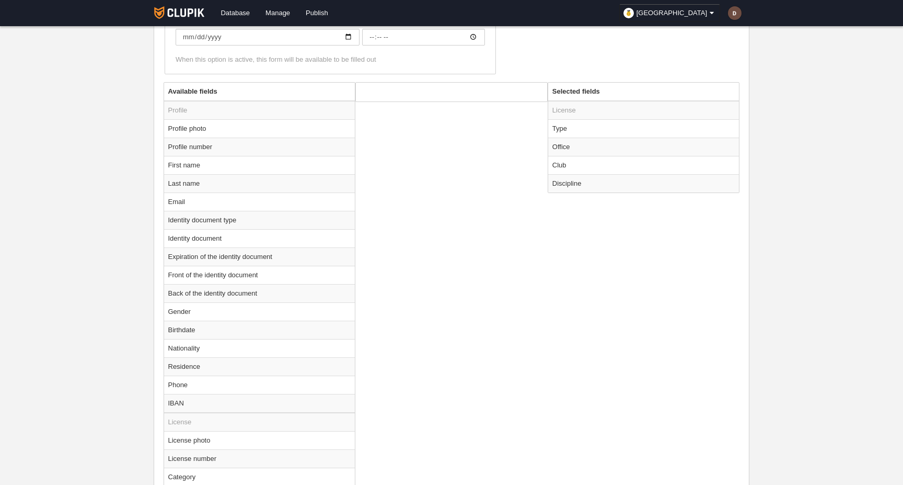
scroll to position [488, 0]
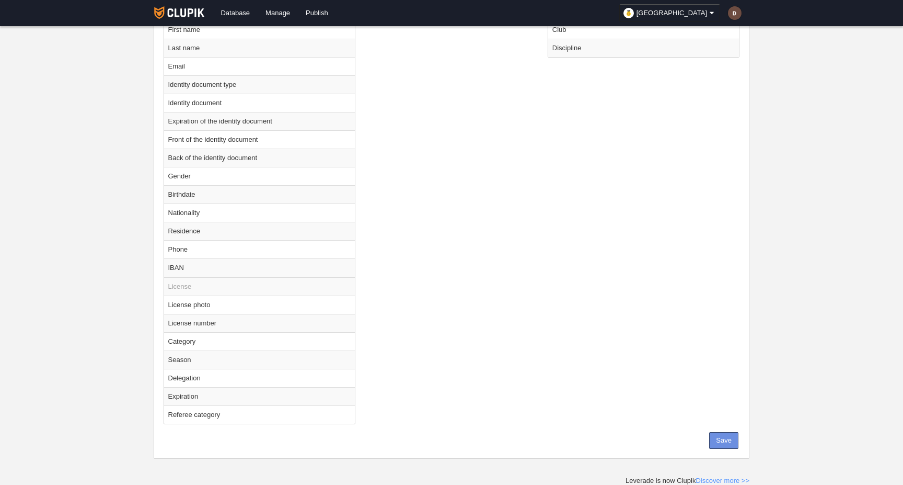
click at [718, 436] on button "Save" at bounding box center [723, 440] width 29 height 17
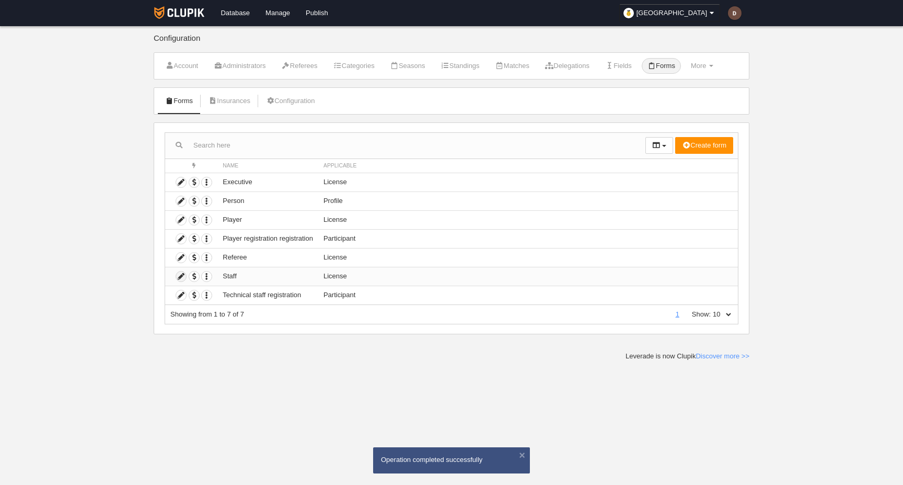
click at [181, 275] on icon at bounding box center [181, 276] width 10 height 10
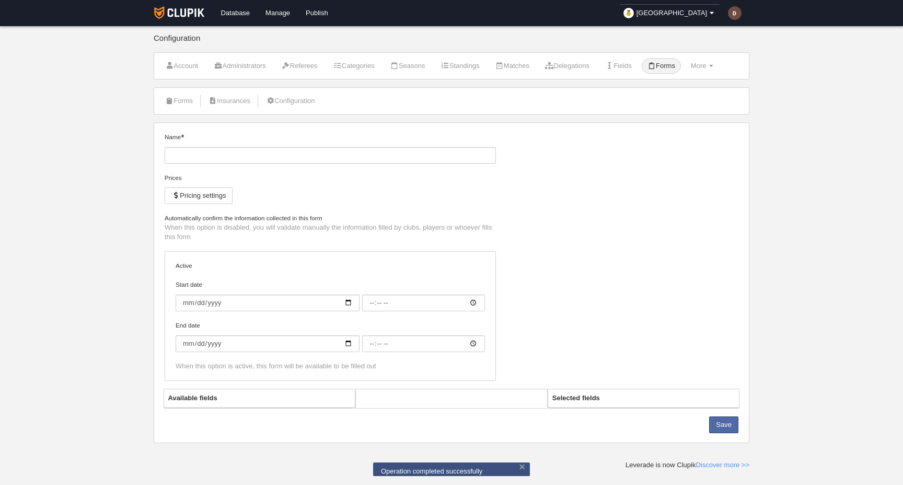
type input "Staff"
checkbox input "true"
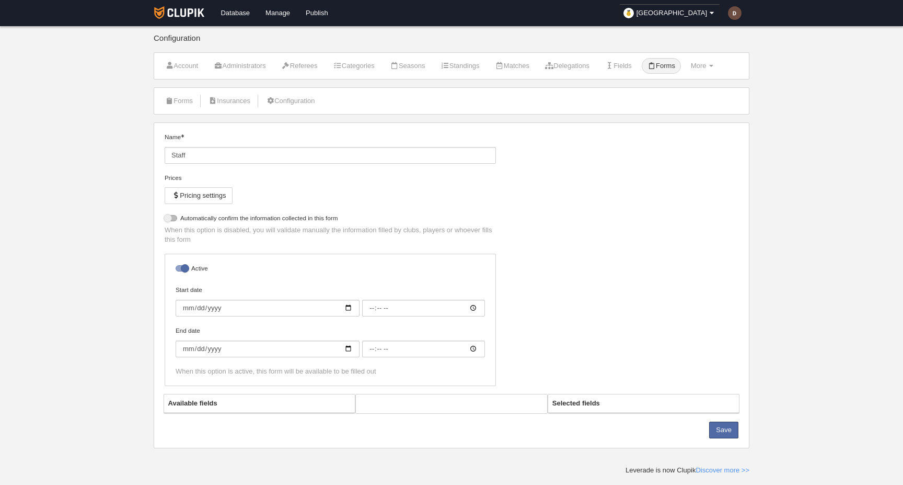
select select "selected"
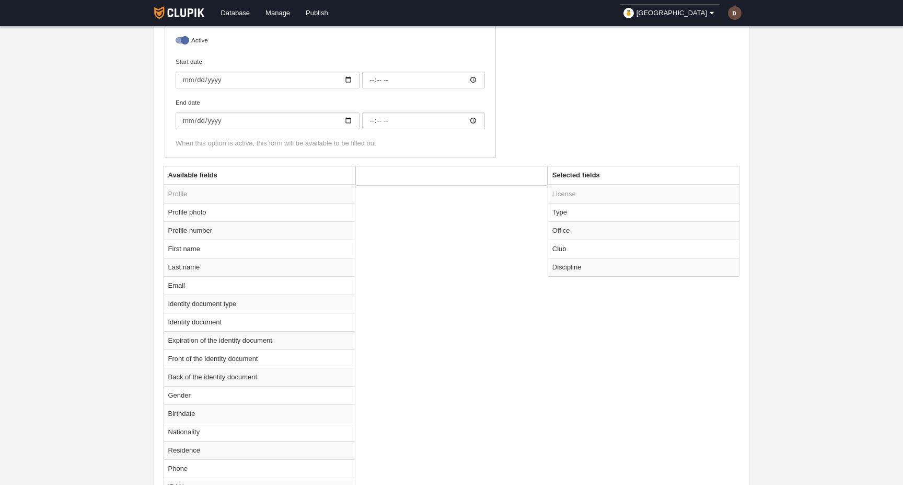
scroll to position [266, 0]
click at [584, 229] on td "Office" at bounding box center [643, 233] width 191 height 18
radio input "true"
select select
